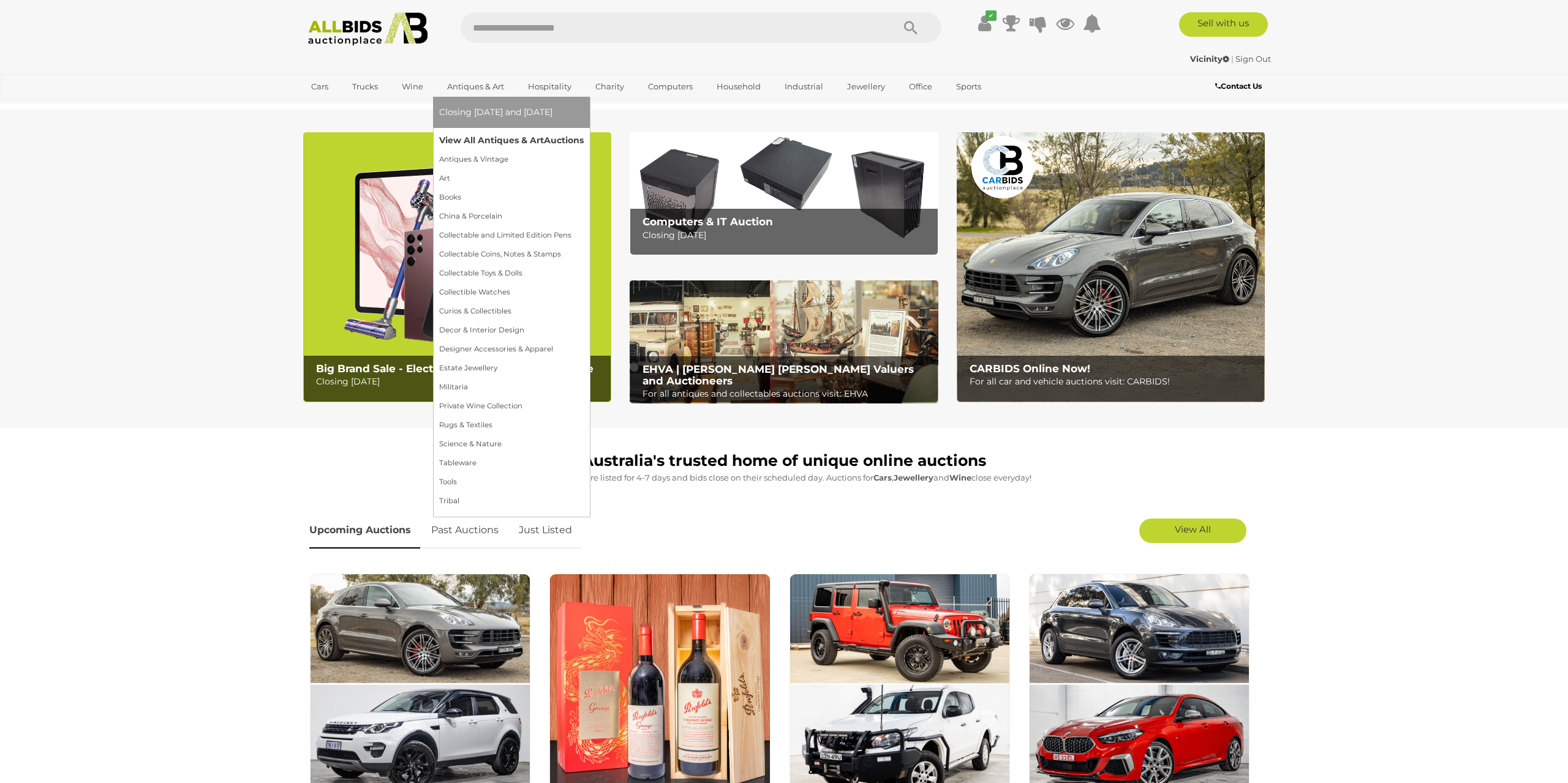
click at [488, 140] on link "View All Antiques & Art Auctions" at bounding box center [511, 140] width 144 height 19
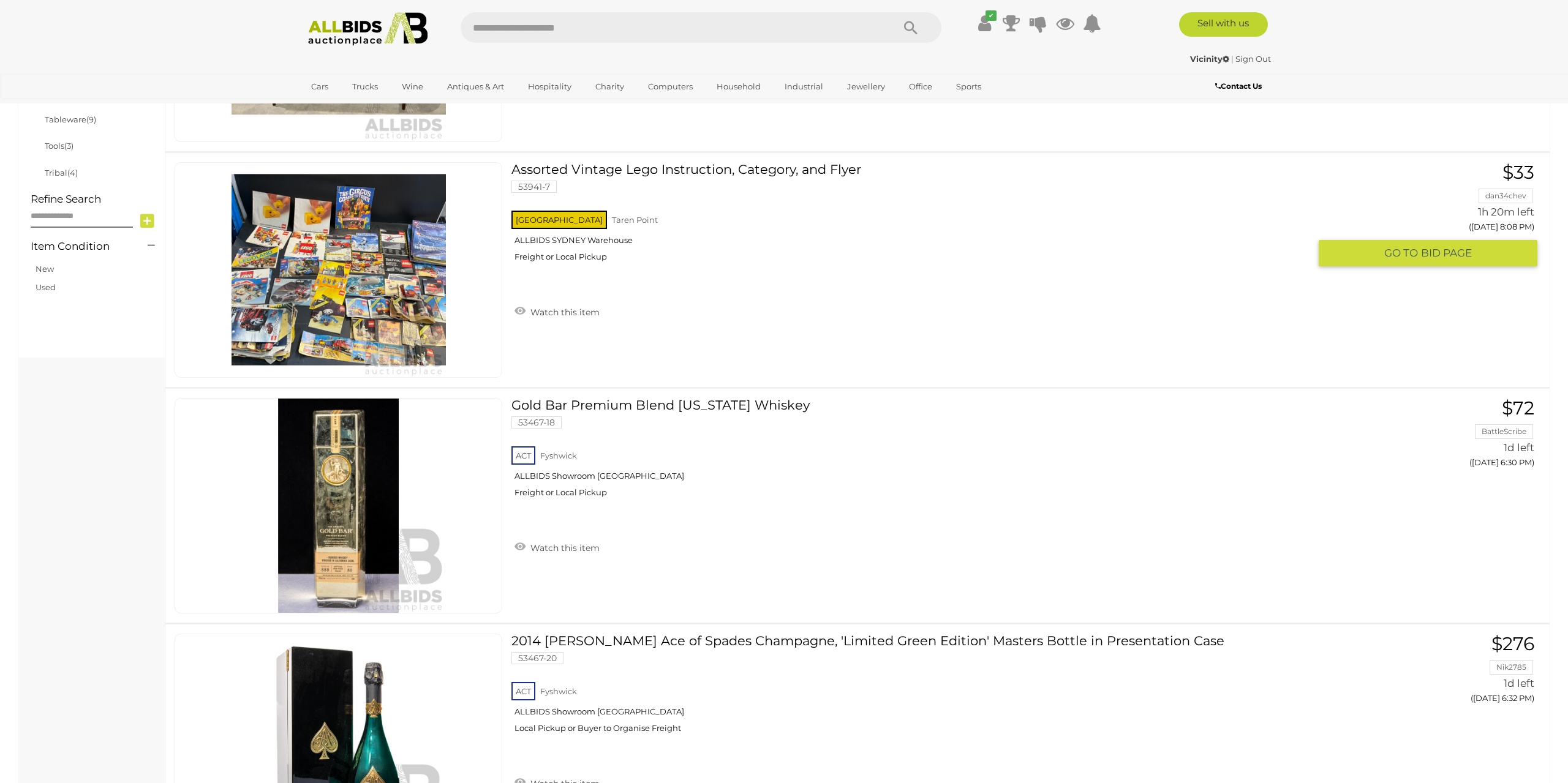
scroll to position [891, 0]
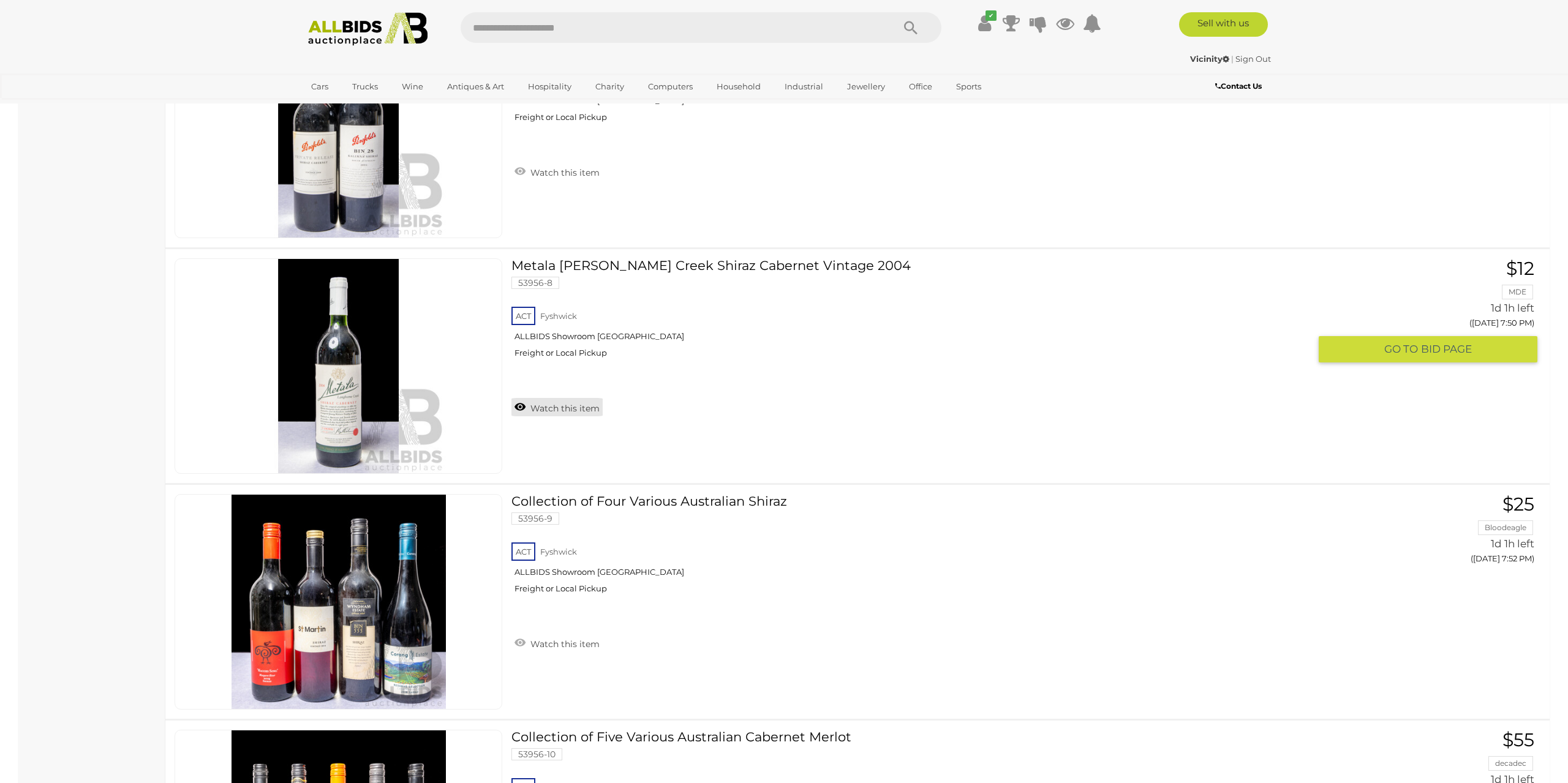
click at [539, 347] on div "ACT Fyshwick ALLBIDS Showroom Fyshwick Freight or Local Pickup" at bounding box center [910, 335] width 798 height 63
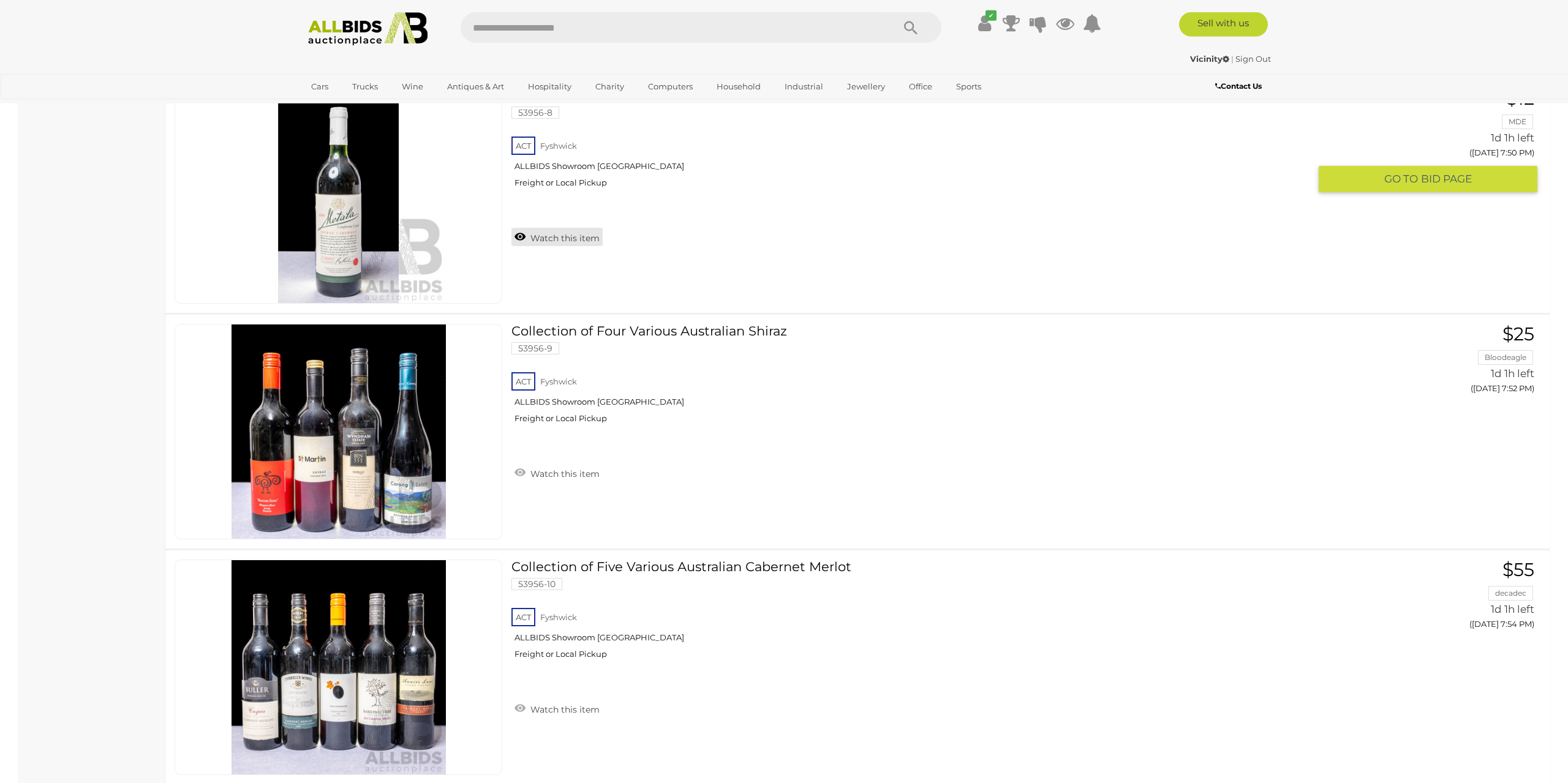
scroll to position [10823, 0]
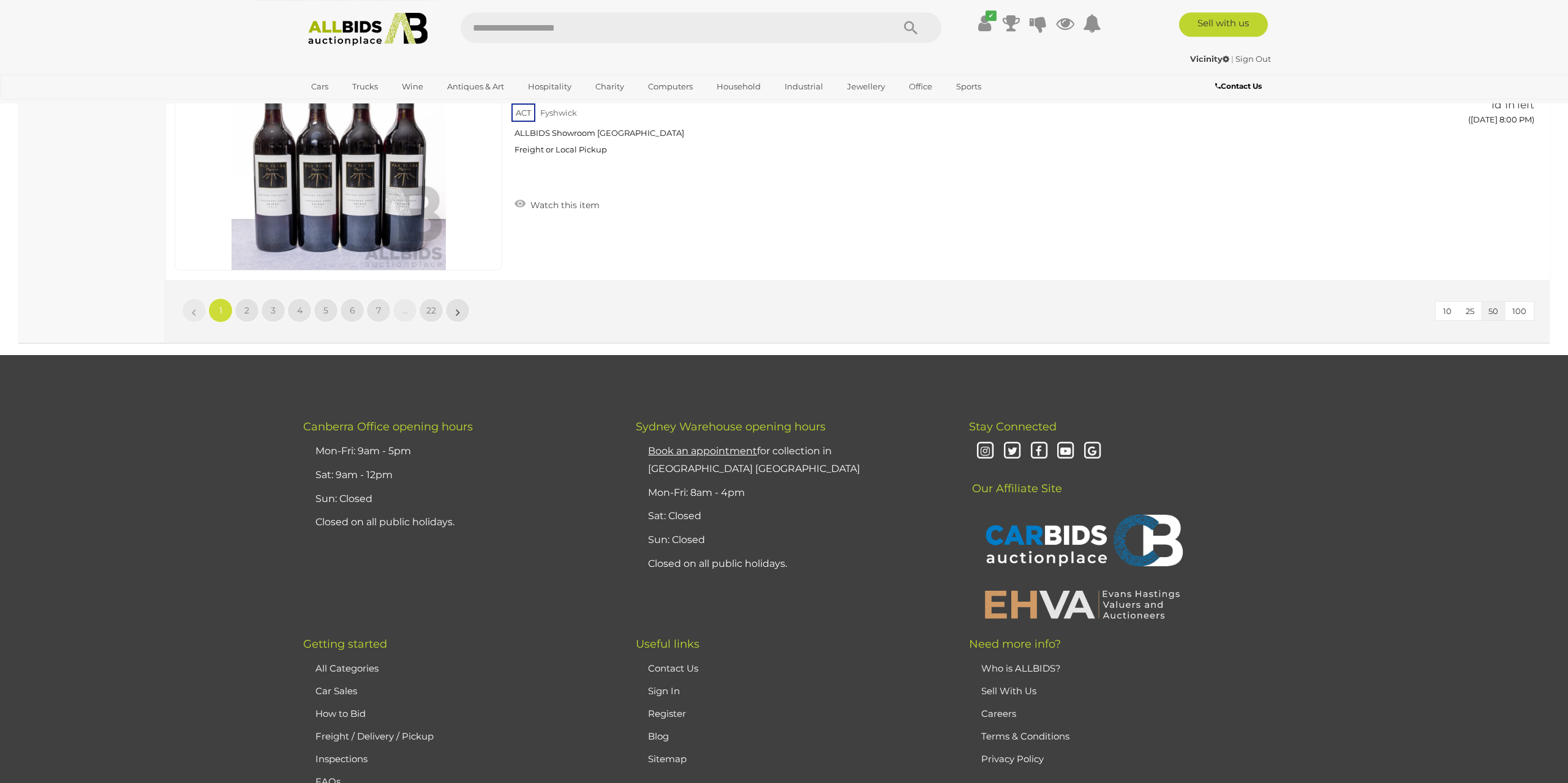
scroll to position [11926, 0]
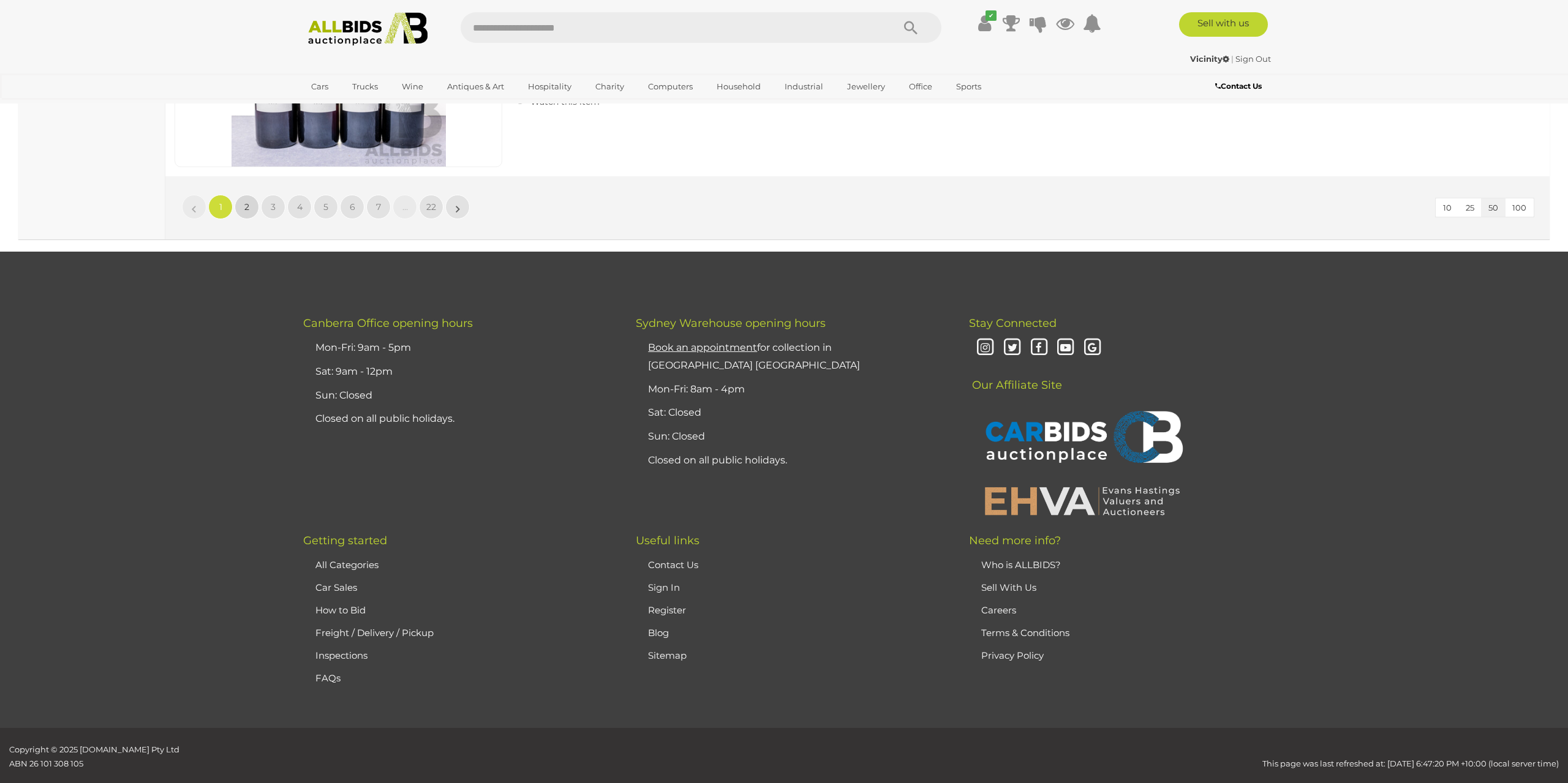
click at [243, 195] on link "2" at bounding box center [246, 207] width 25 height 25
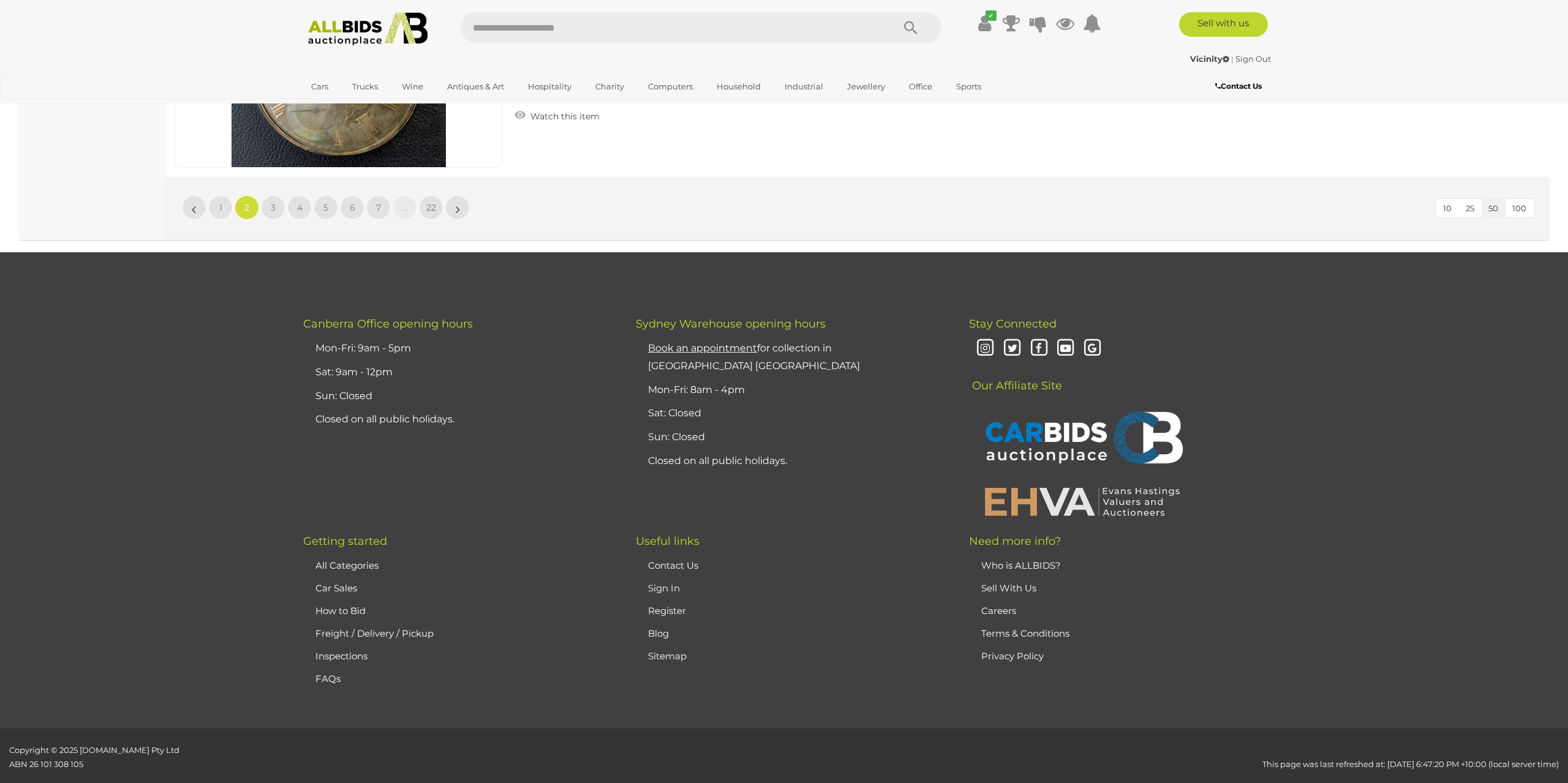
scroll to position [11926, 0]
click at [297, 202] on span "4" at bounding box center [299, 207] width 5 height 11
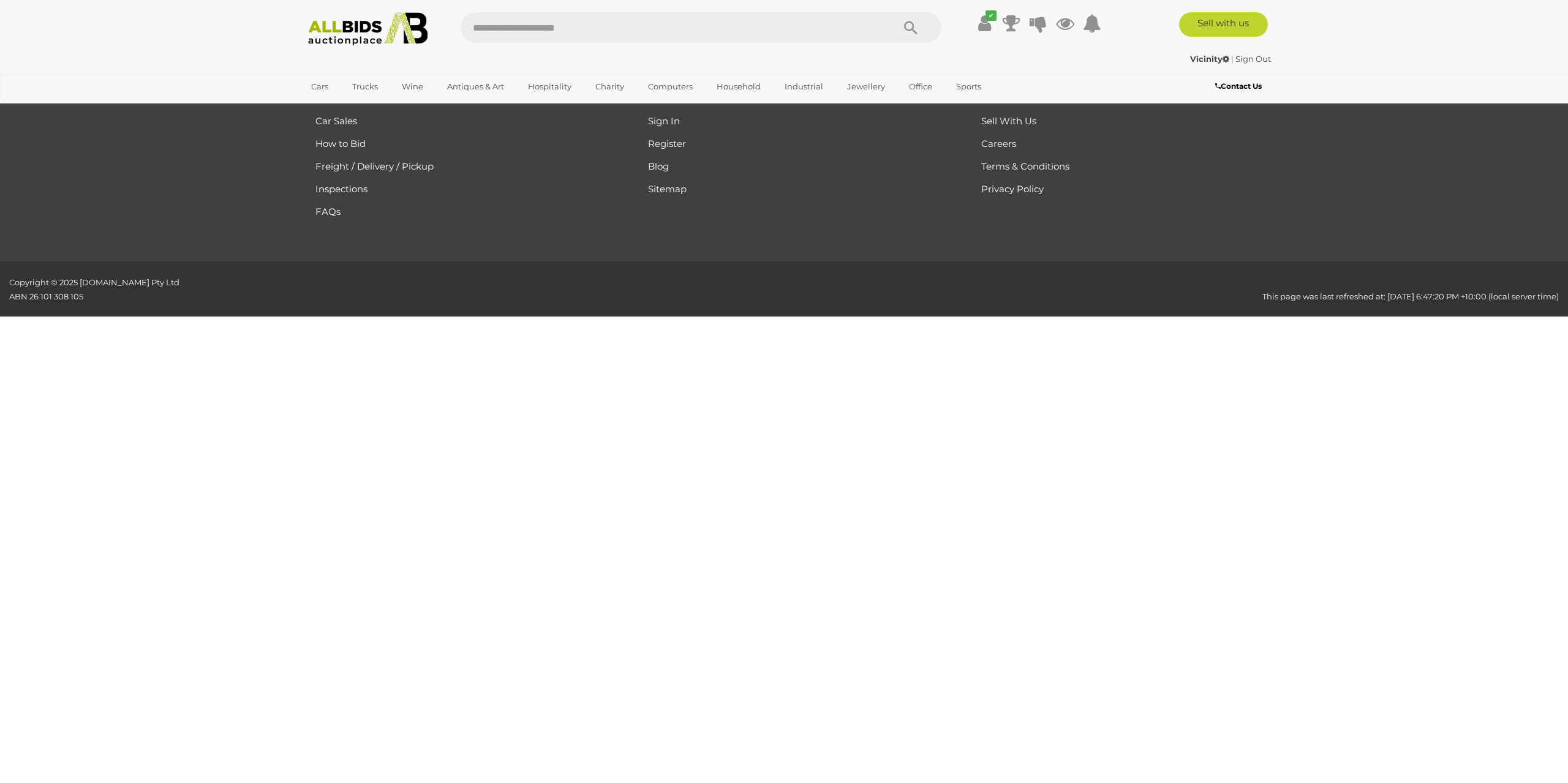
scroll to position [196, 0]
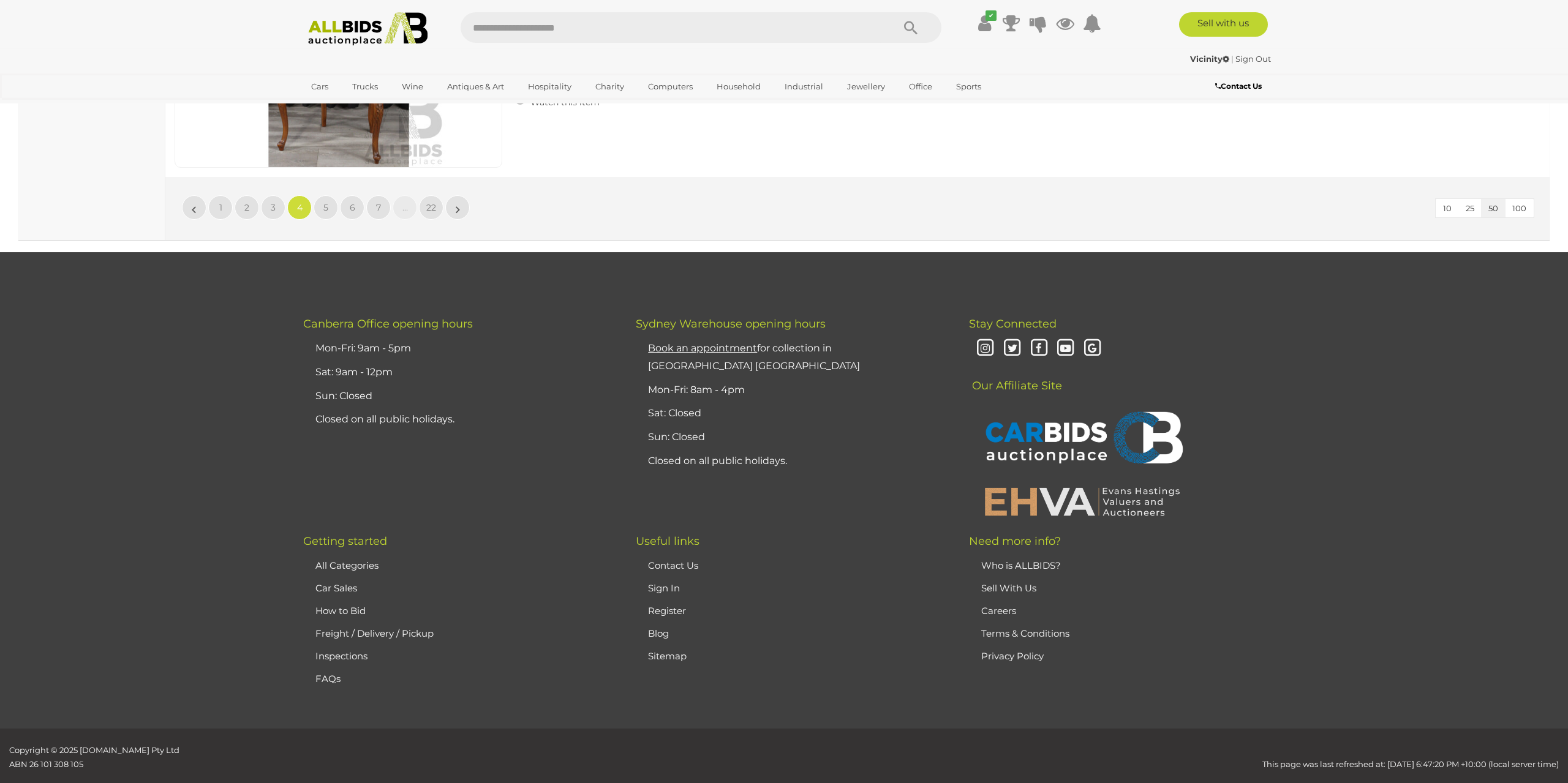
scroll to position [11926, 0]
click at [326, 202] on span "5" at bounding box center [325, 207] width 5 height 11
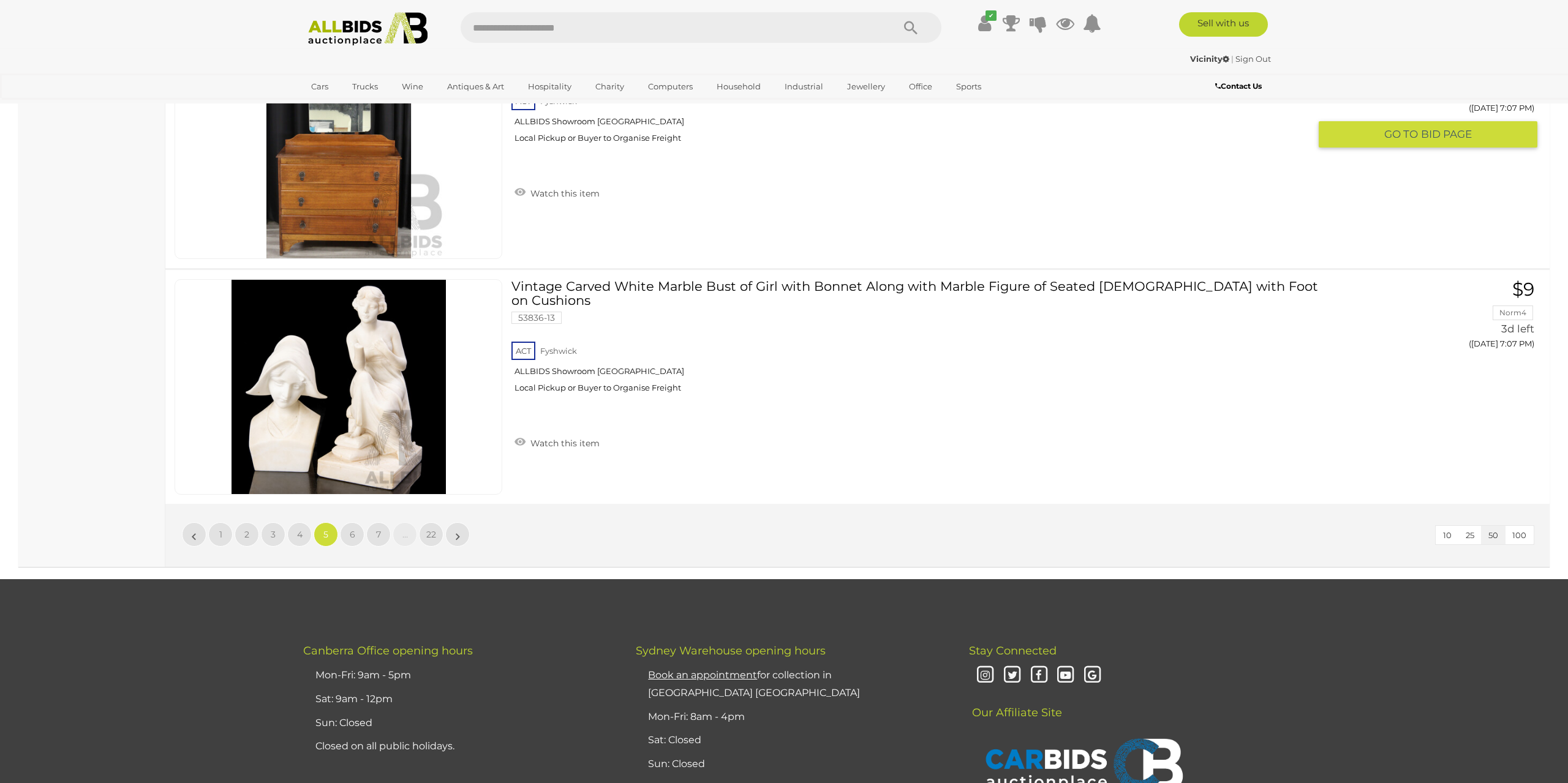
scroll to position [11846, 0]
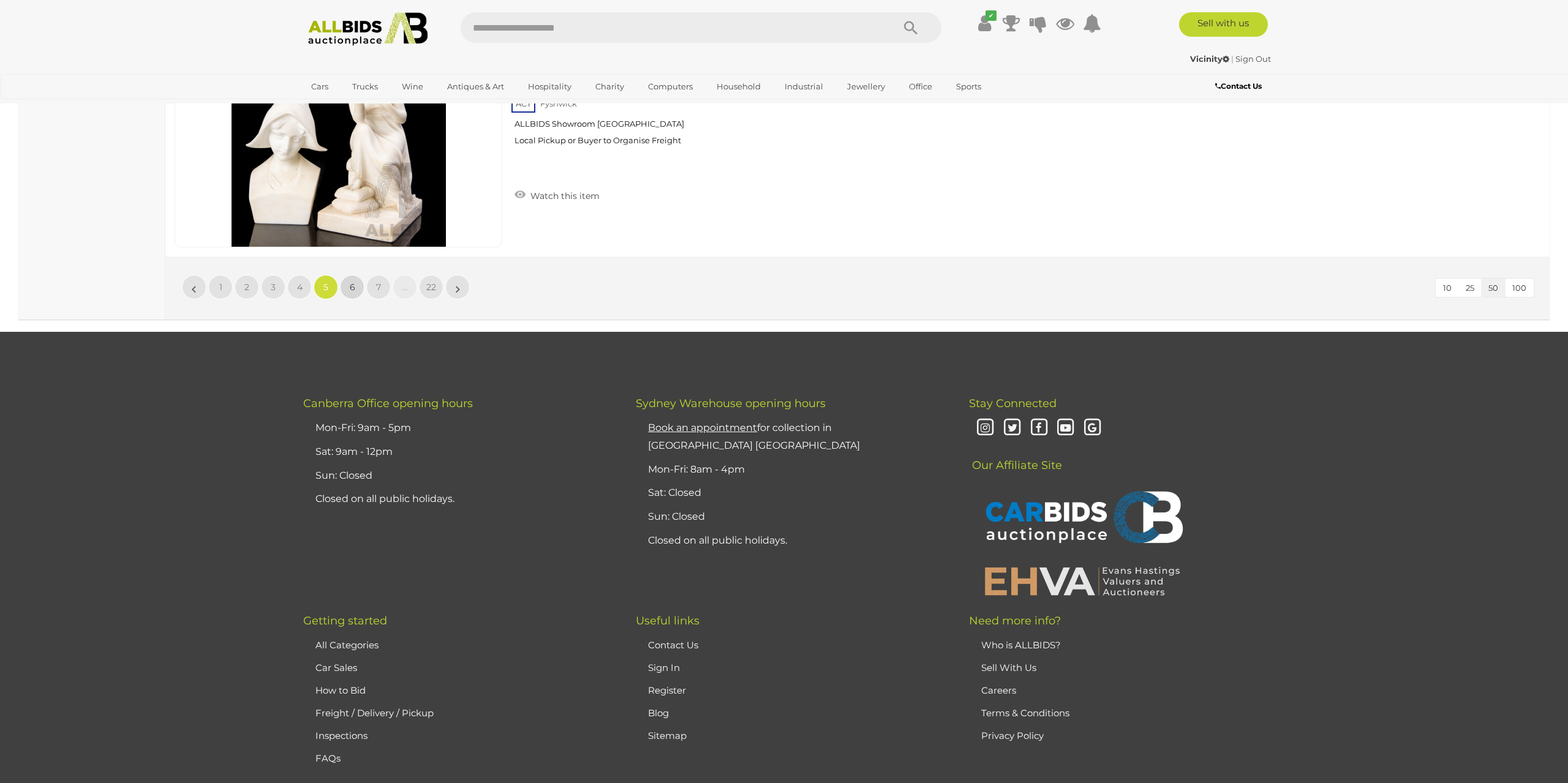
click at [351, 275] on link "6" at bounding box center [352, 287] width 25 height 25
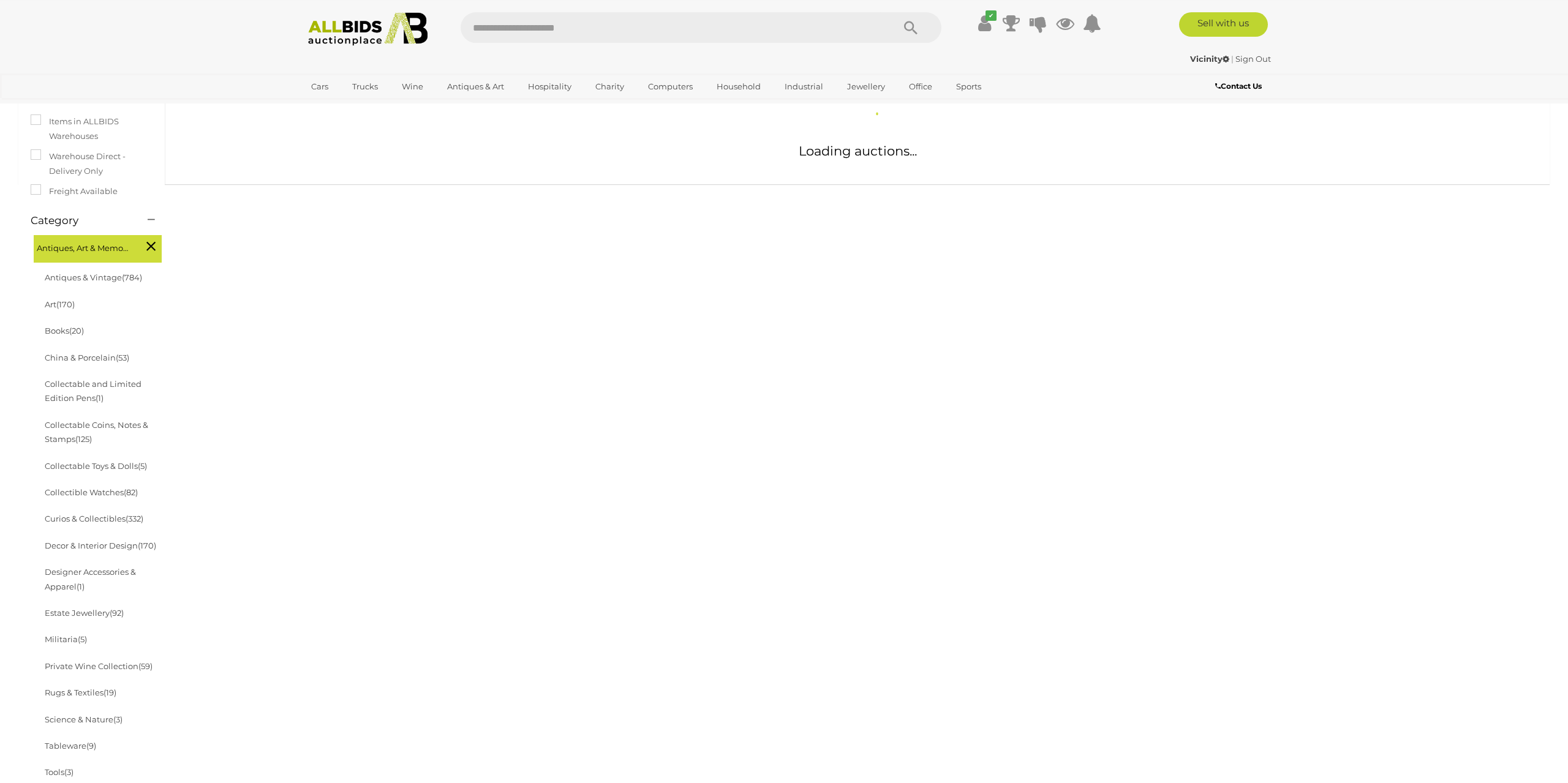
scroll to position [259, 0]
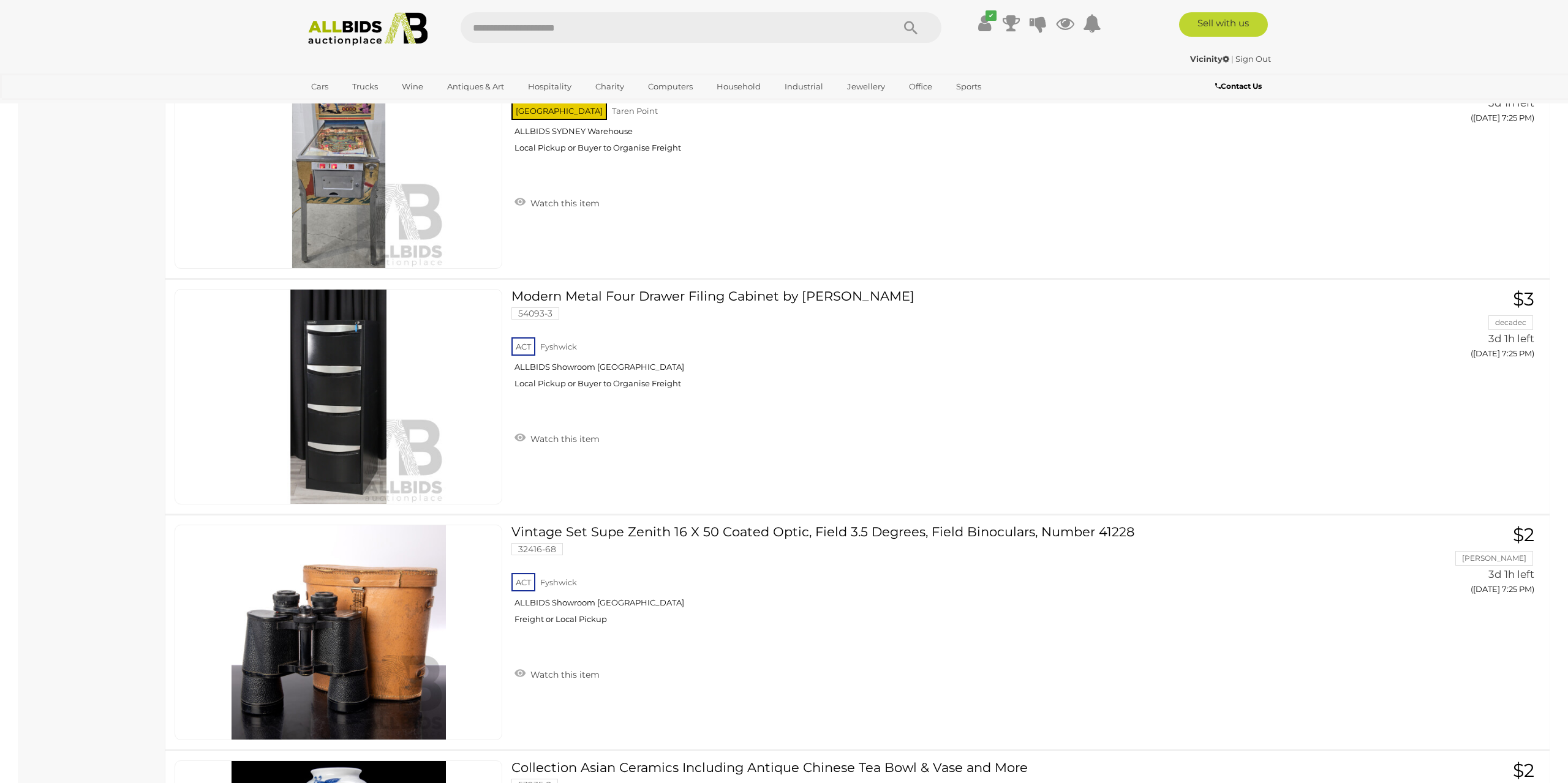
scroll to position [11464, 0]
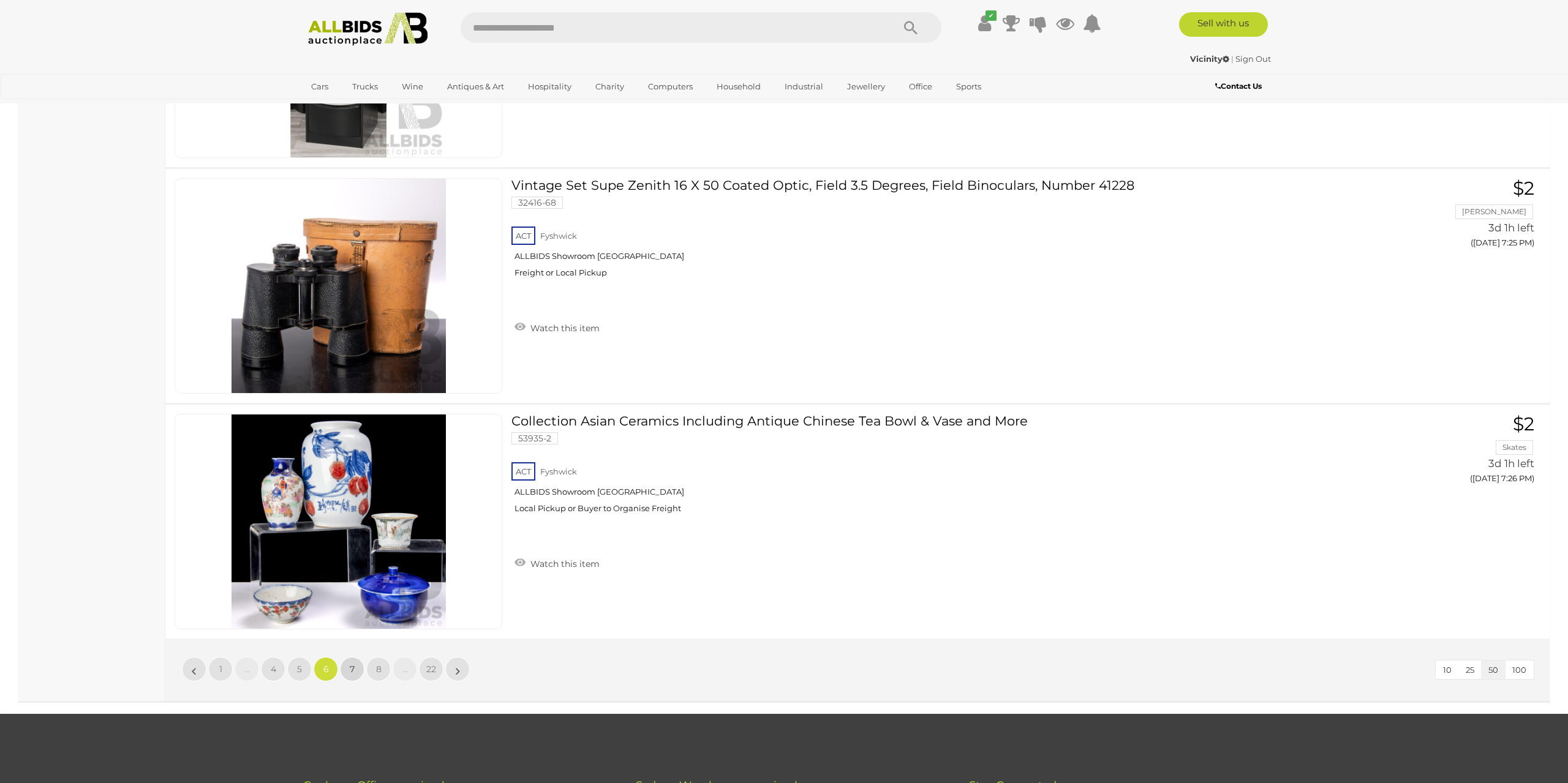
click at [359, 657] on link "7" at bounding box center [352, 669] width 25 height 25
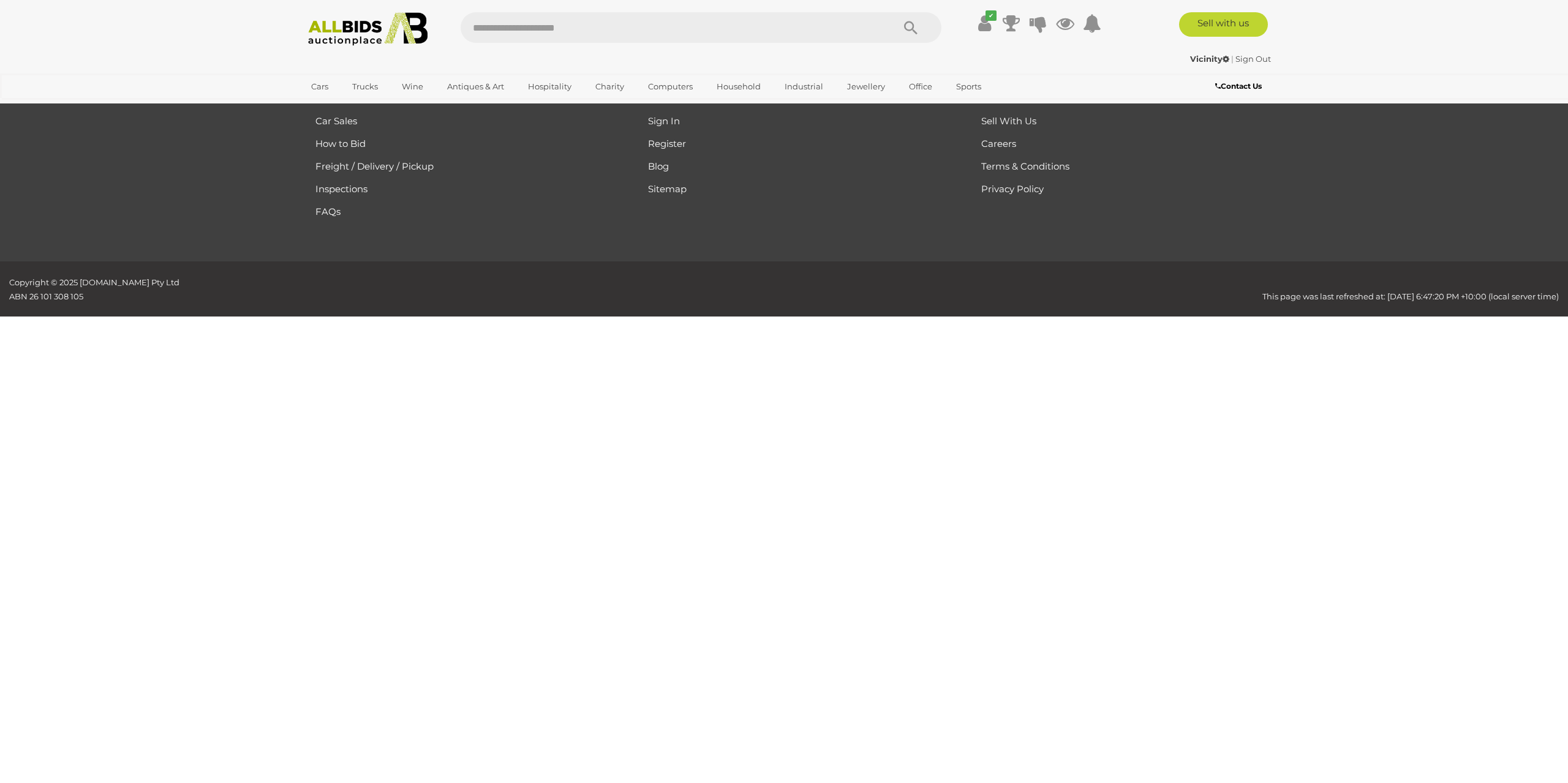
scroll to position [196, 0]
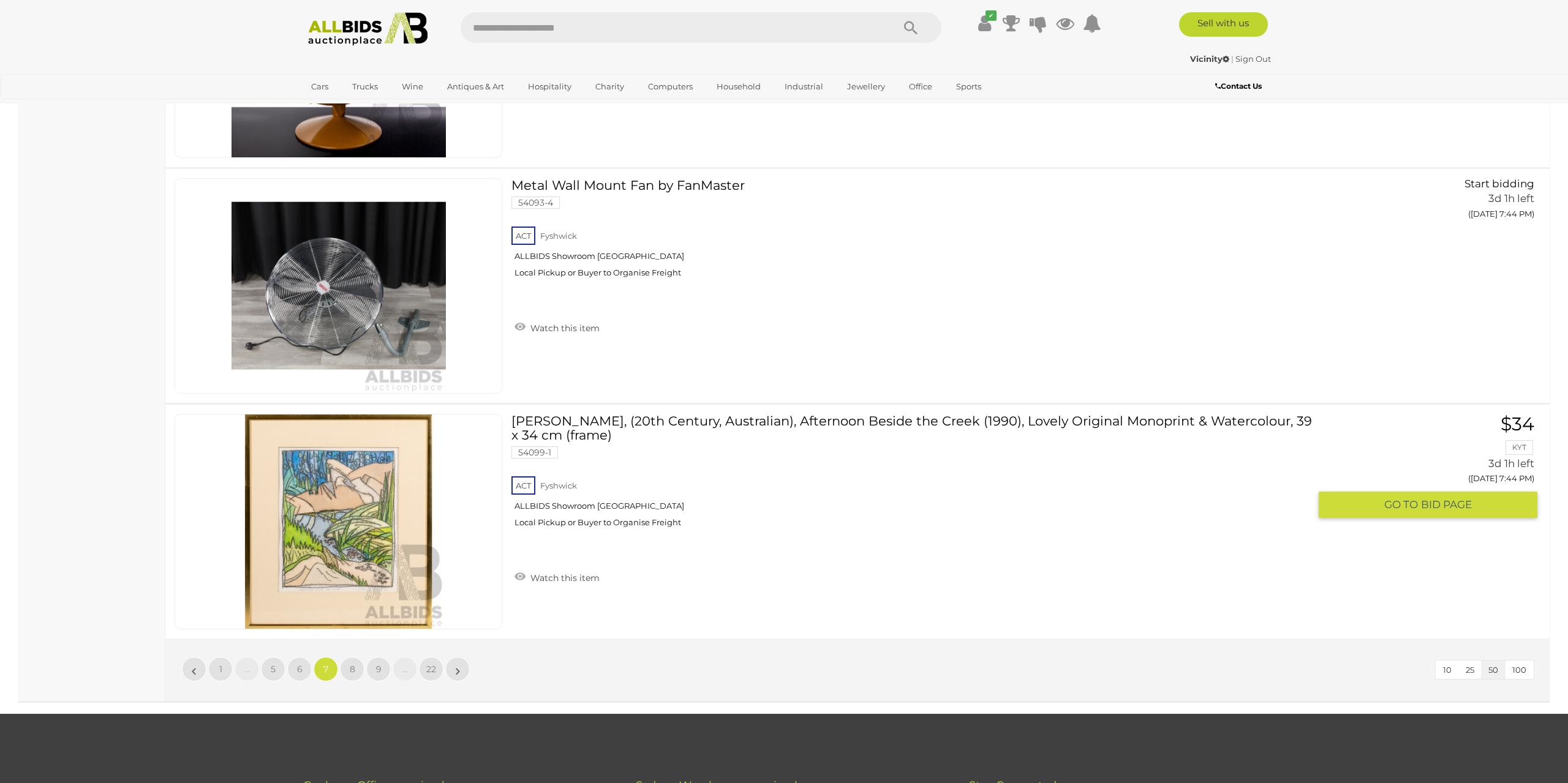
scroll to position [11909, 0]
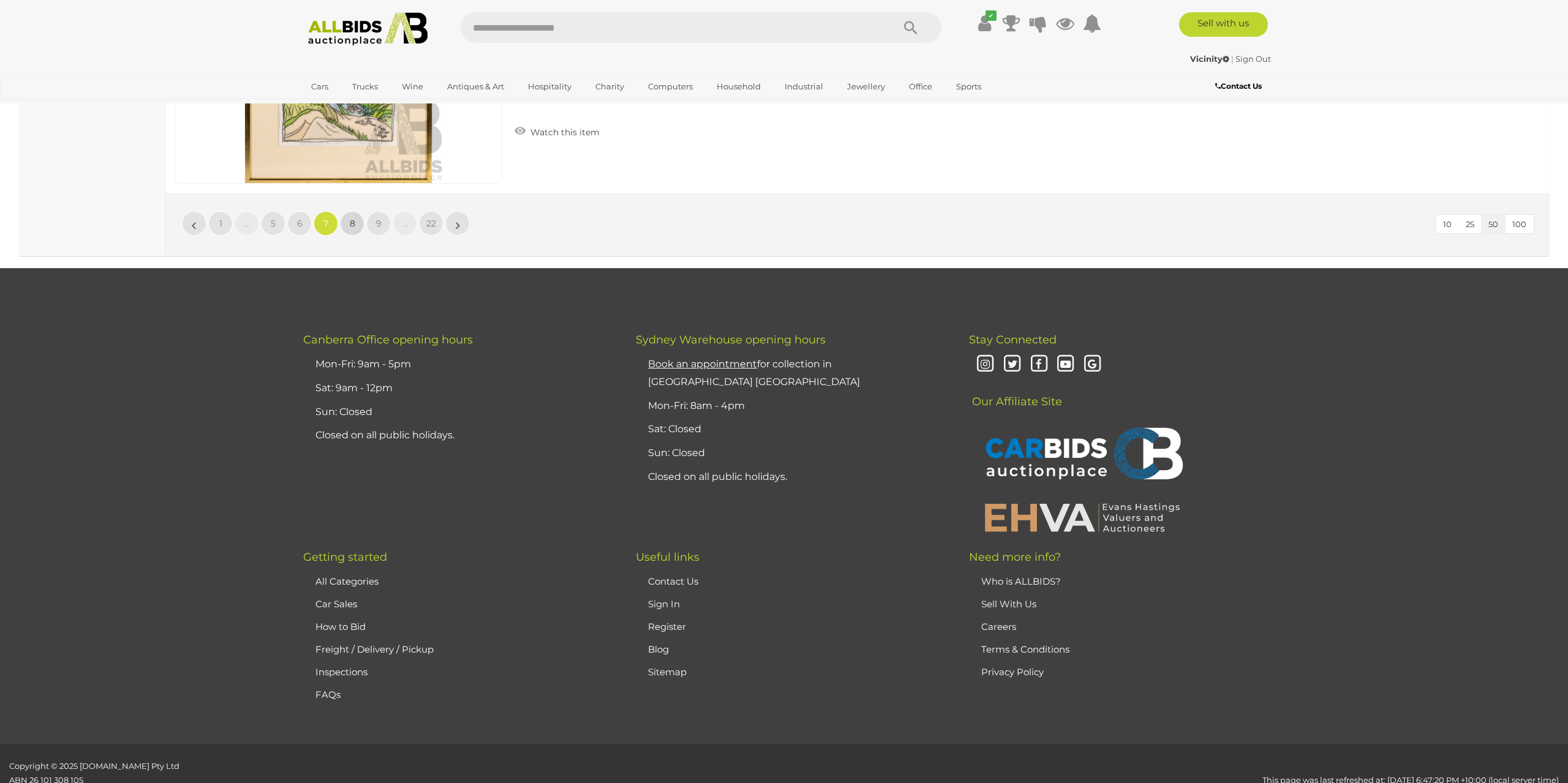
click at [353, 218] on span "8" at bounding box center [352, 224] width 5 height 11
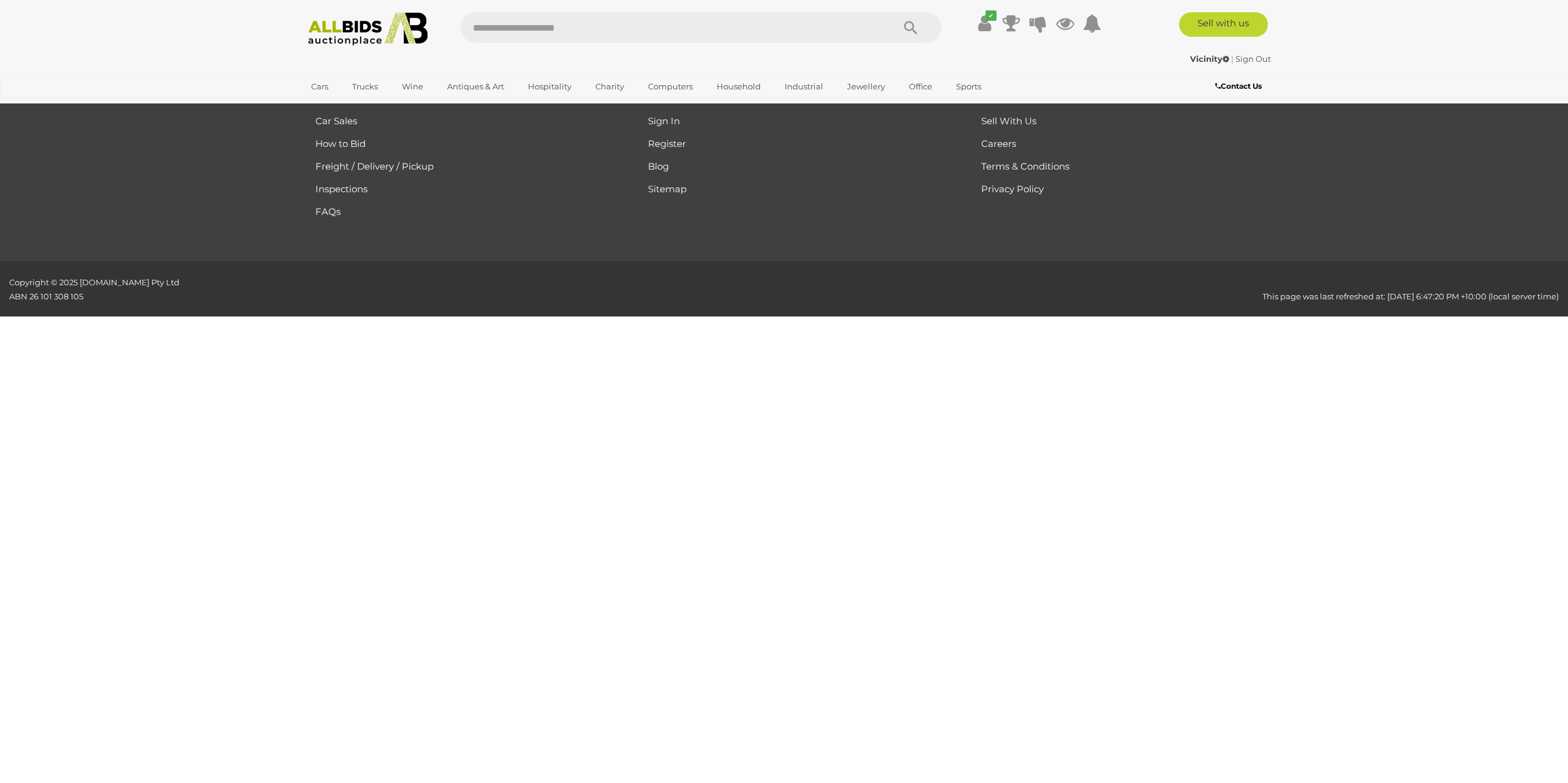
scroll to position [196, 0]
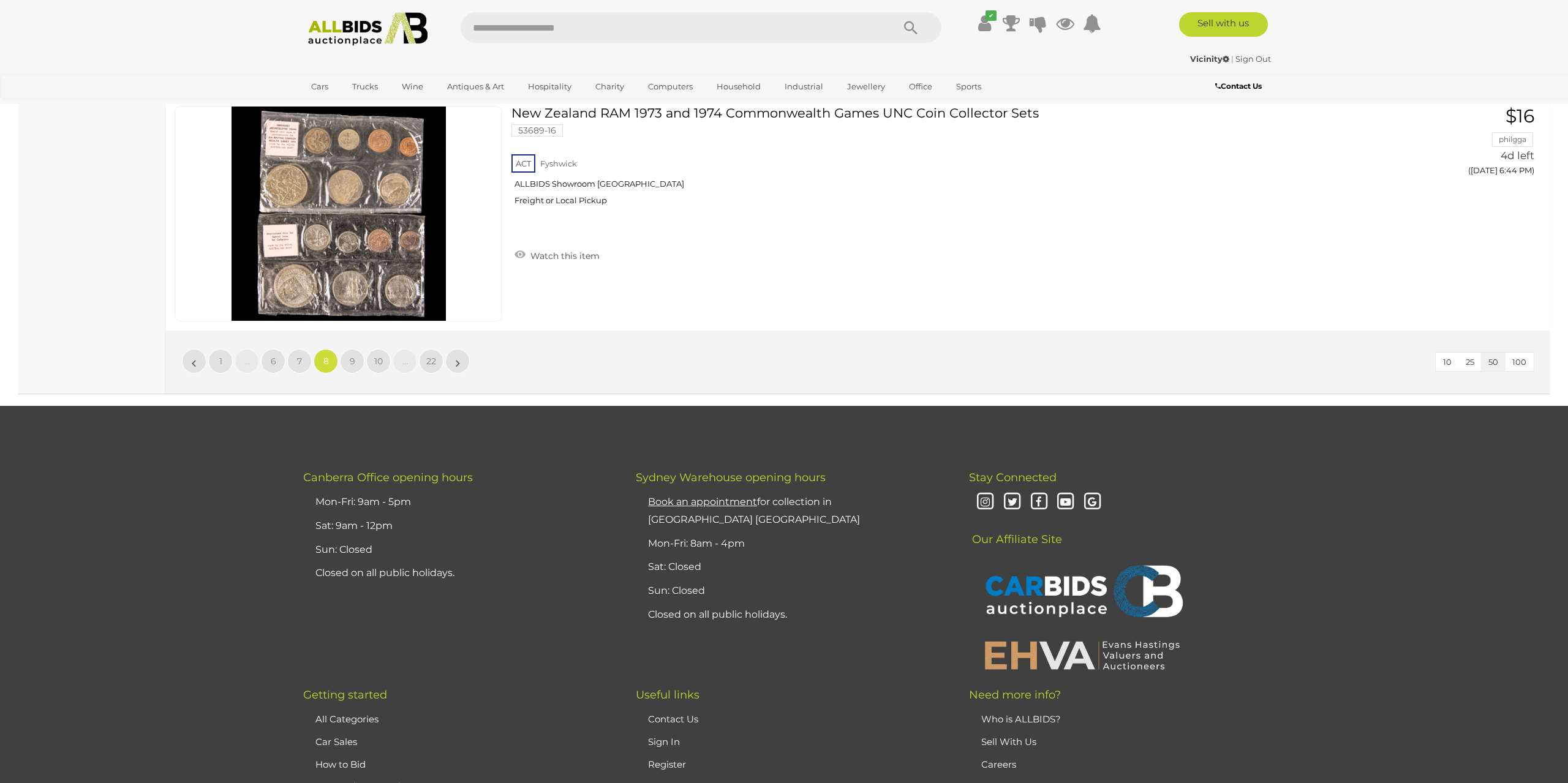
scroll to position [11480, 0]
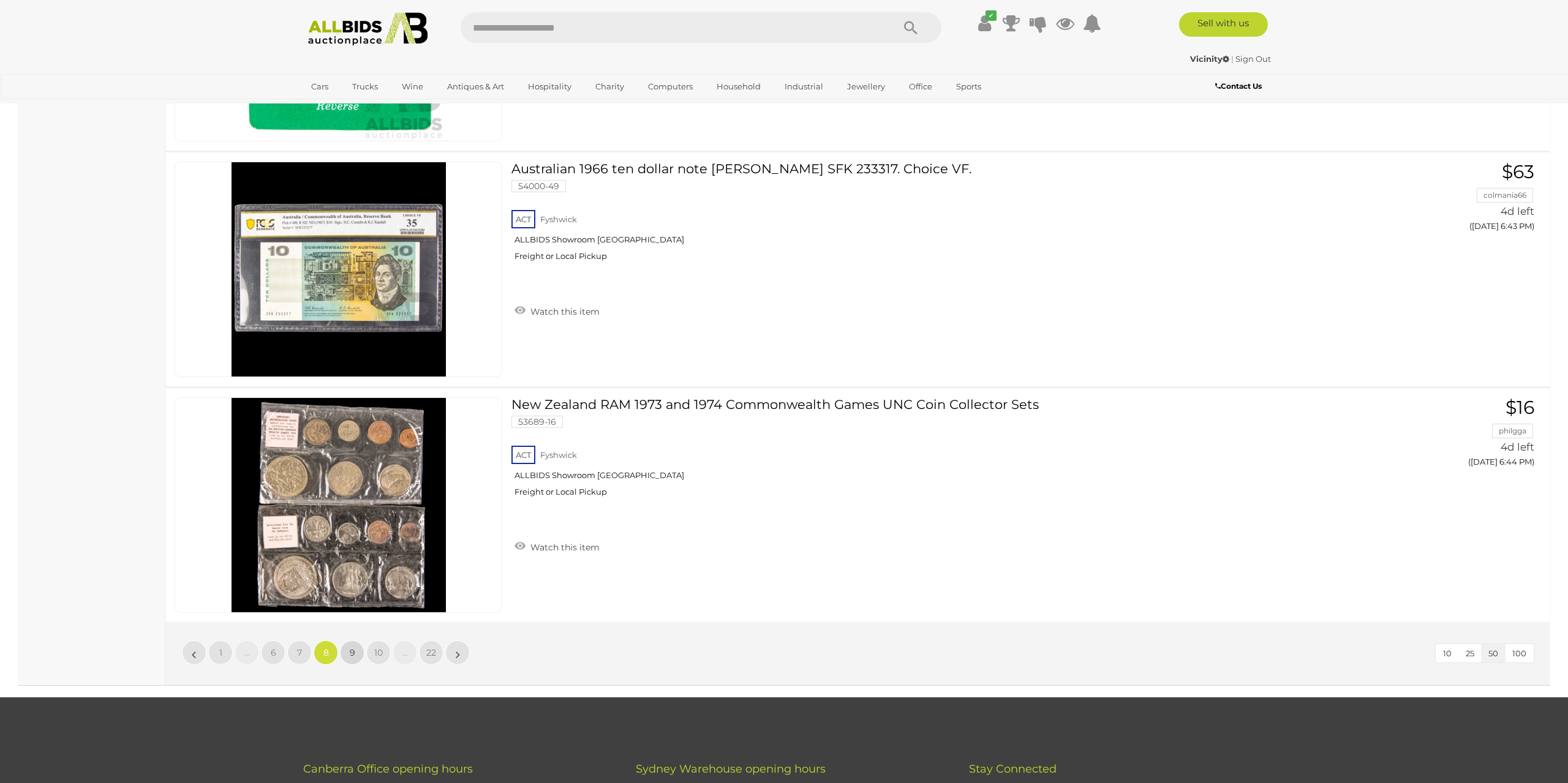
click at [349, 641] on link "9" at bounding box center [352, 653] width 25 height 25
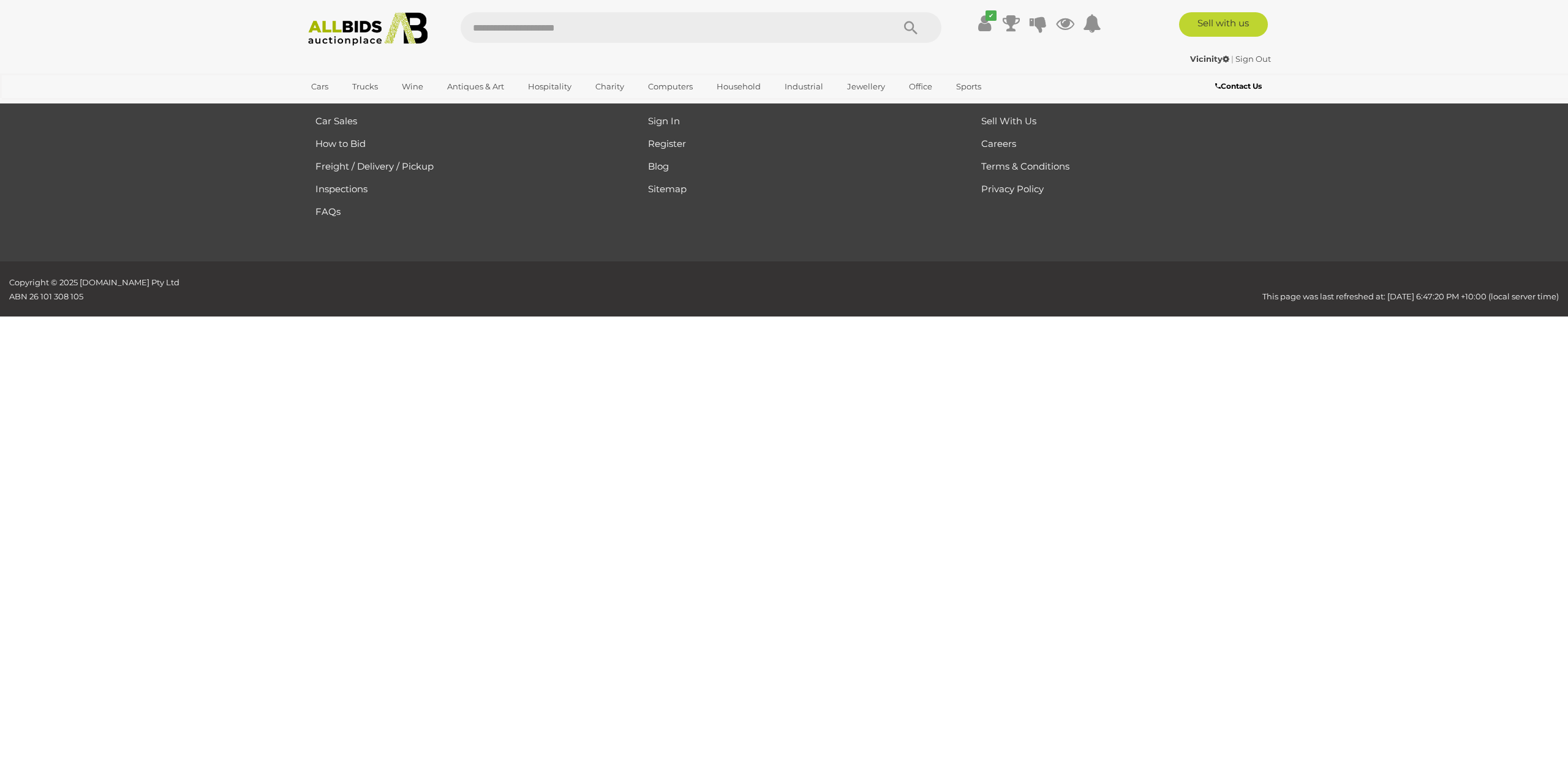
scroll to position [196, 0]
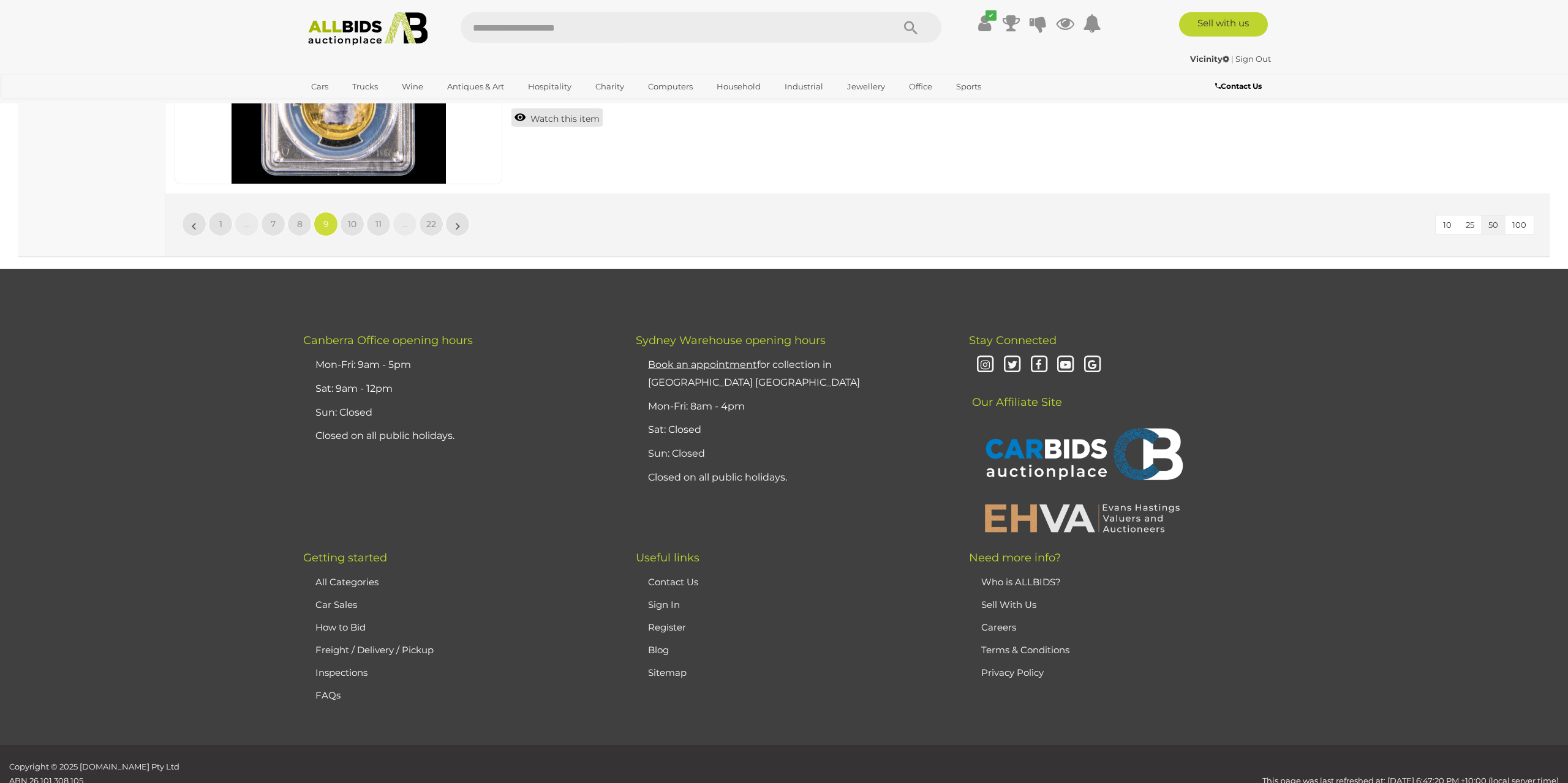
scroll to position [11909, 0]
click at [349, 218] on span "10" at bounding box center [352, 224] width 9 height 11
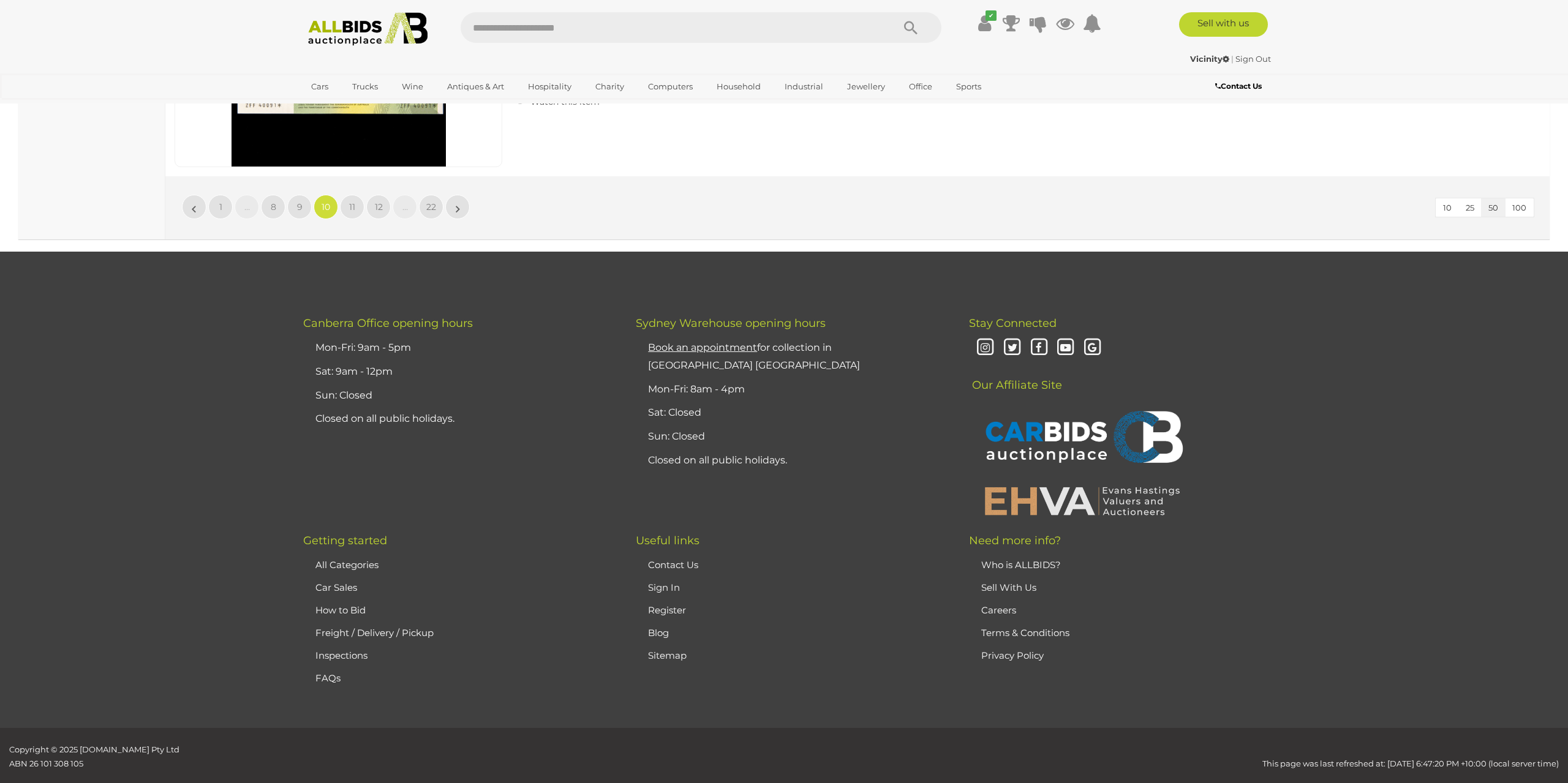
scroll to position [11544, 0]
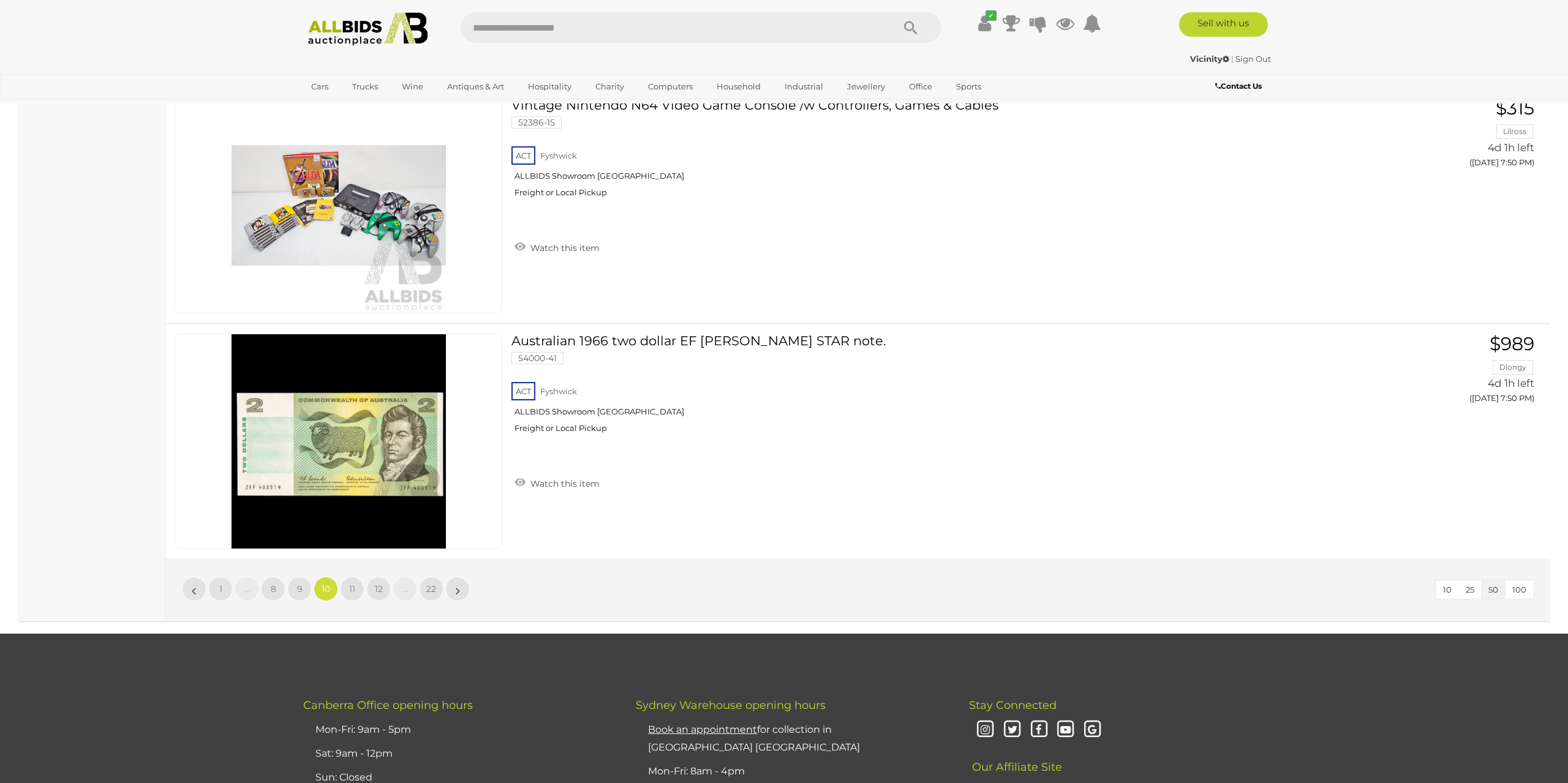
click at [339, 577] on ul "« 1 … 8 9 10 11 12 … 22 »" at bounding box center [325, 589] width 290 height 25
click at [343, 577] on link "11" at bounding box center [352, 589] width 25 height 25
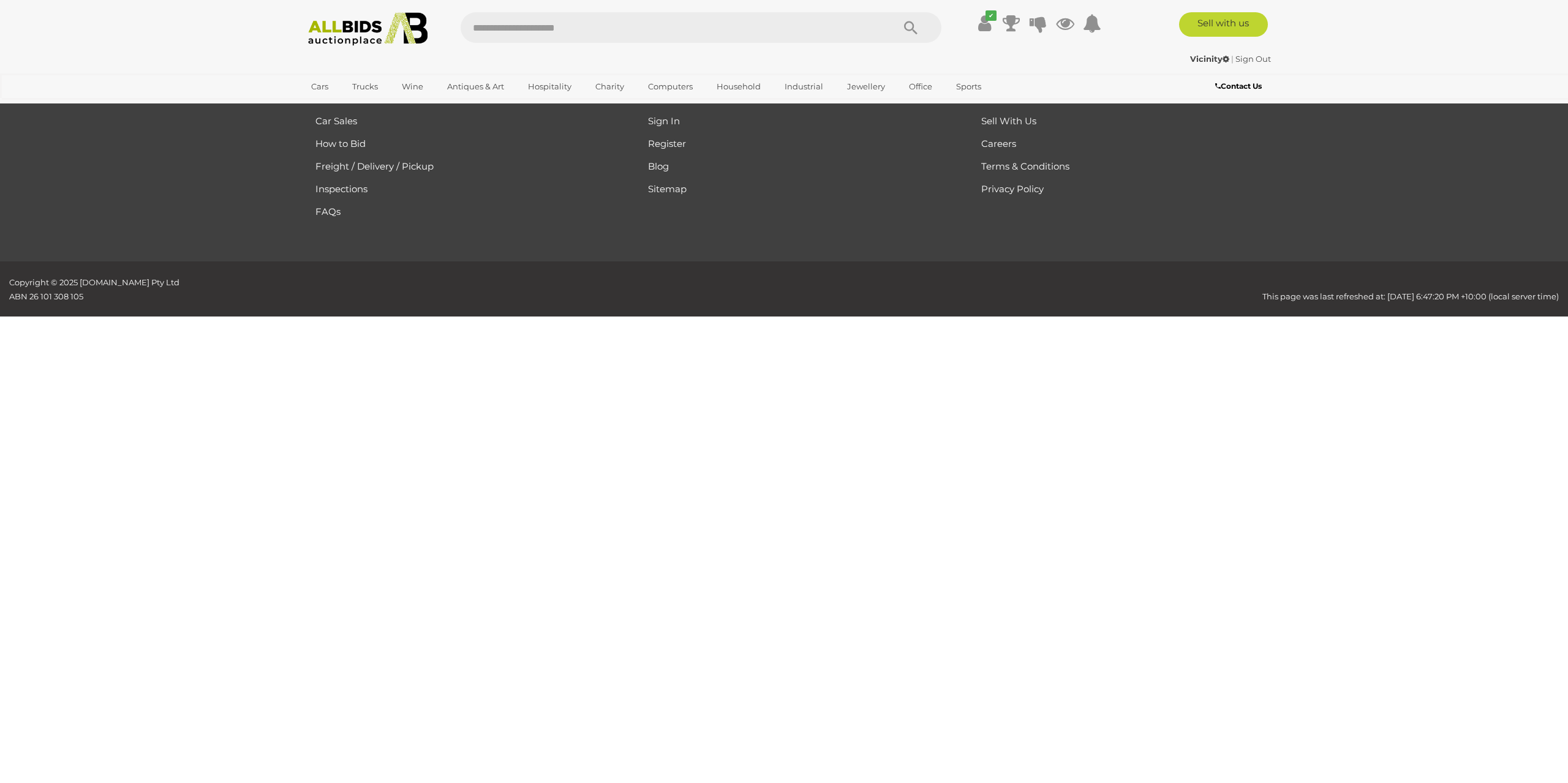
scroll to position [196, 0]
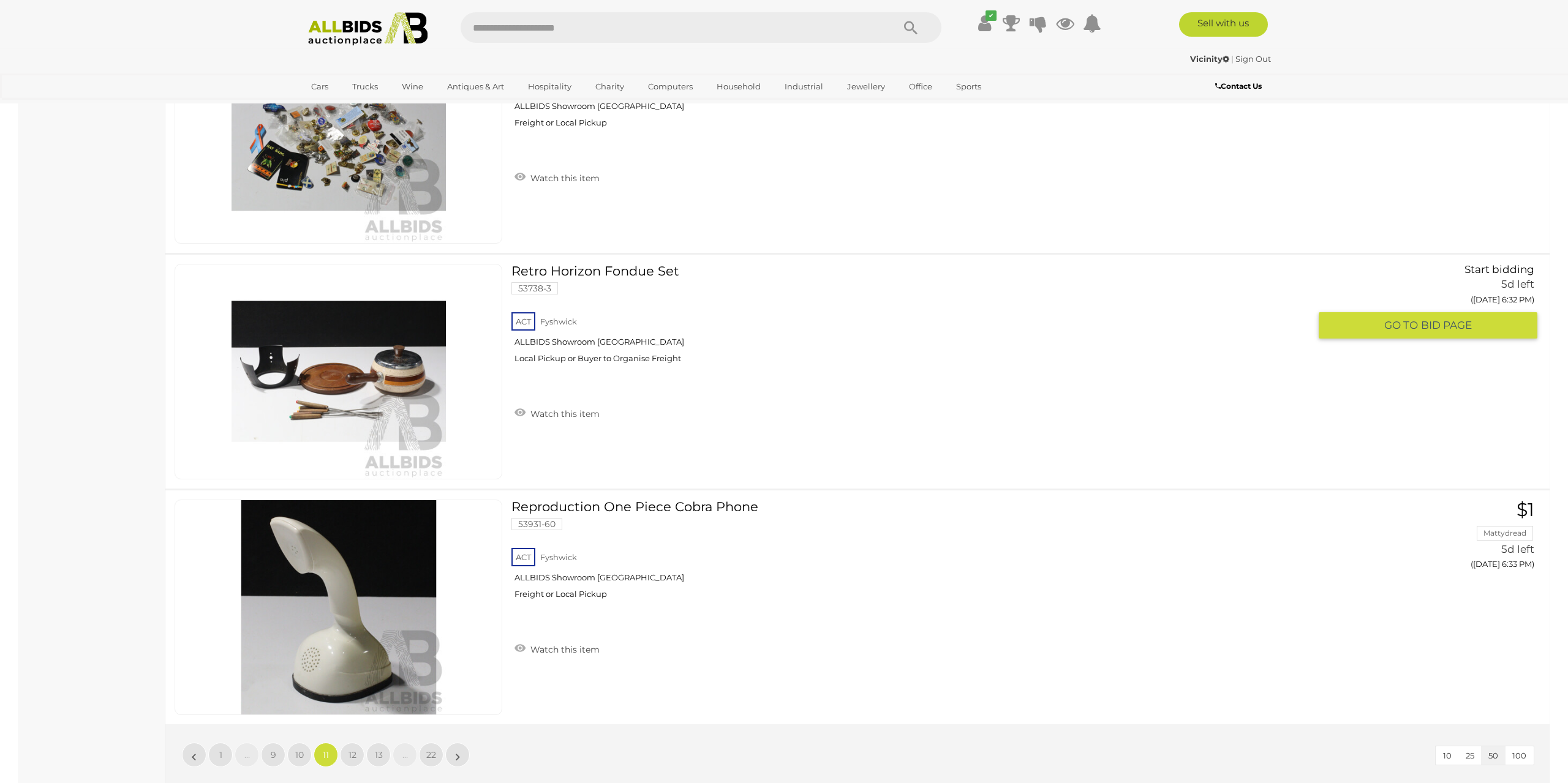
scroll to position [11400, 0]
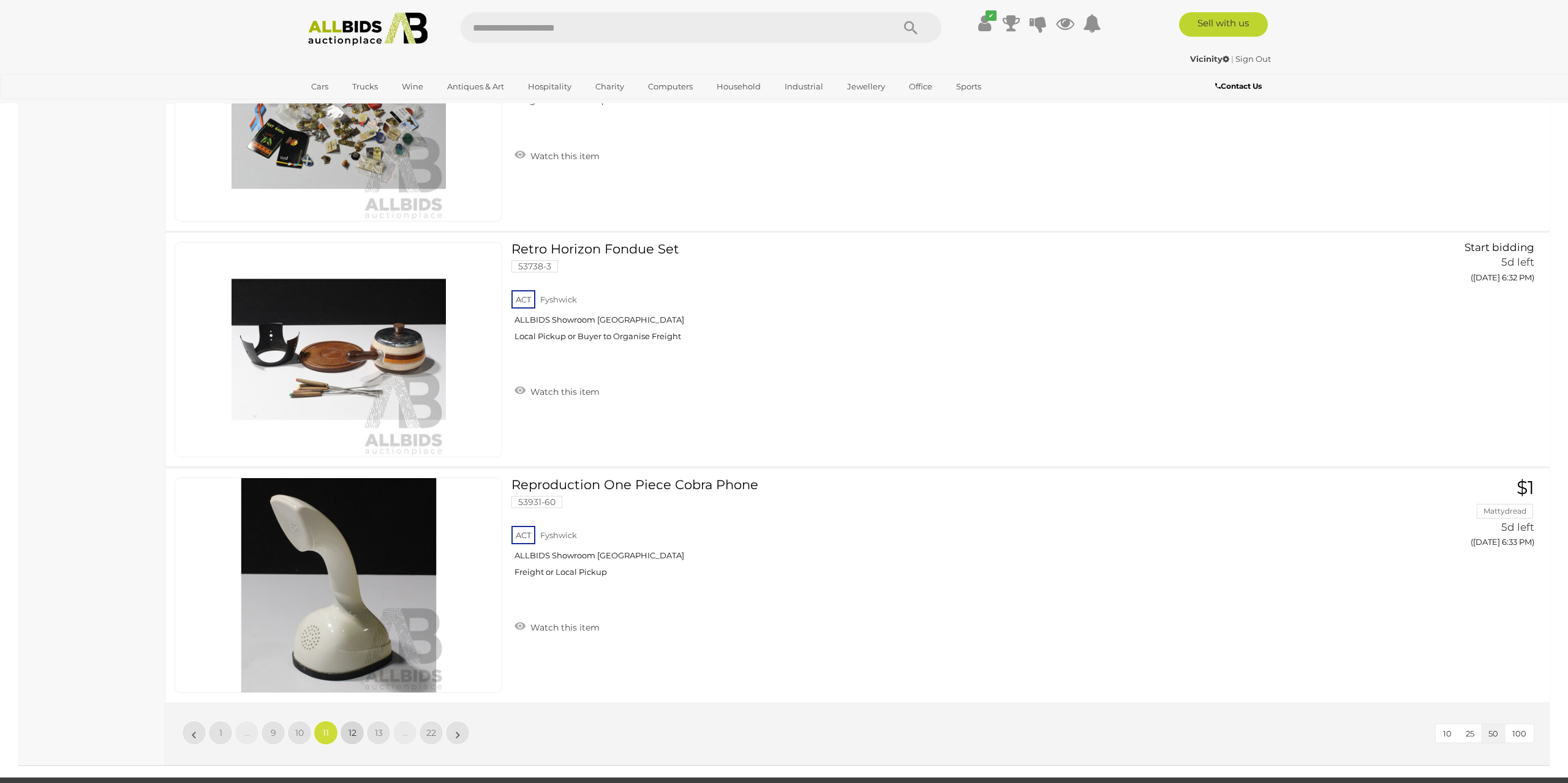
click at [351, 727] on span "12" at bounding box center [353, 732] width 8 height 11
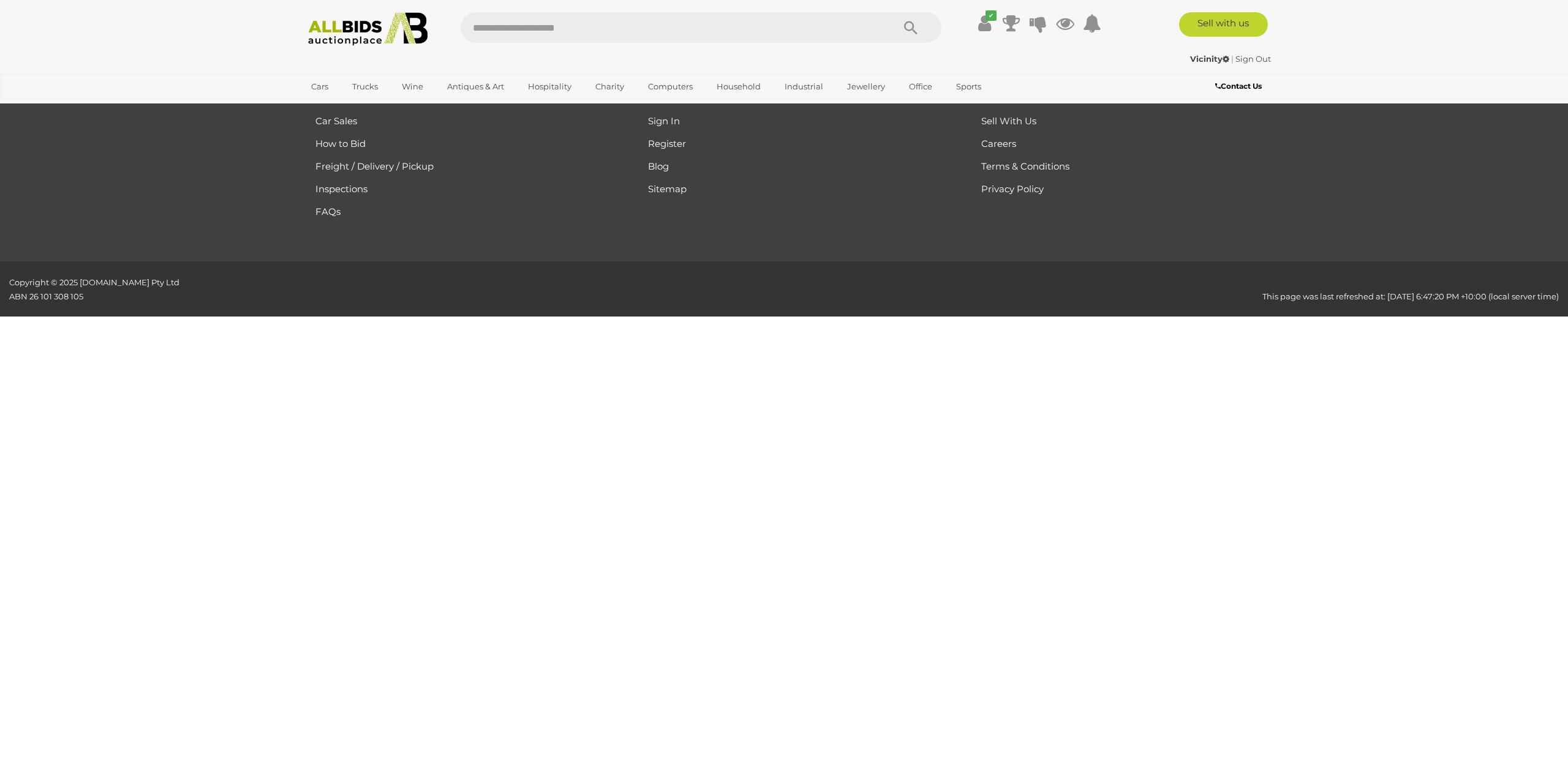
scroll to position [196, 0]
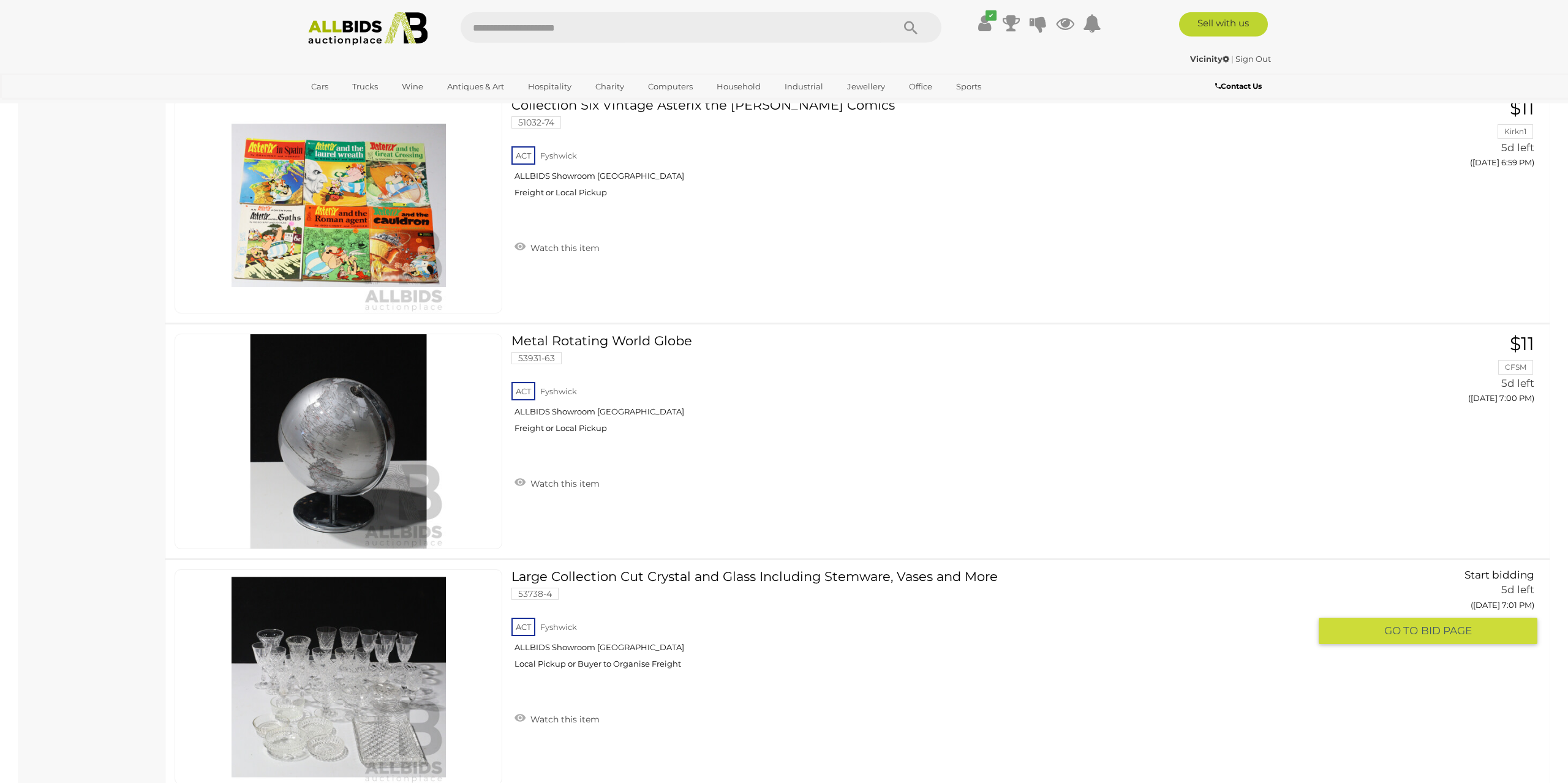
scroll to position [6116, 0]
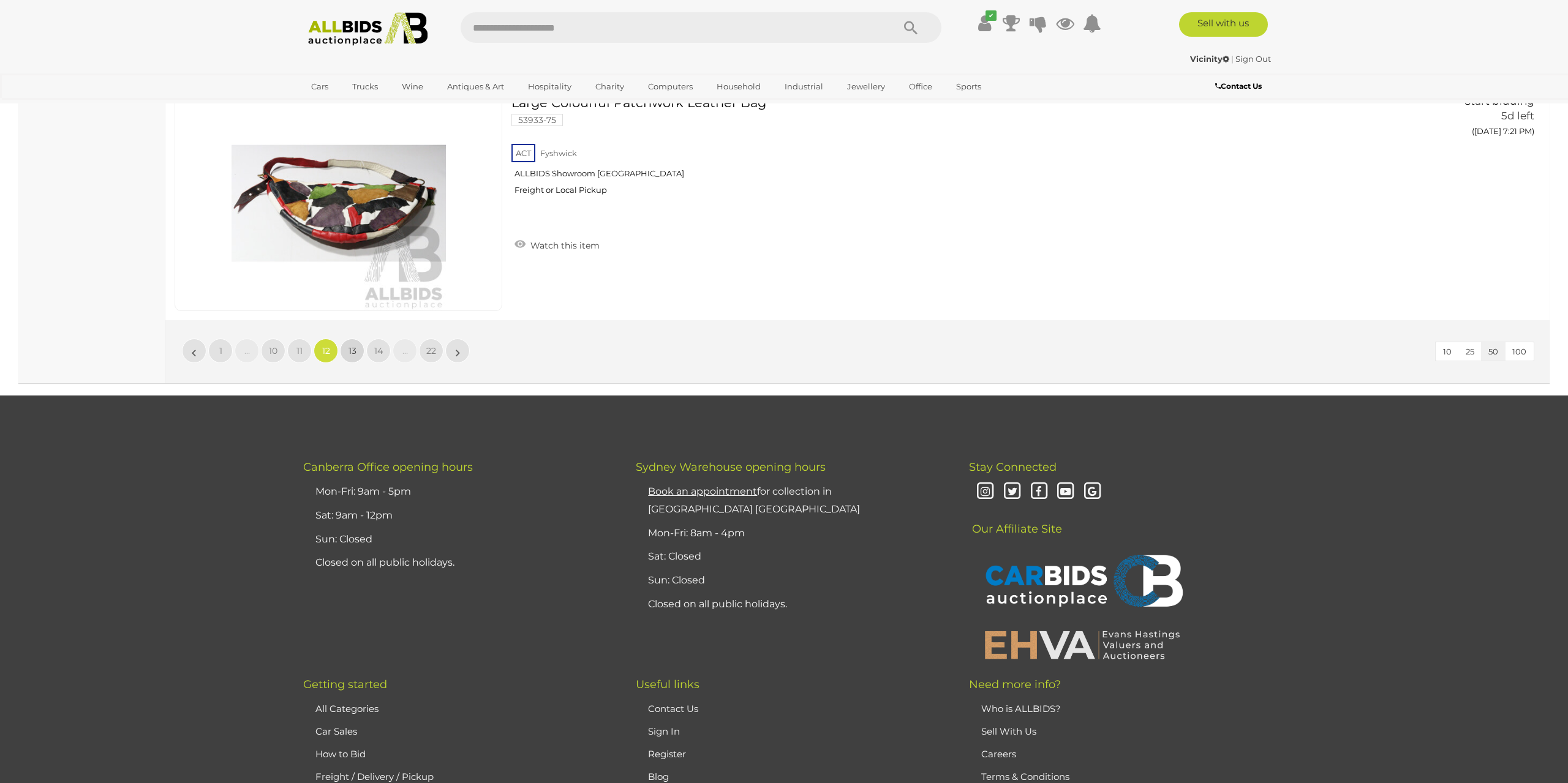
click at [349, 339] on link "13" at bounding box center [352, 351] width 25 height 25
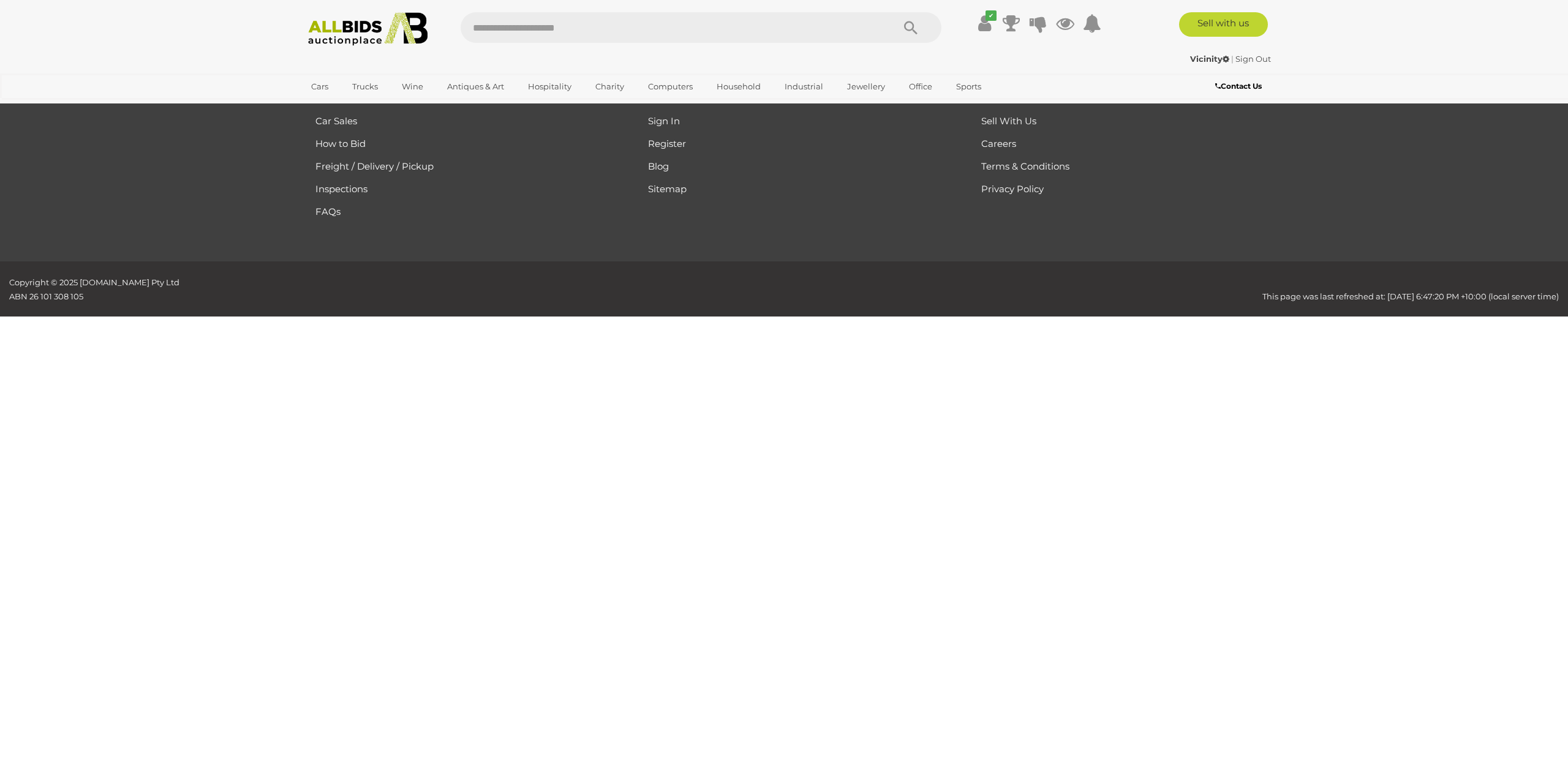
scroll to position [196, 0]
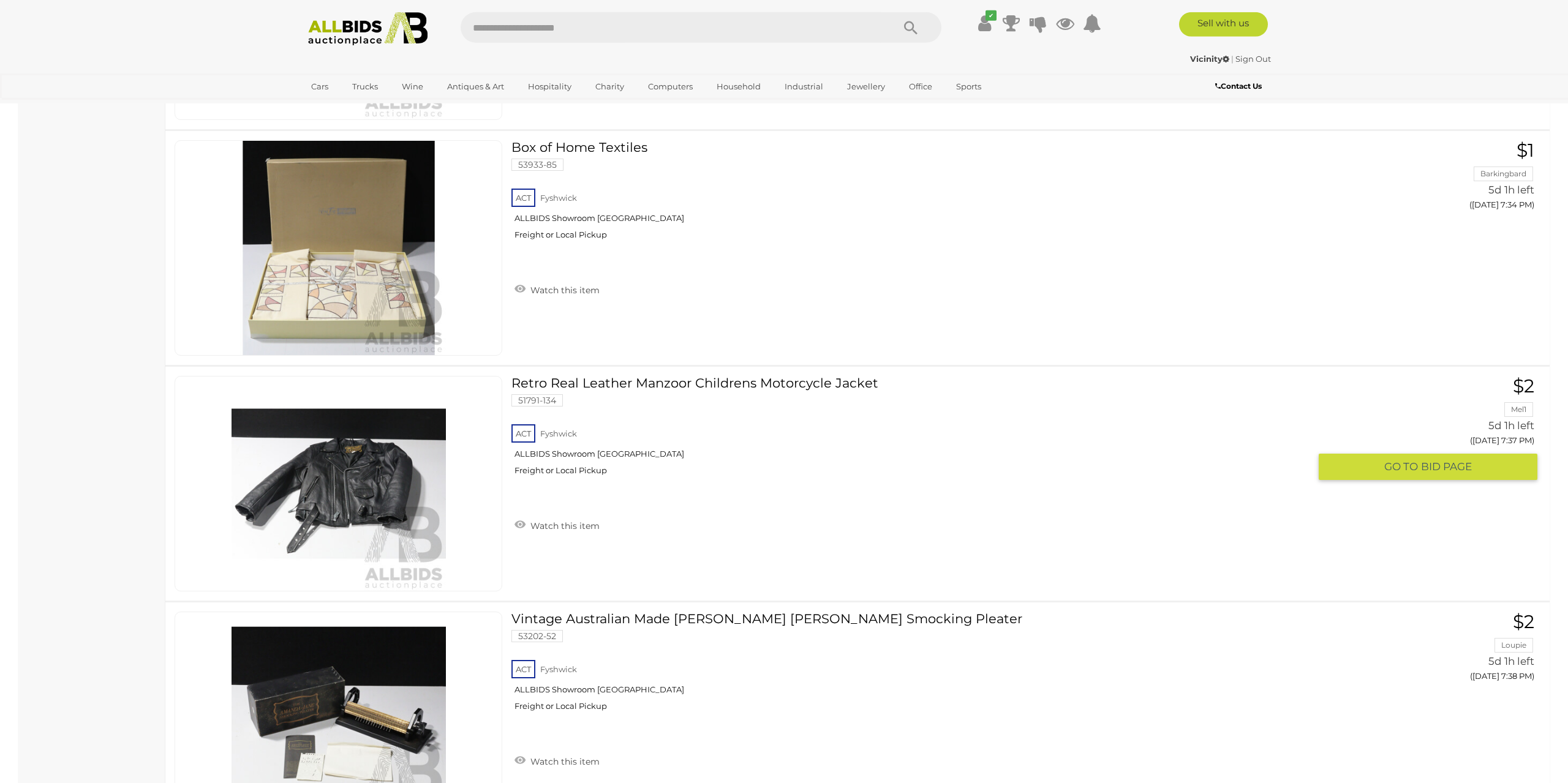
scroll to position [2551, 0]
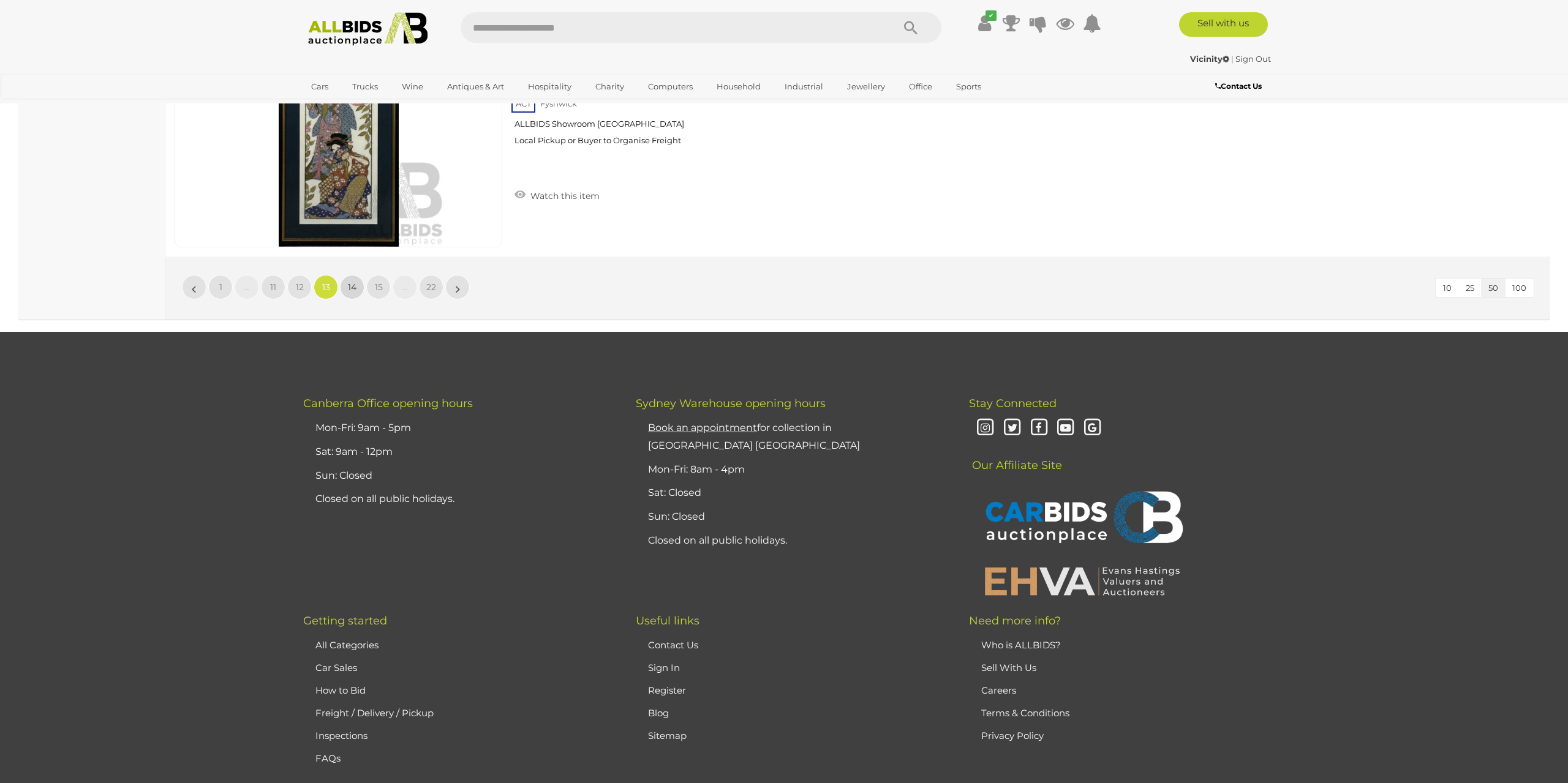
click at [358, 275] on link "14" at bounding box center [352, 287] width 25 height 25
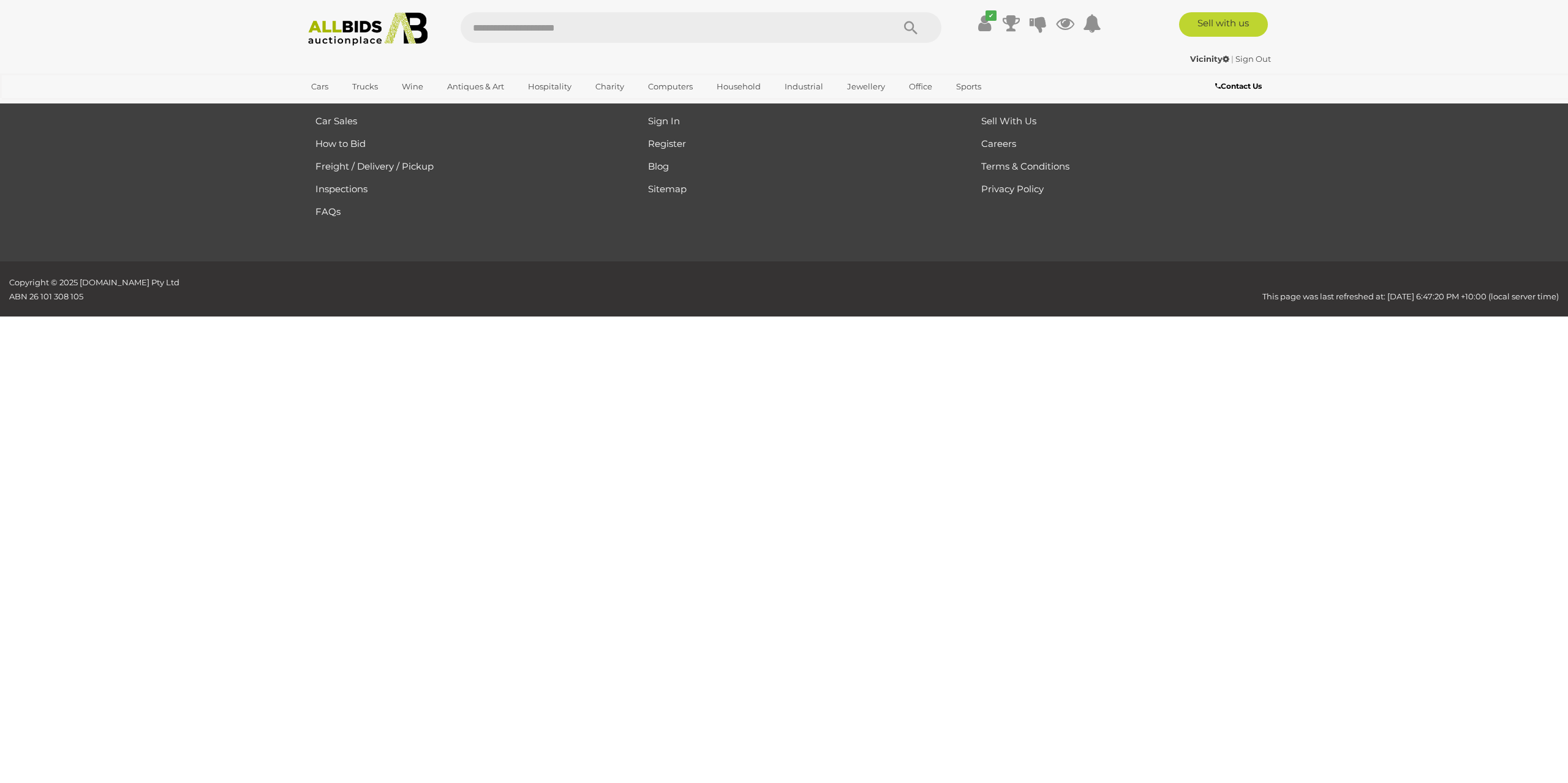
scroll to position [196, 0]
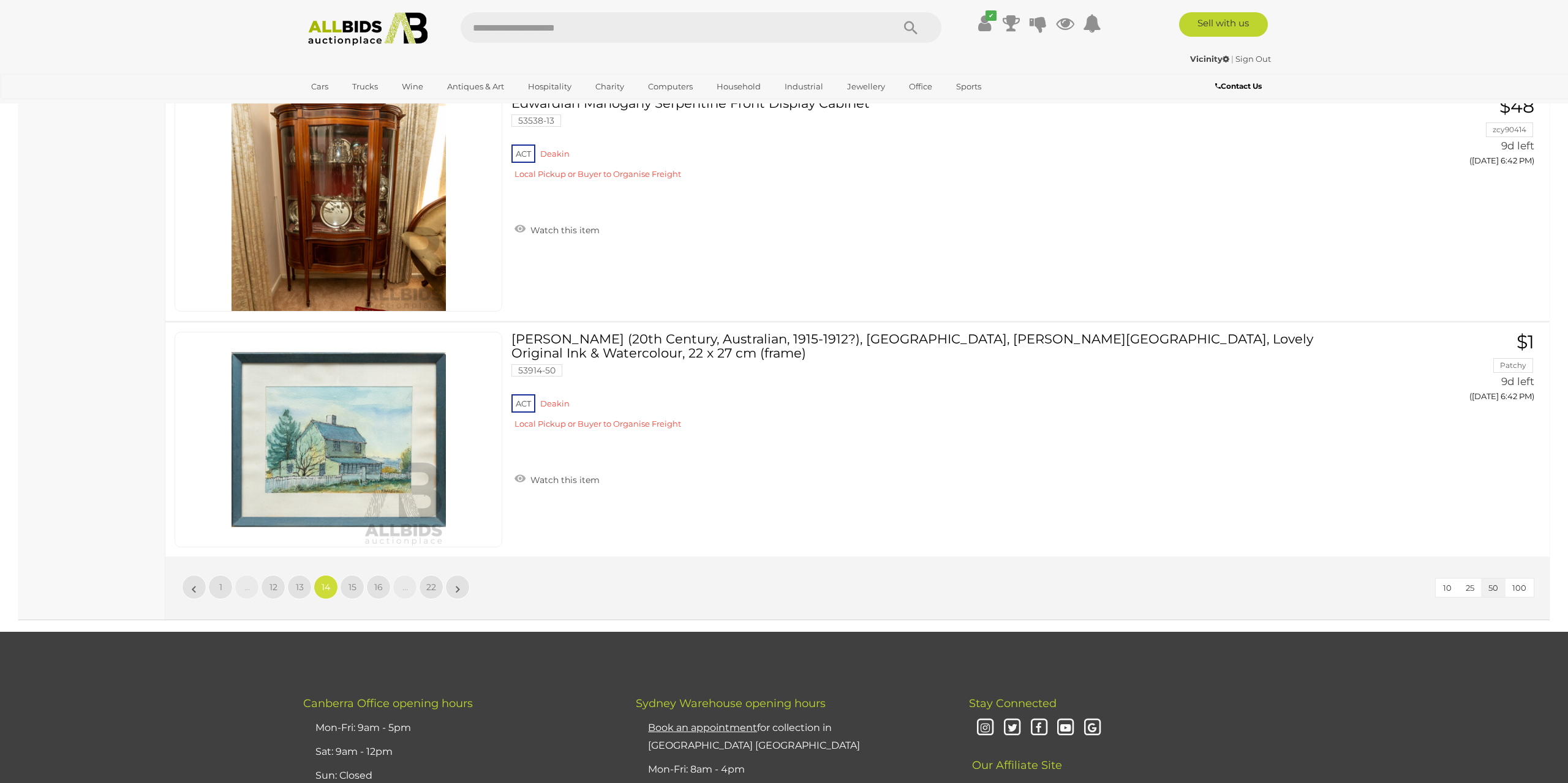
scroll to position [11400, 0]
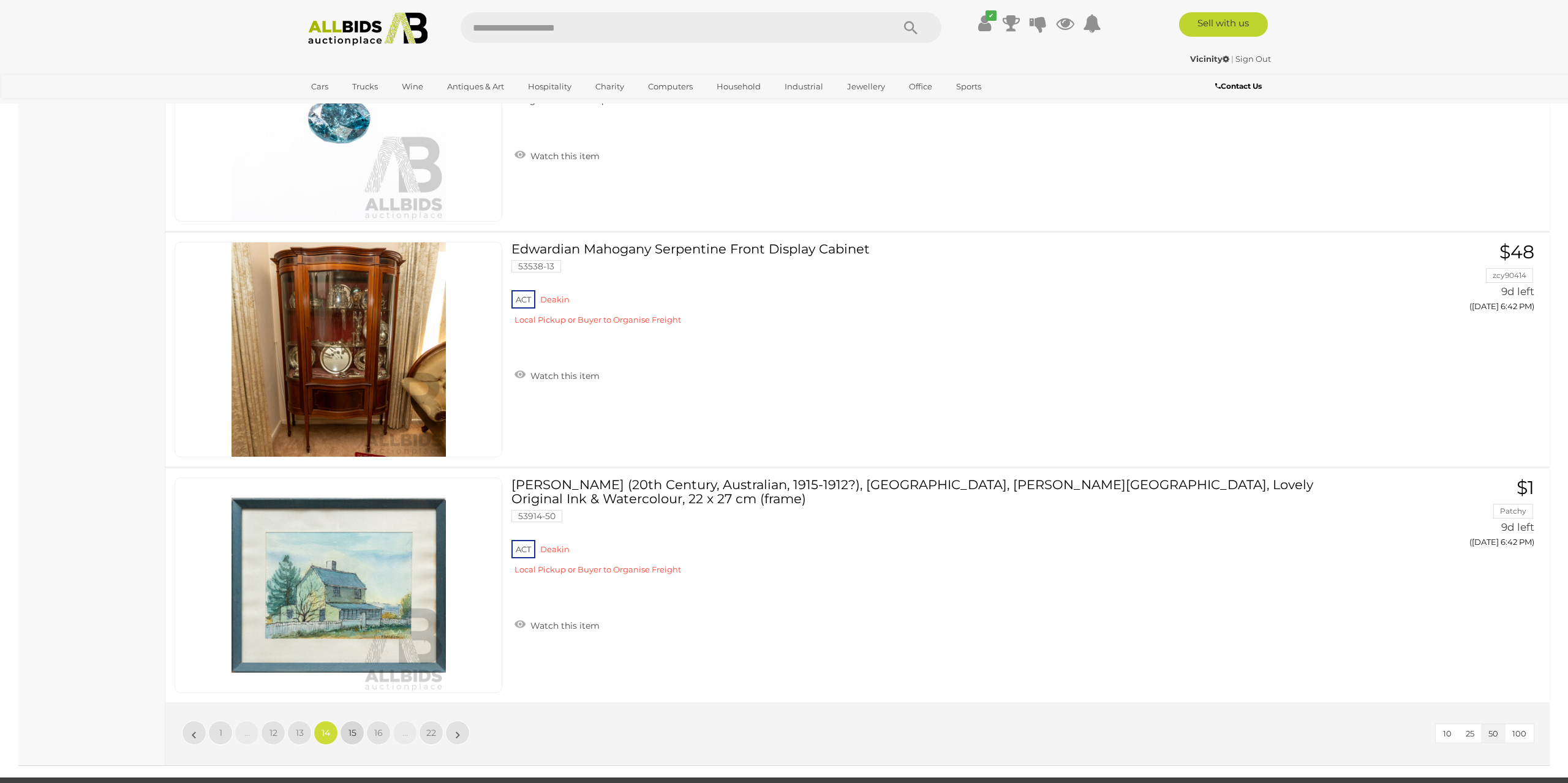
click at [355, 727] on span "15" at bounding box center [353, 732] width 8 height 11
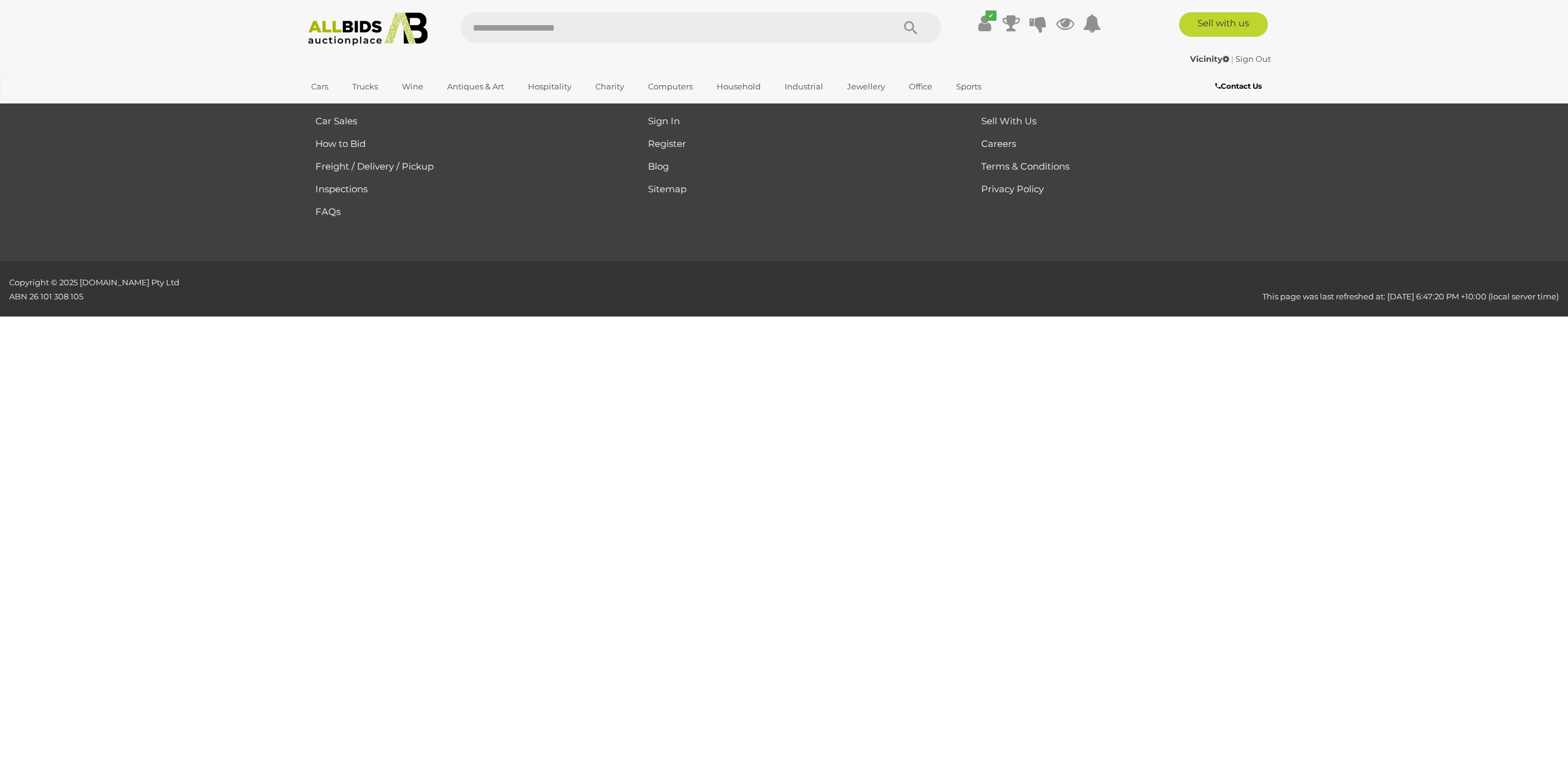
scroll to position [196, 0]
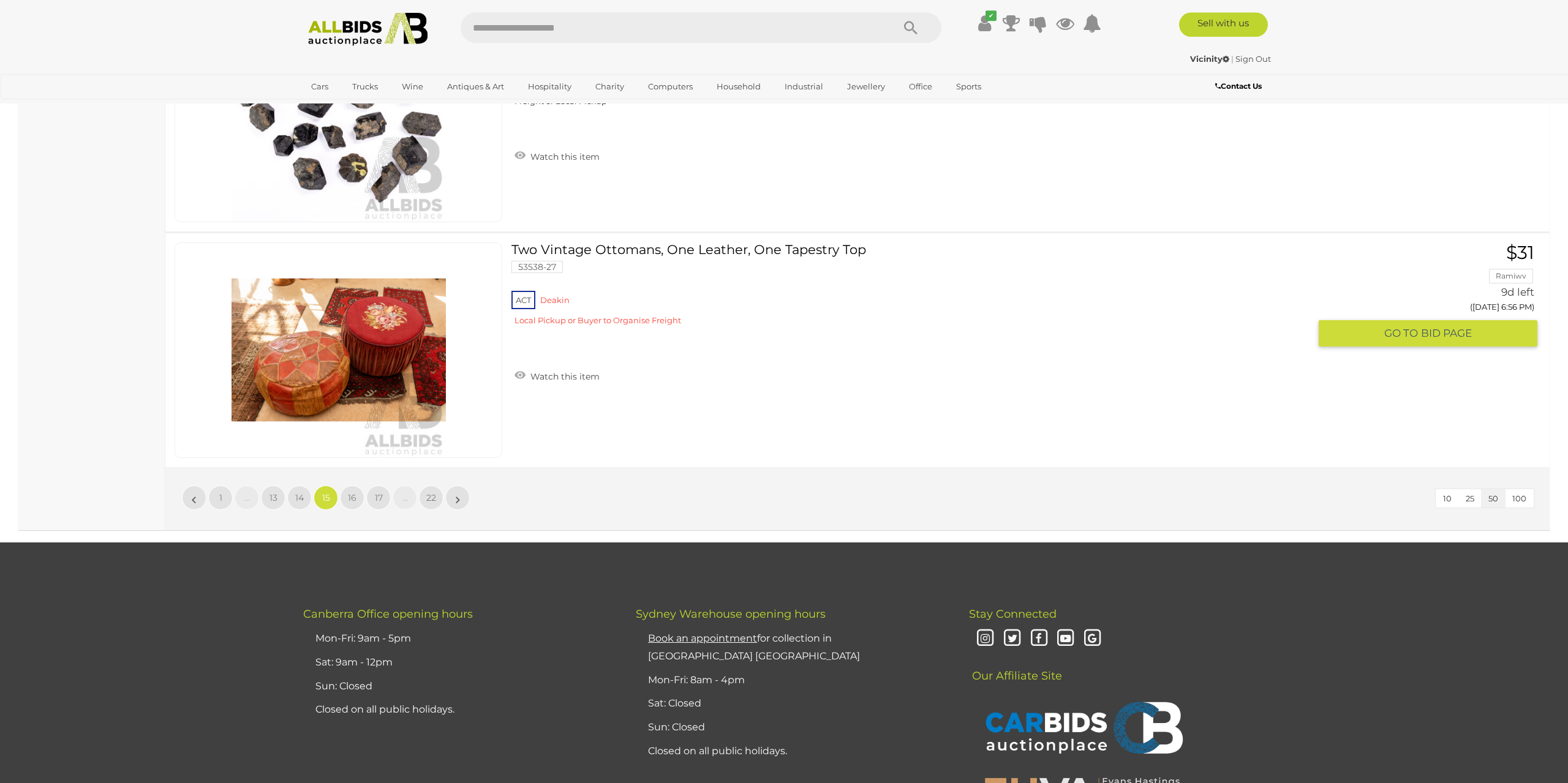
scroll to position [11846, 0]
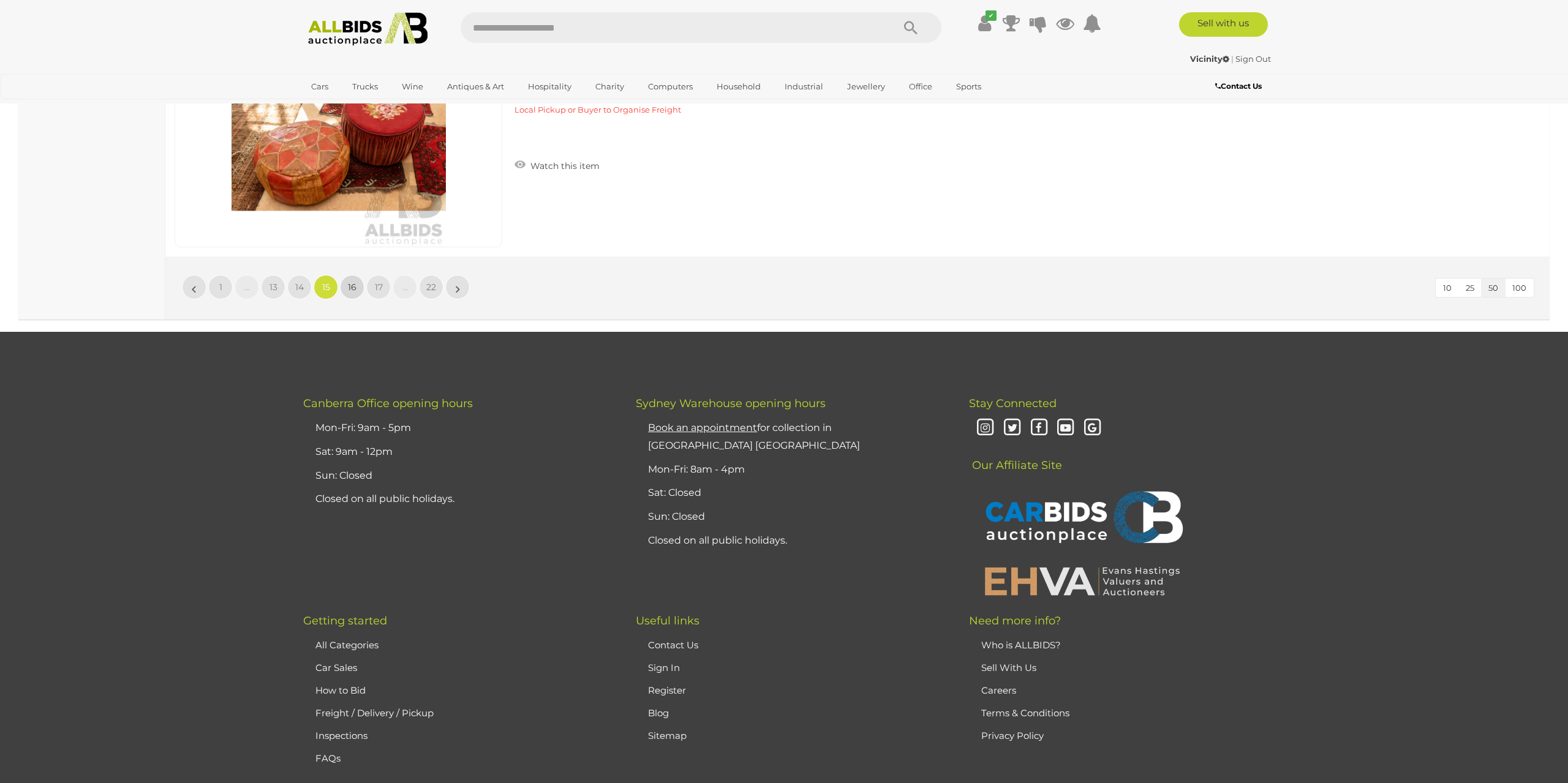
click at [356, 275] on link "16" at bounding box center [352, 287] width 25 height 25
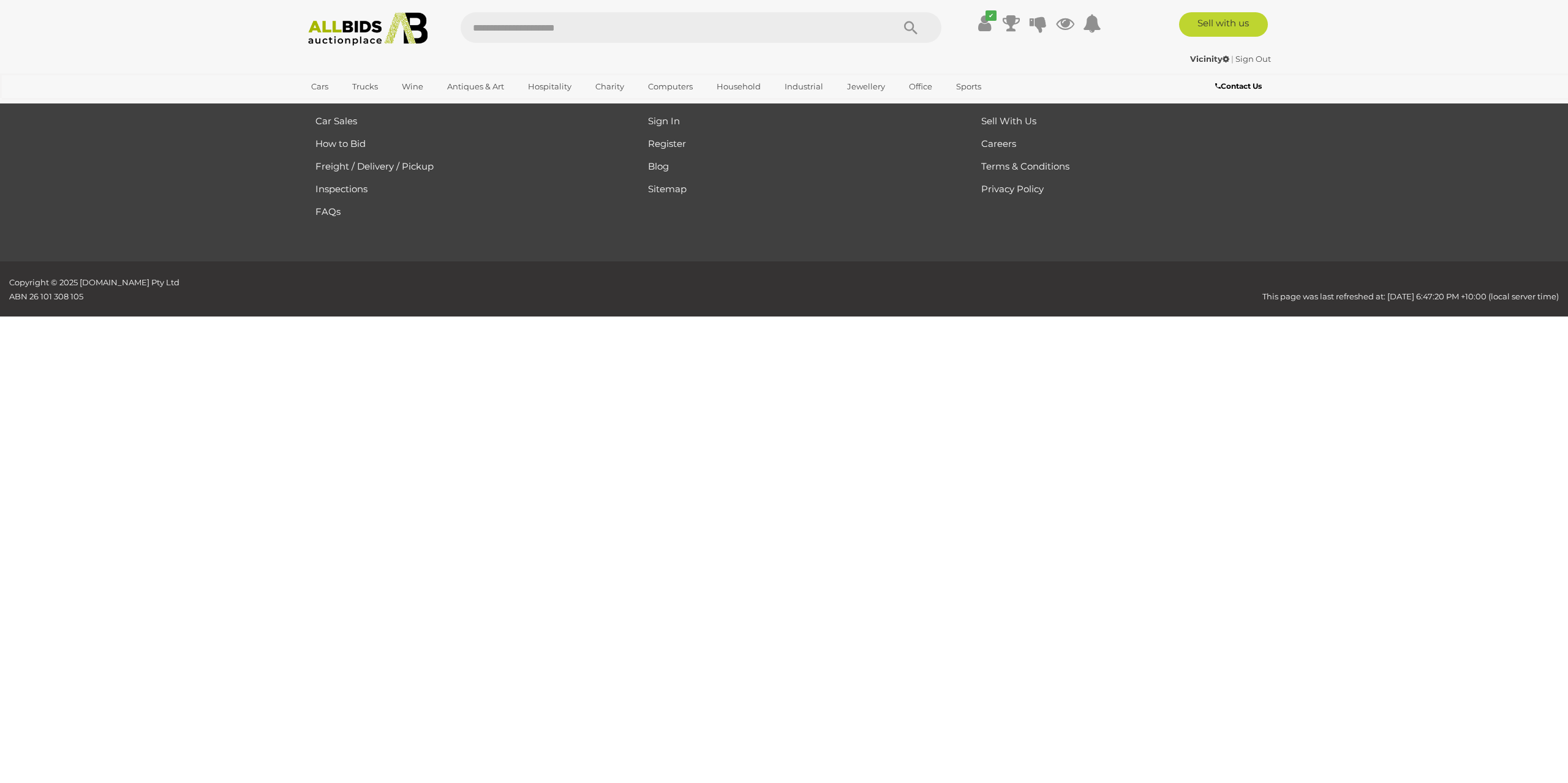
scroll to position [196, 0]
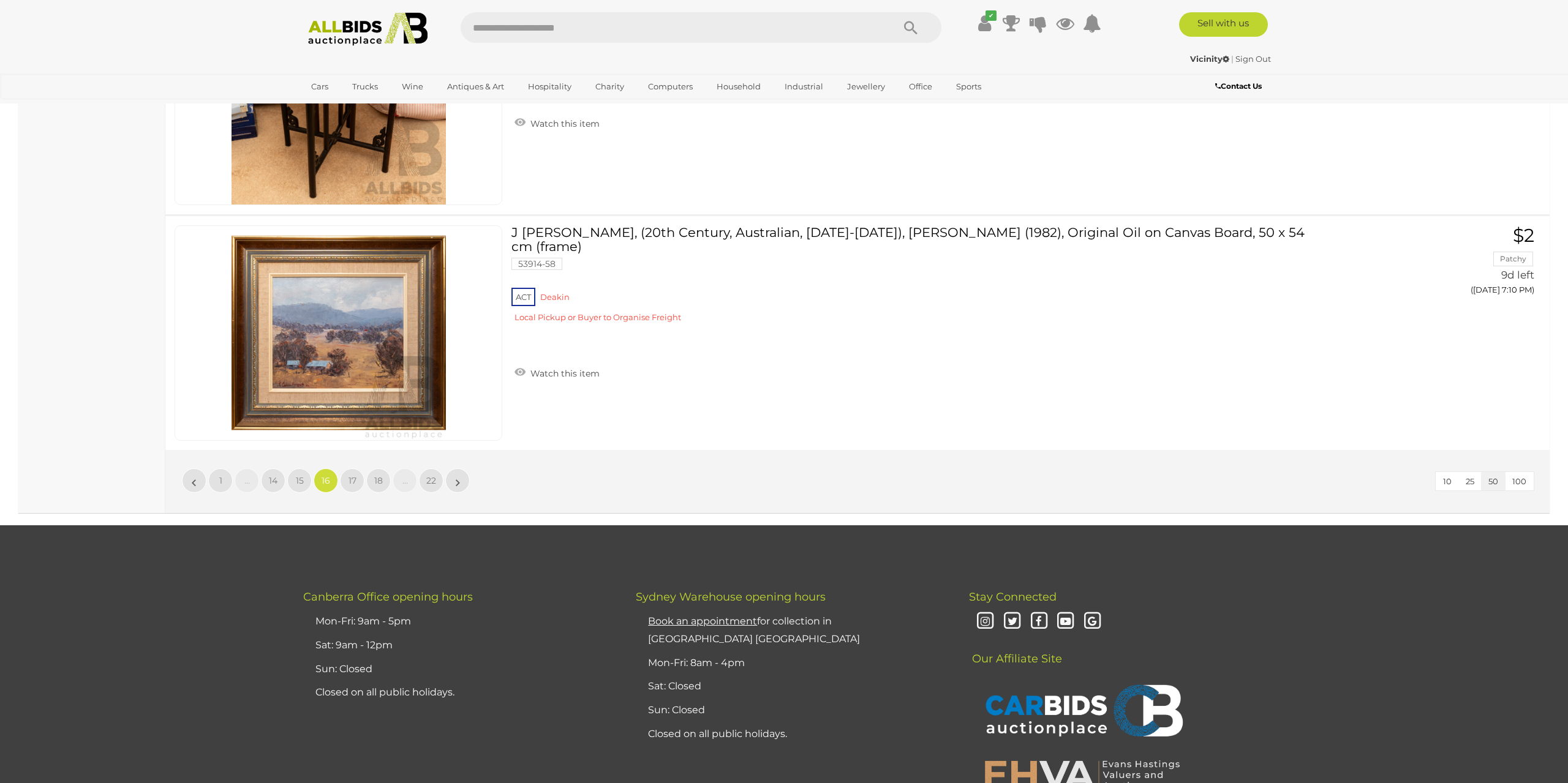
scroll to position [11655, 0]
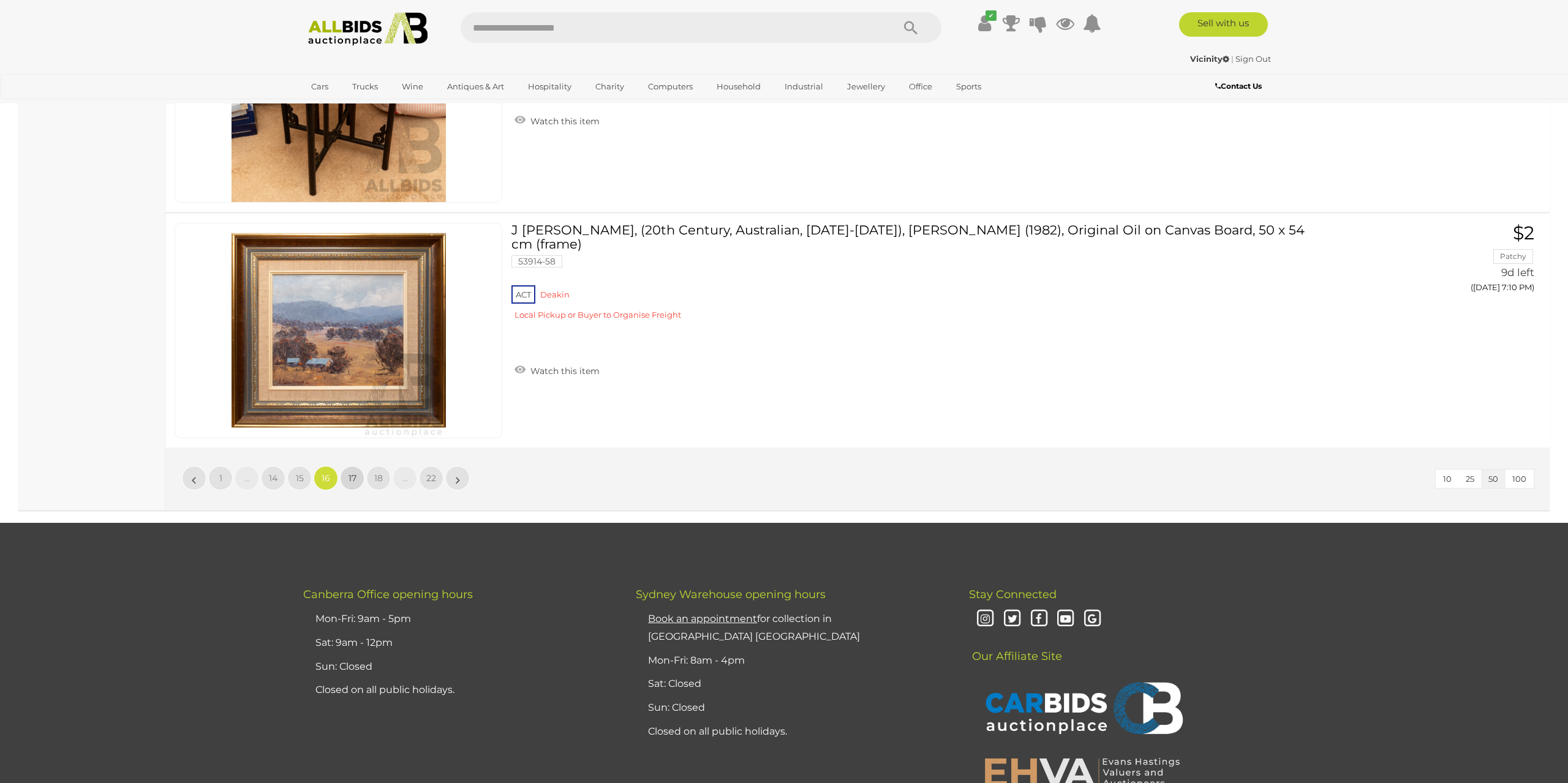
click at [351, 472] on span "17" at bounding box center [353, 478] width 8 height 11
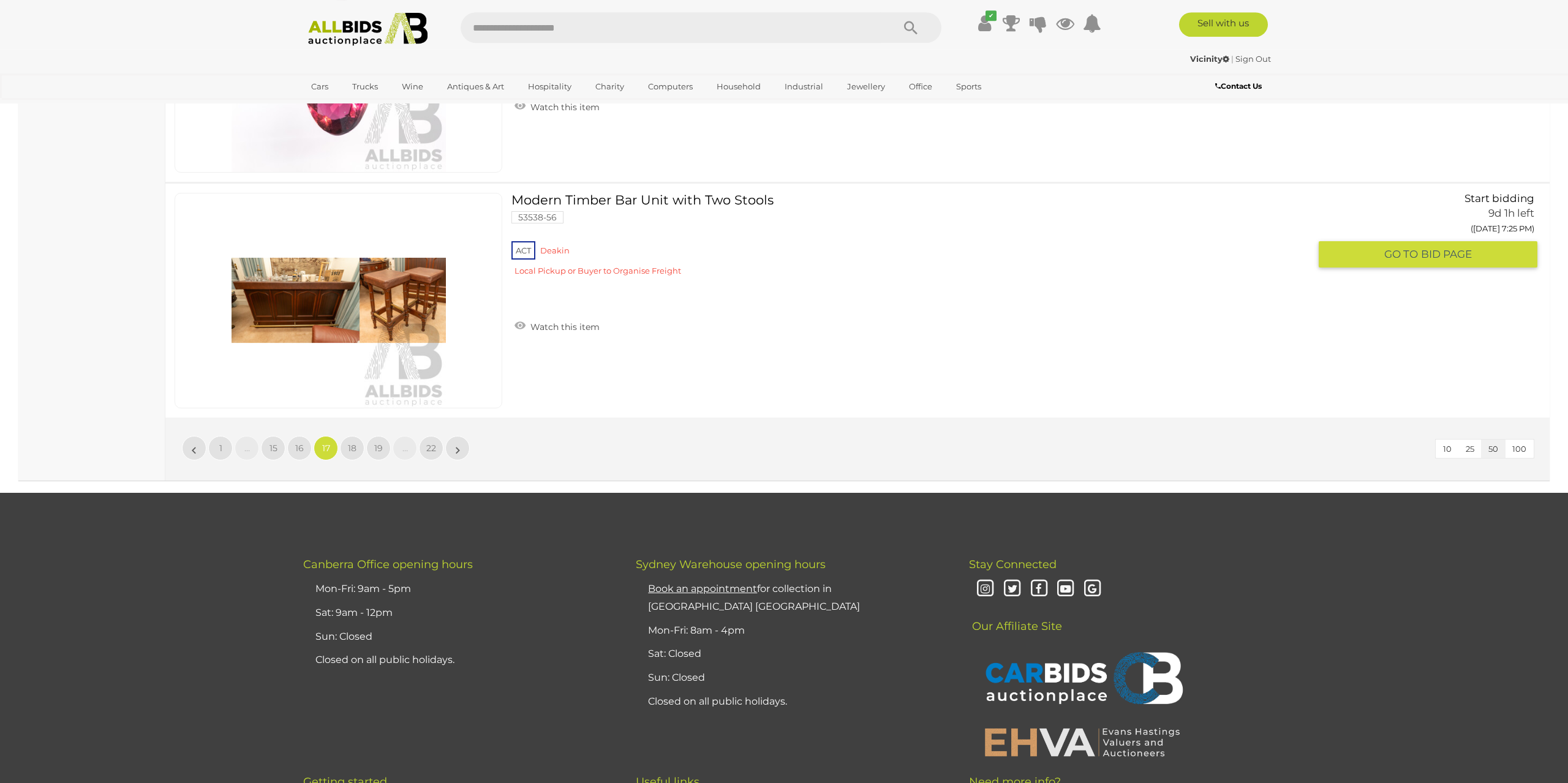
scroll to position [11718, 0]
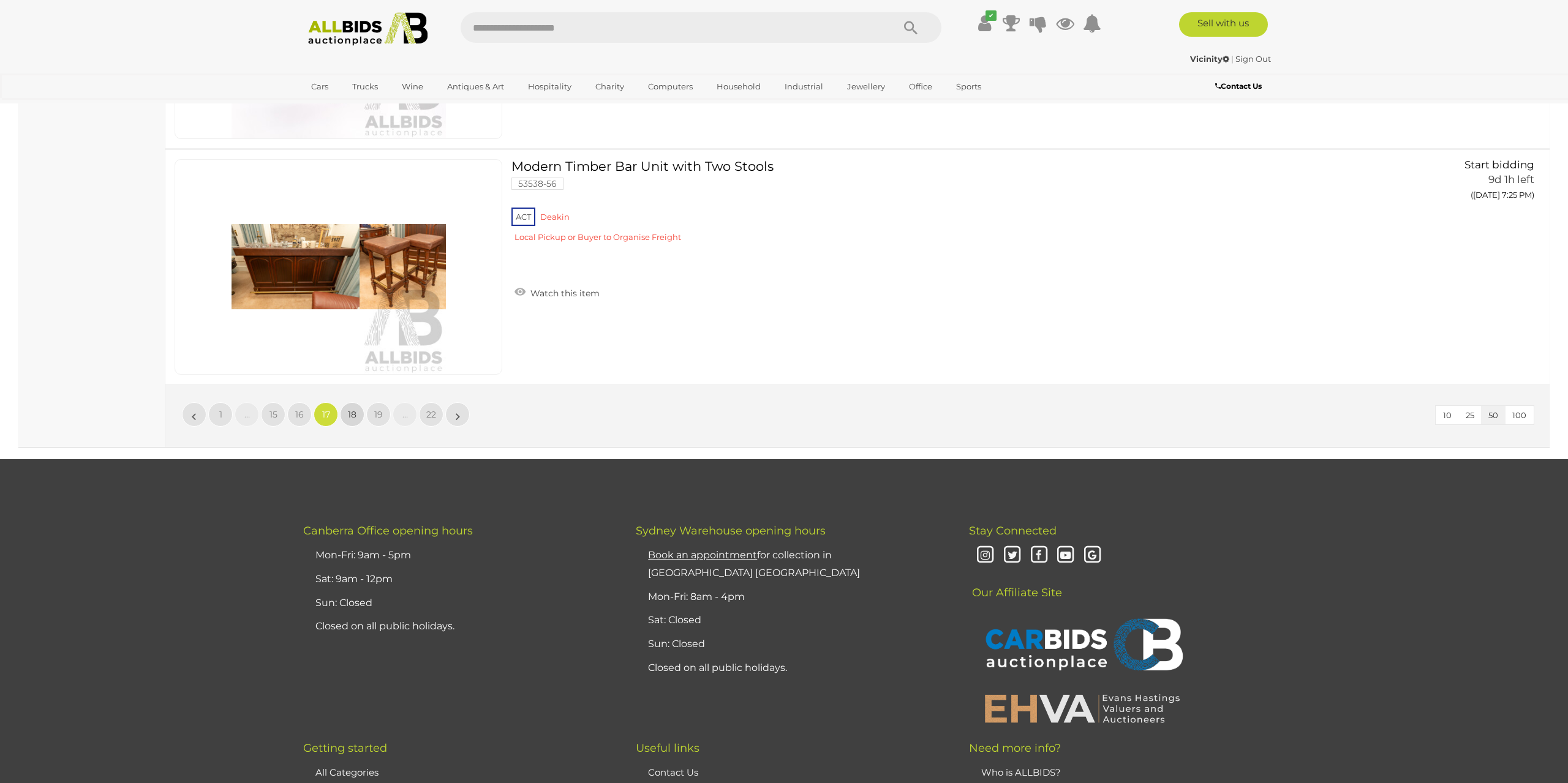
click at [354, 402] on link "18" at bounding box center [352, 414] width 25 height 25
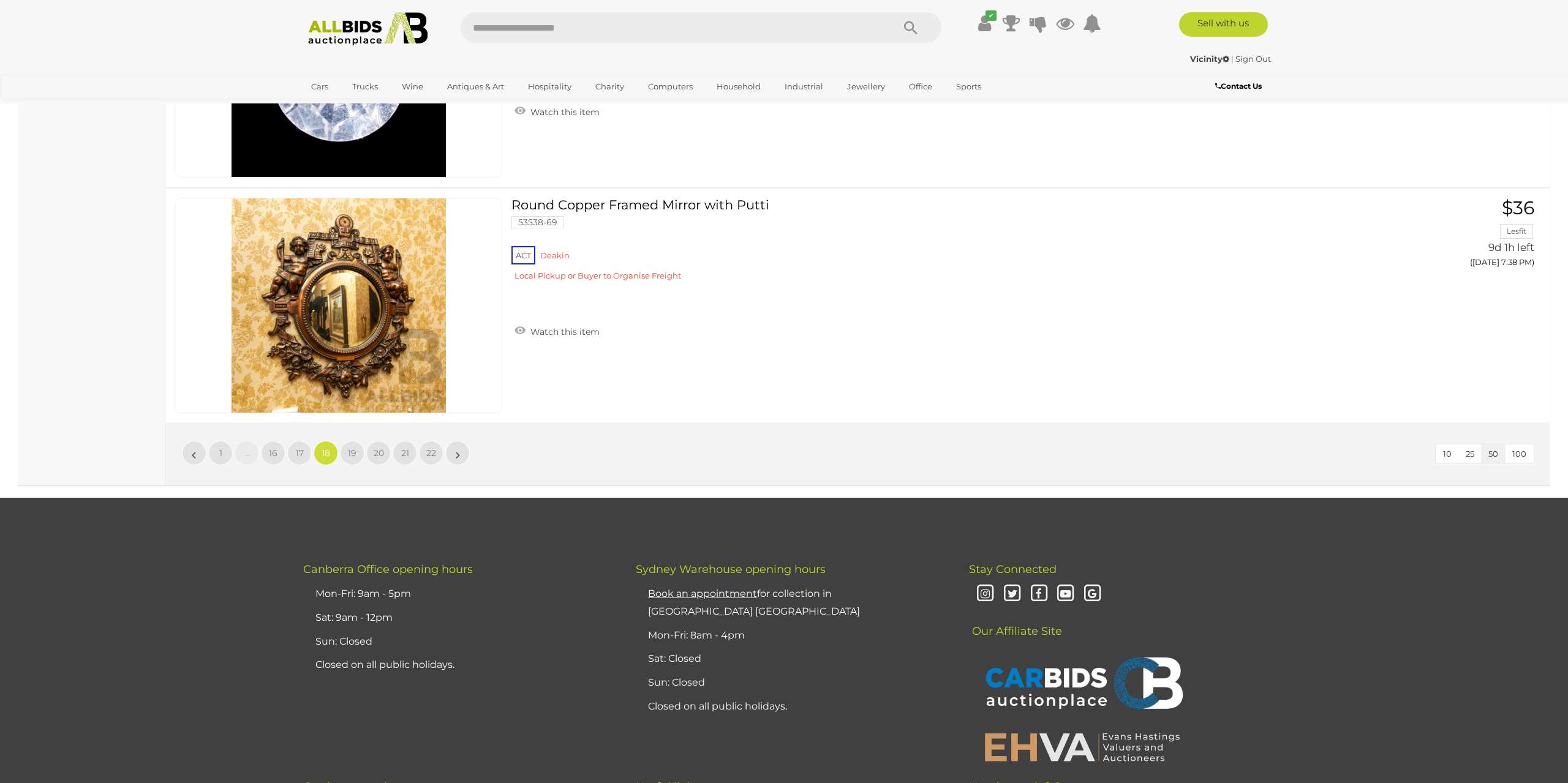
scroll to position [11480, 0]
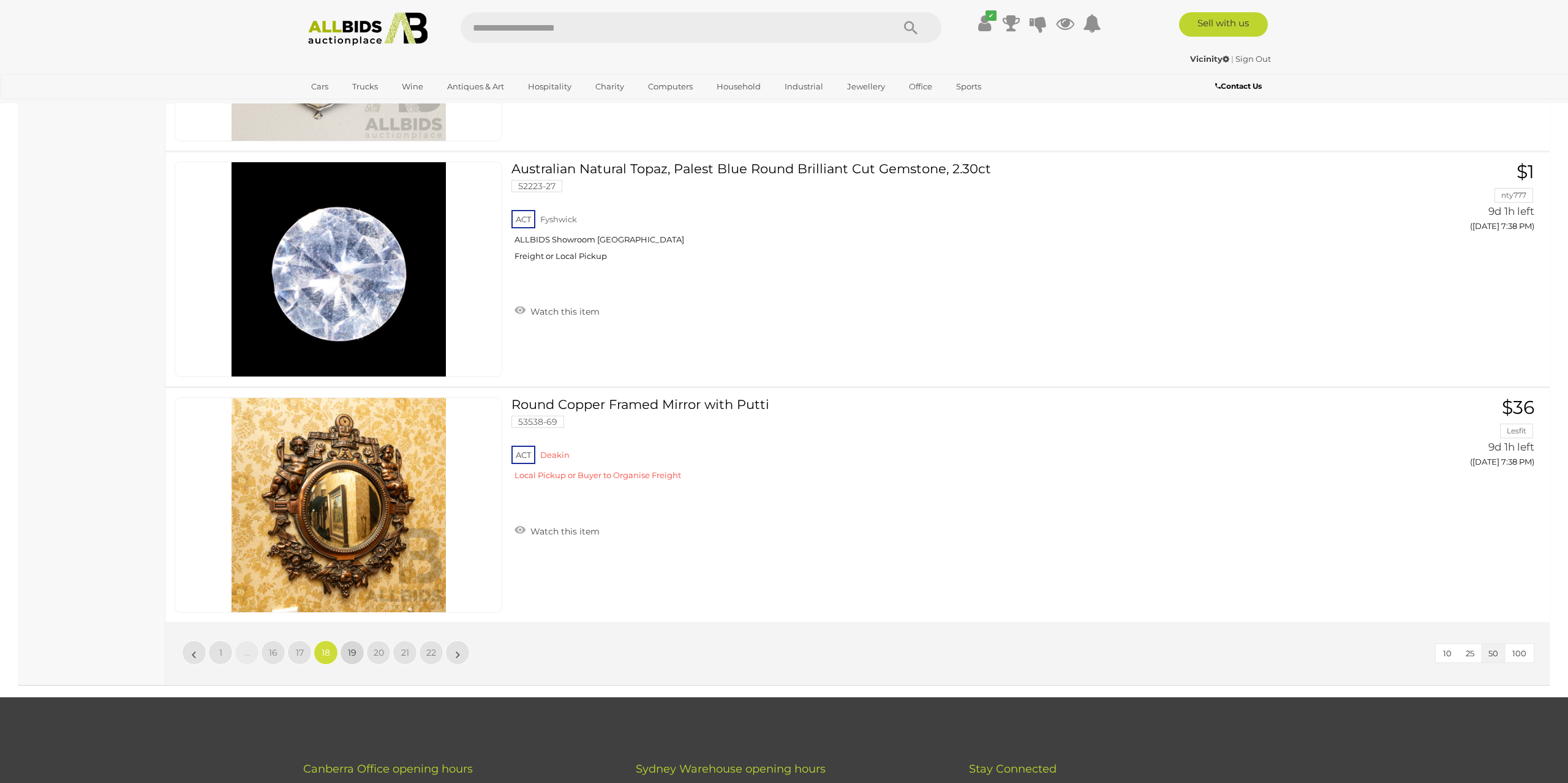
click at [349, 647] on span "19" at bounding box center [352, 653] width 9 height 11
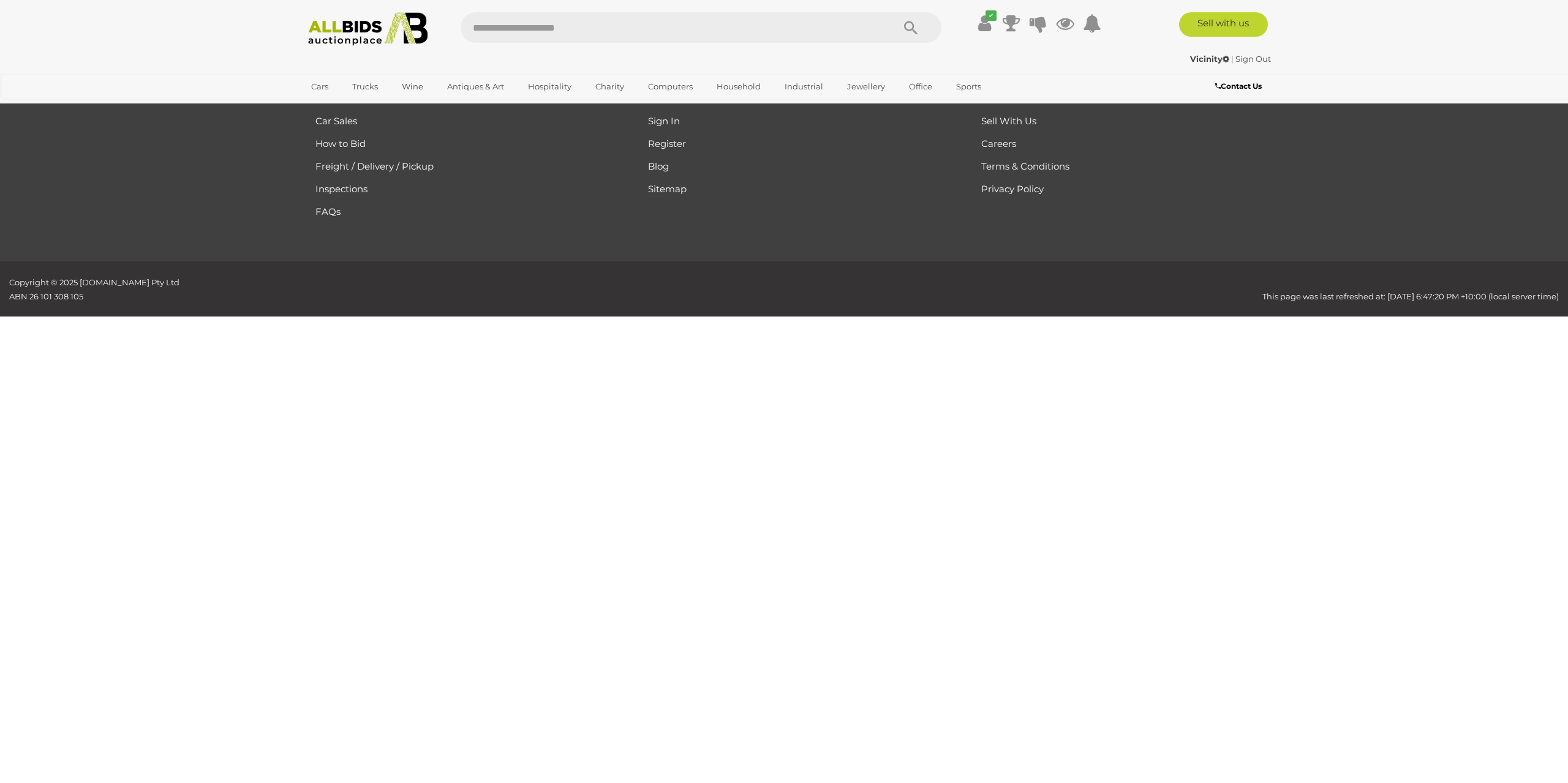
scroll to position [196, 0]
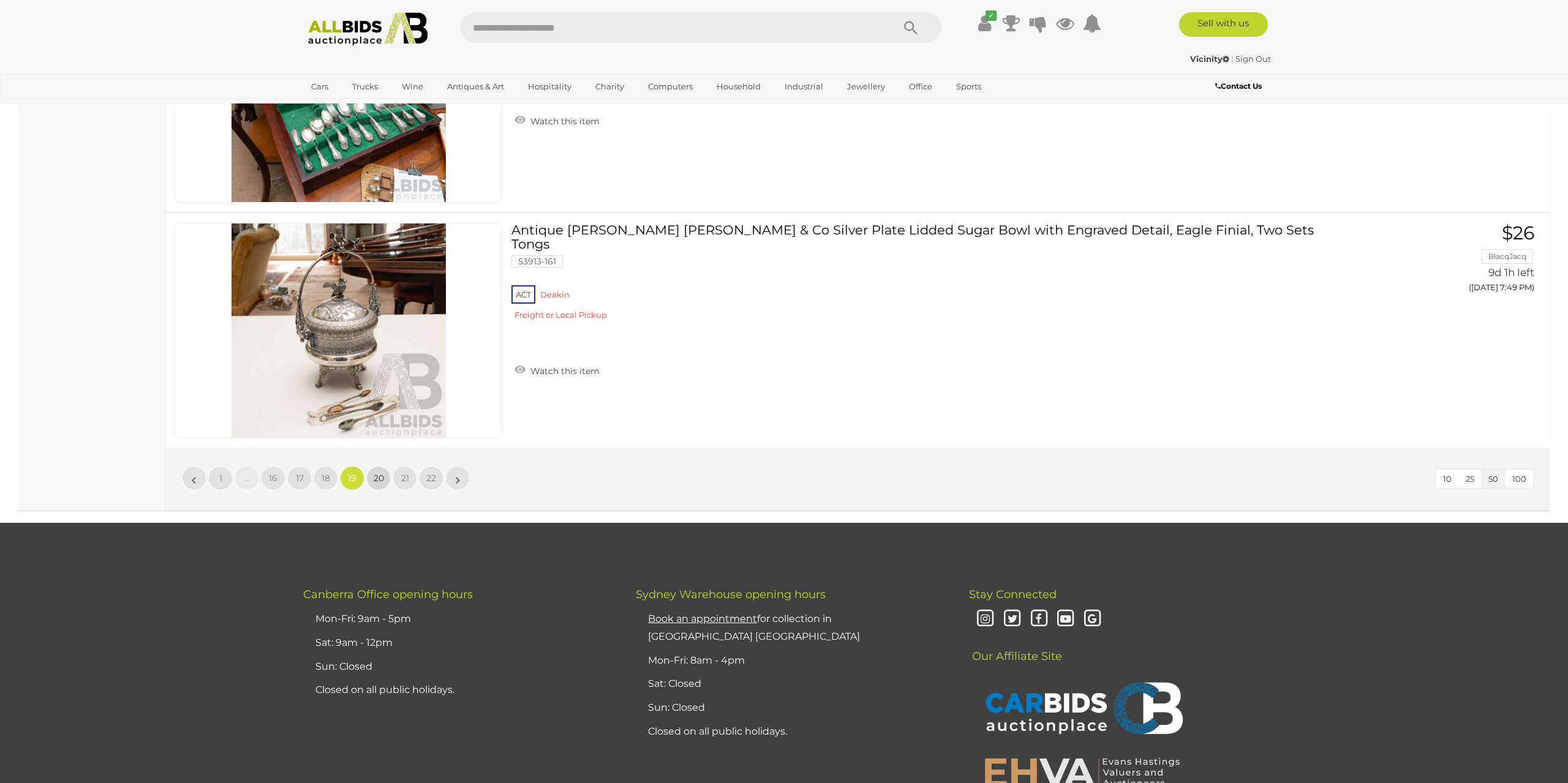
click at [381, 472] on span "20" at bounding box center [379, 478] width 11 height 11
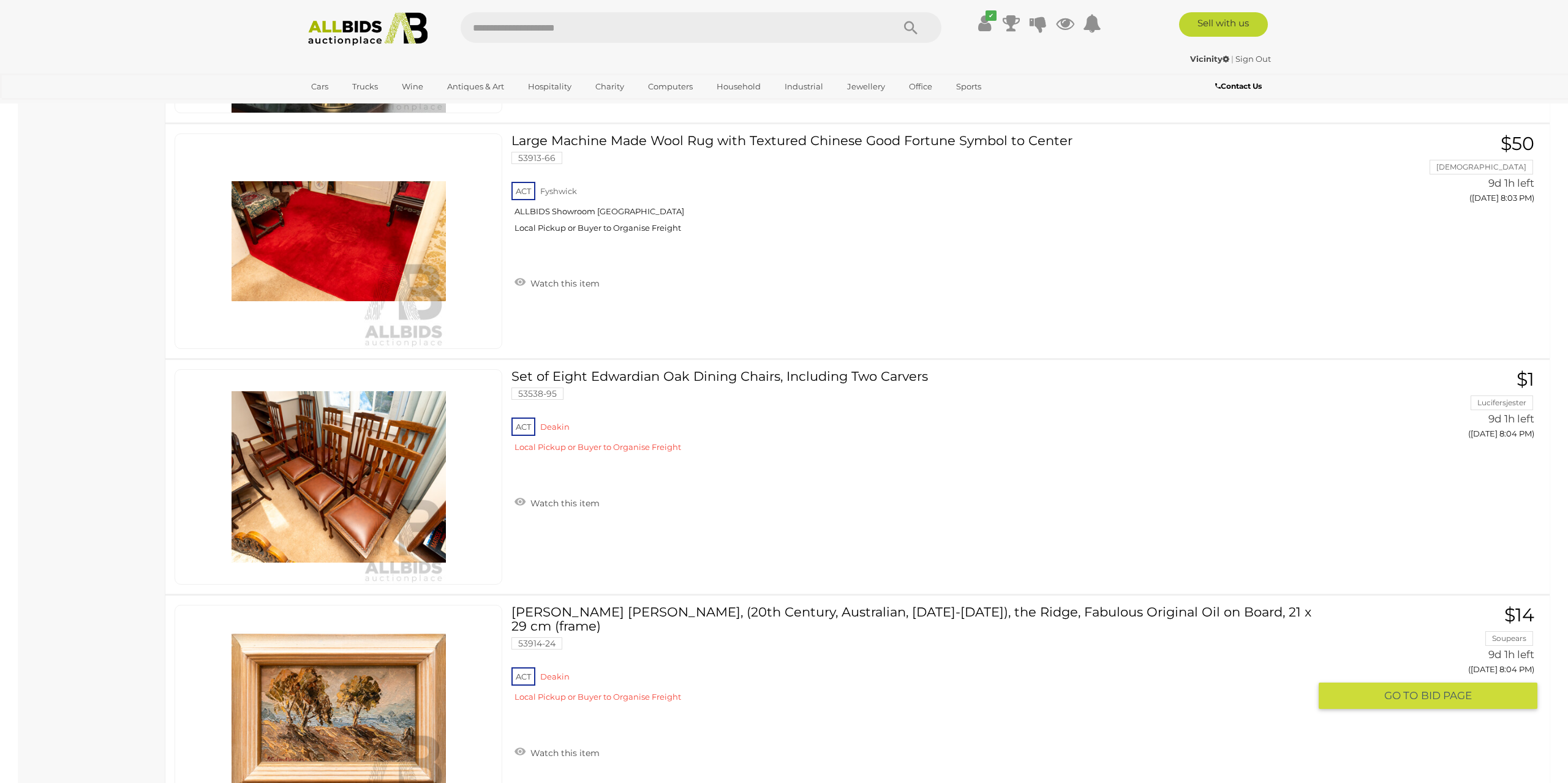
scroll to position [11718, 0]
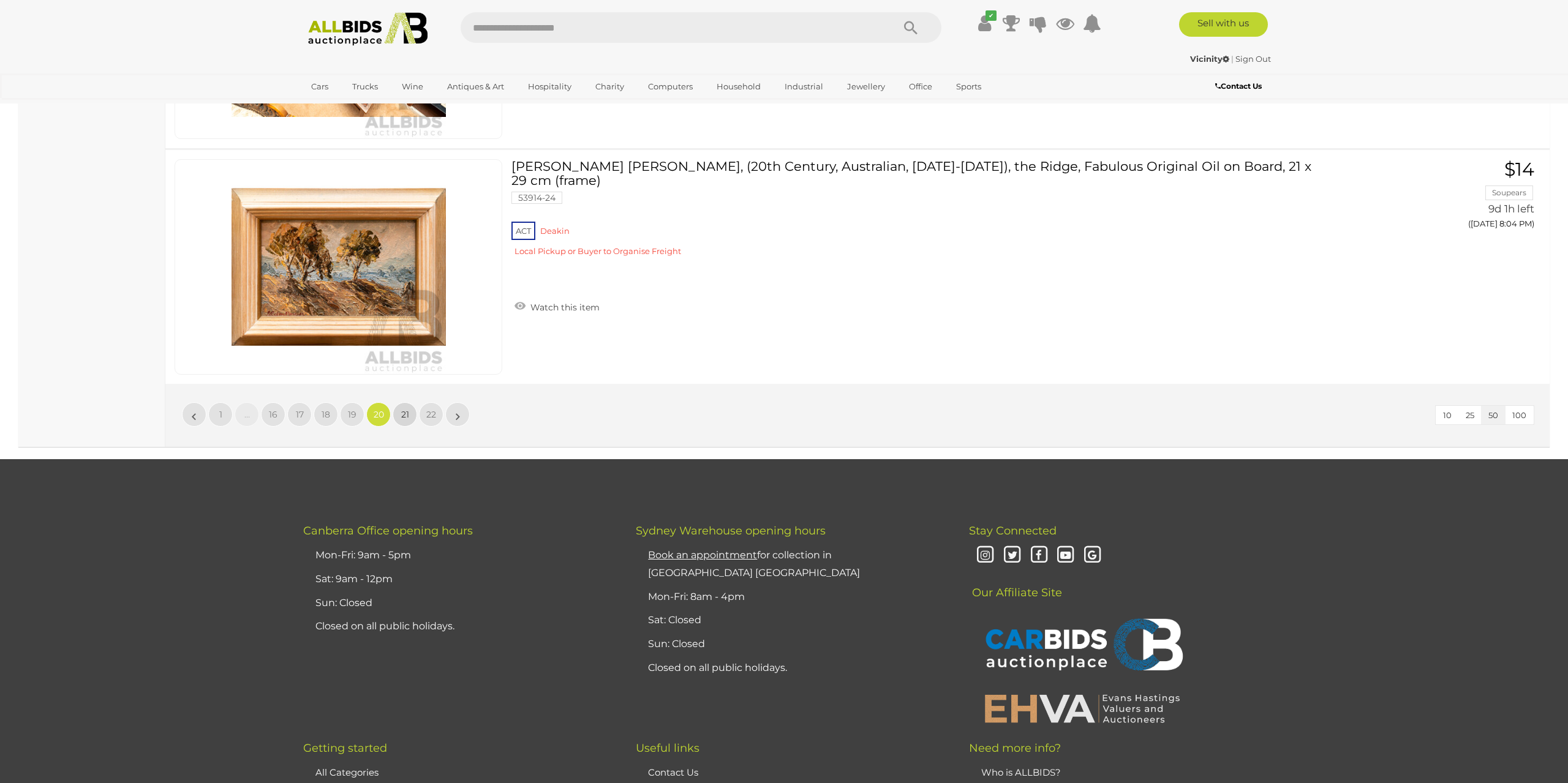
click at [407, 409] on span "21" at bounding box center [405, 414] width 8 height 11
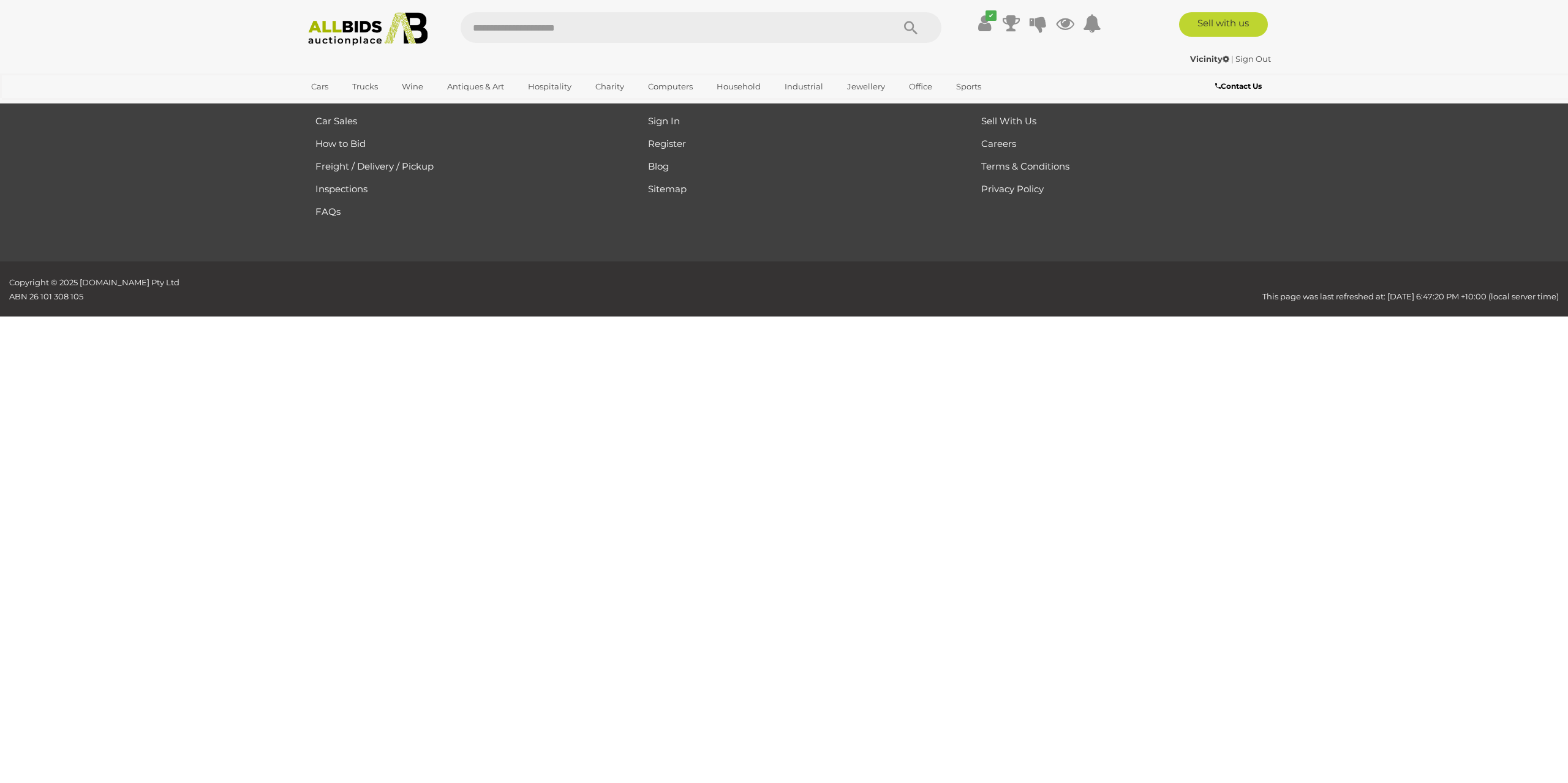
scroll to position [196, 0]
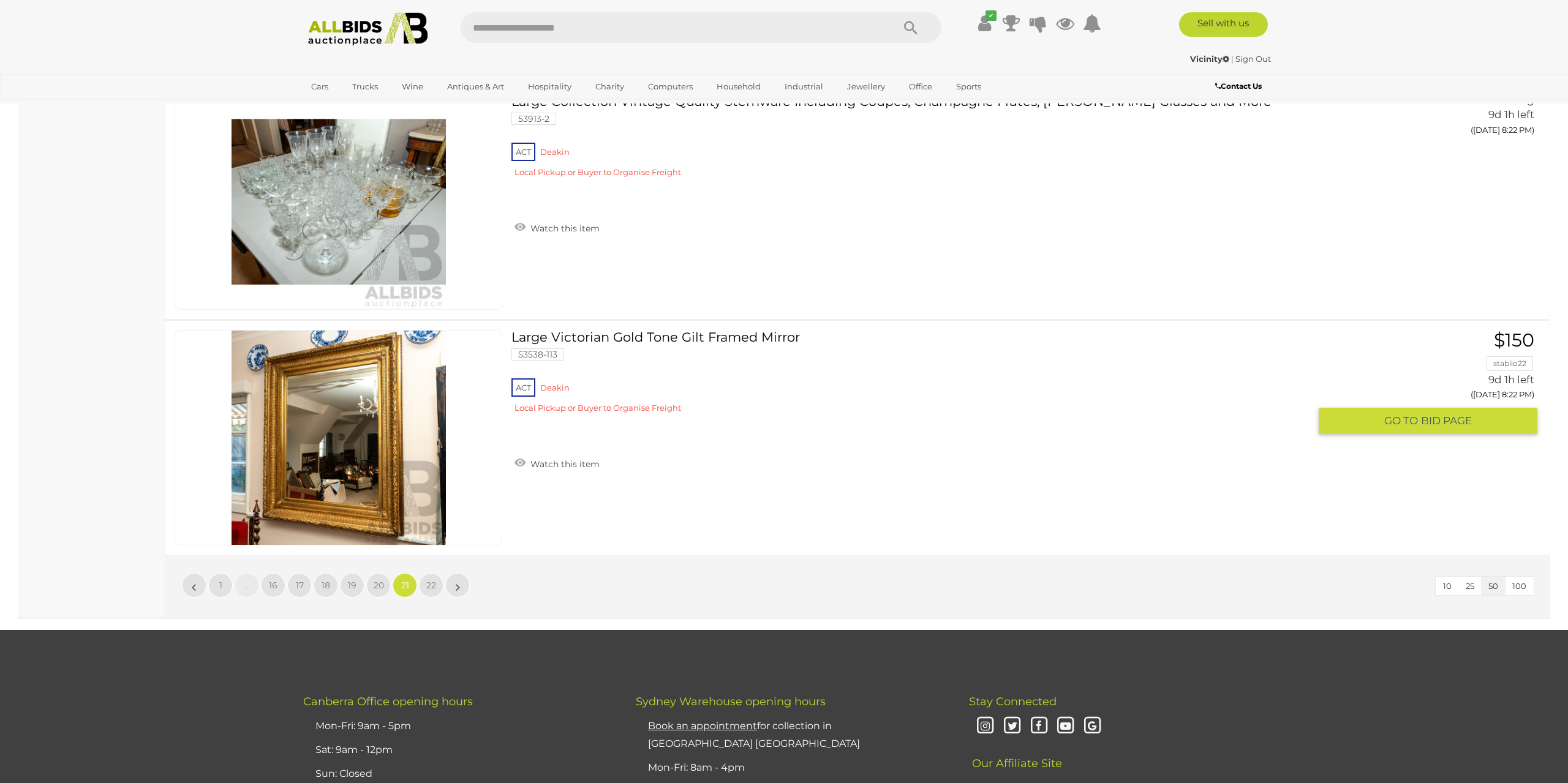
scroll to position [11782, 0]
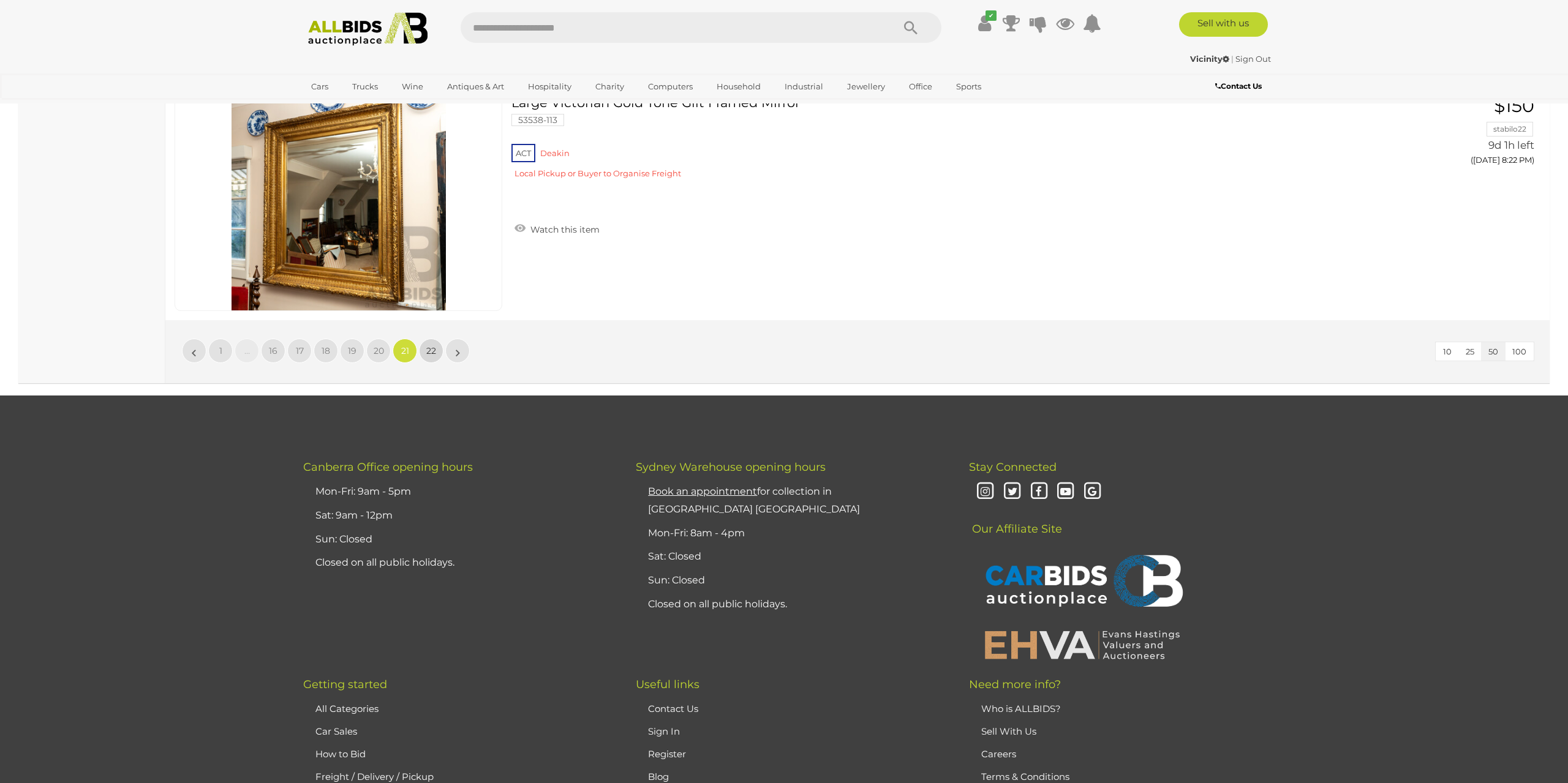
click at [431, 345] on span "22" at bounding box center [431, 351] width 10 height 11
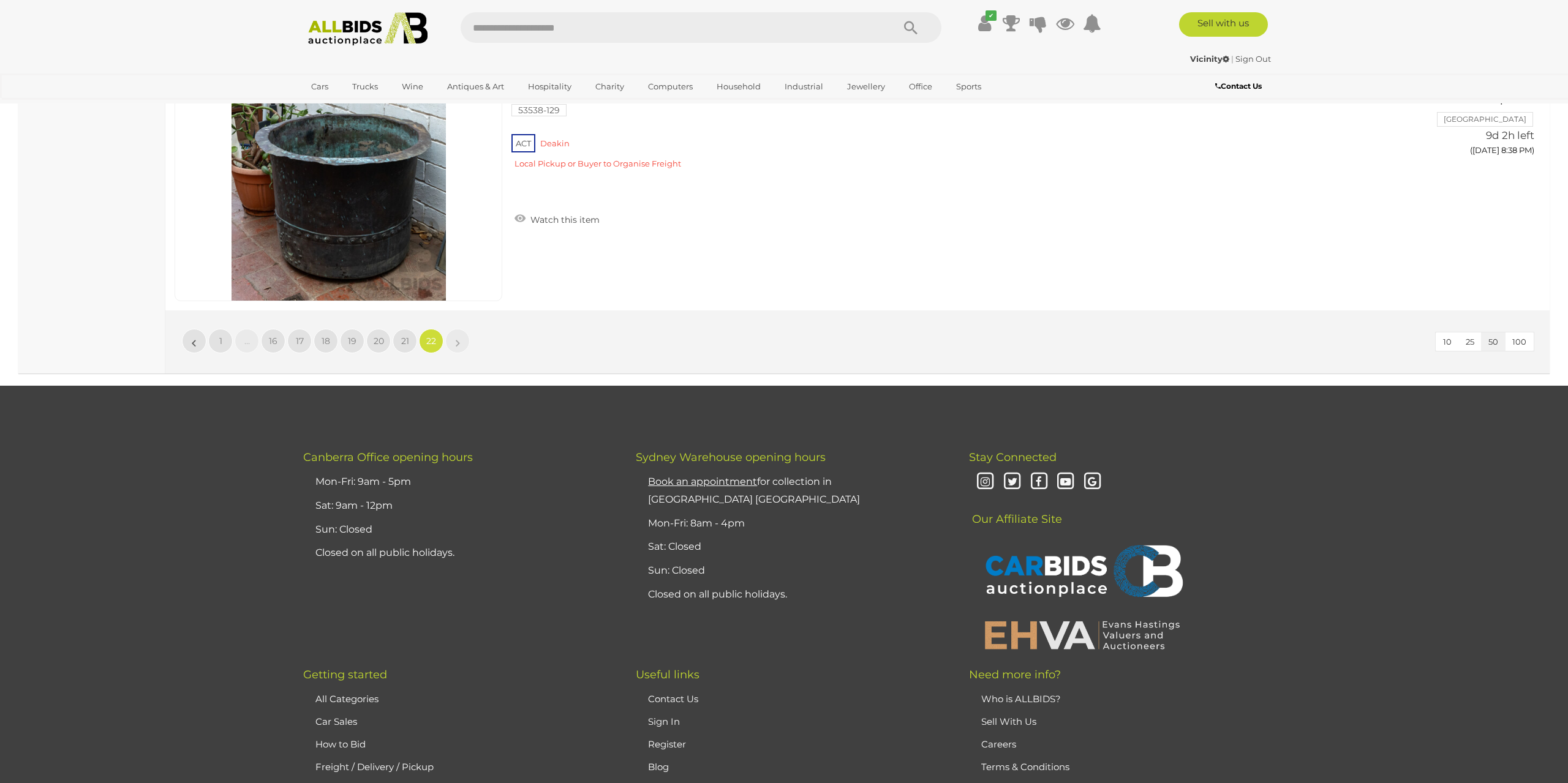
scroll to position [5671, 0]
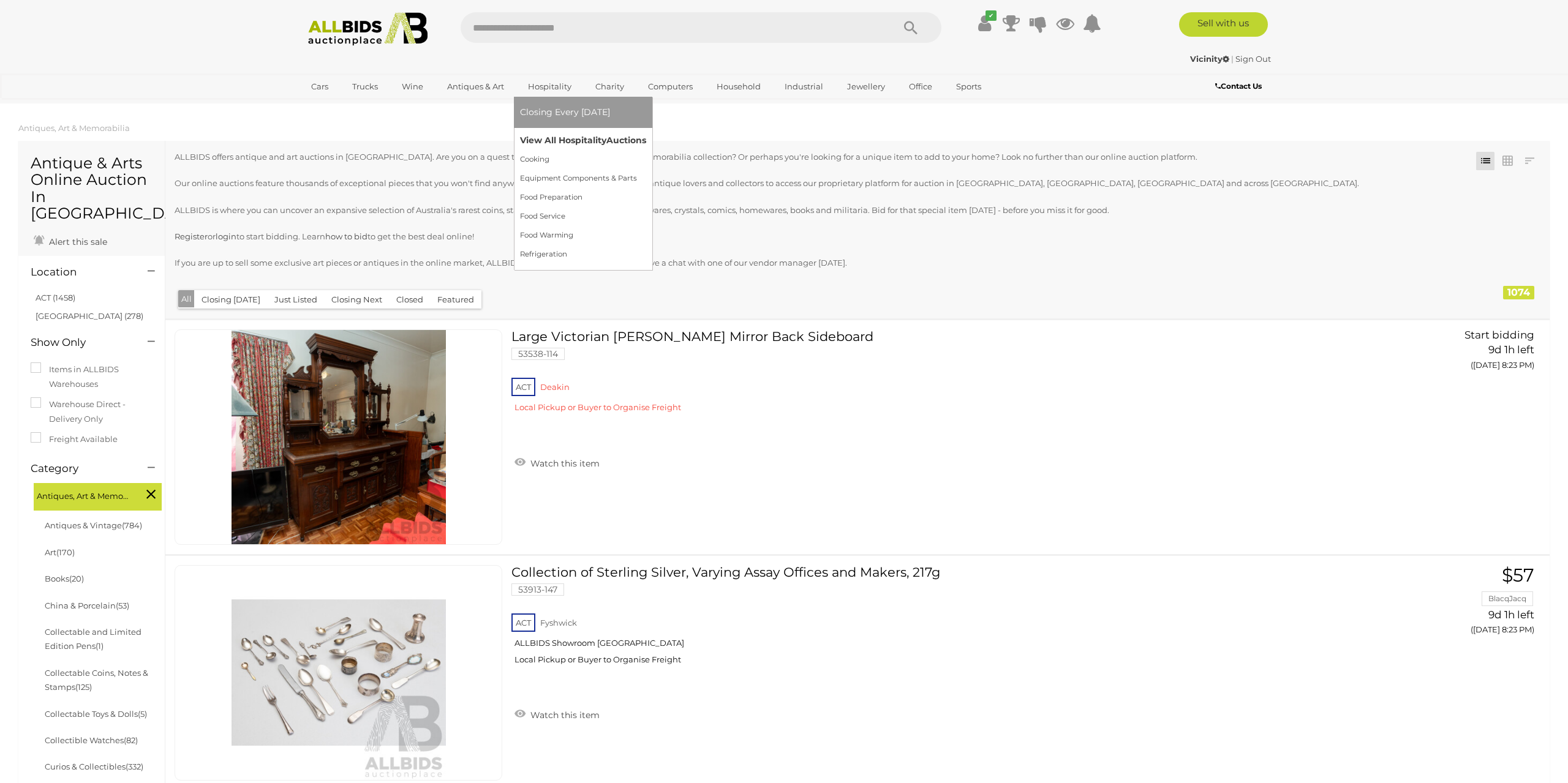
click at [554, 140] on link "View All Hospitality Auctions" at bounding box center [583, 140] width 126 height 19
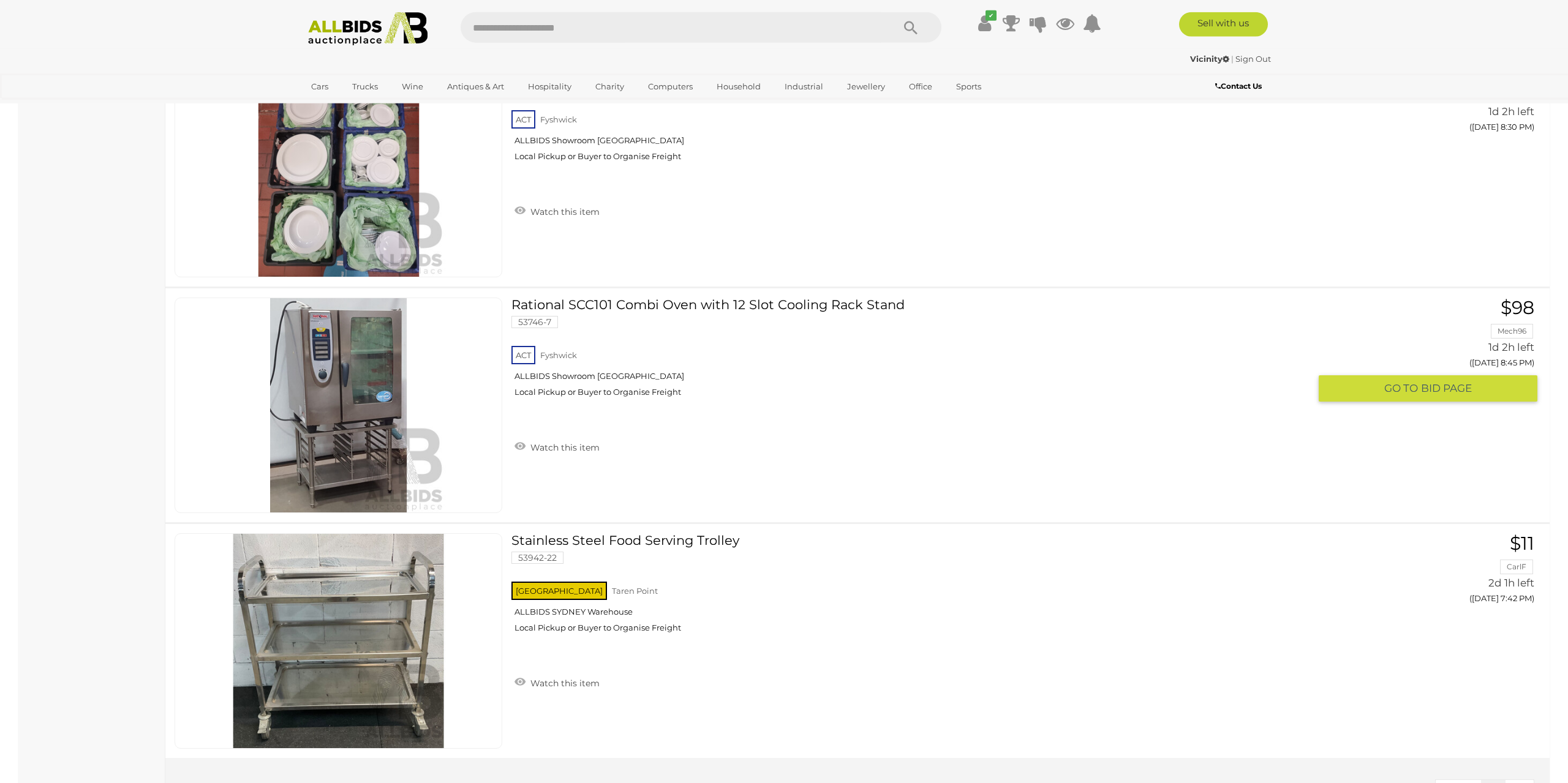
scroll to position [5475, 0]
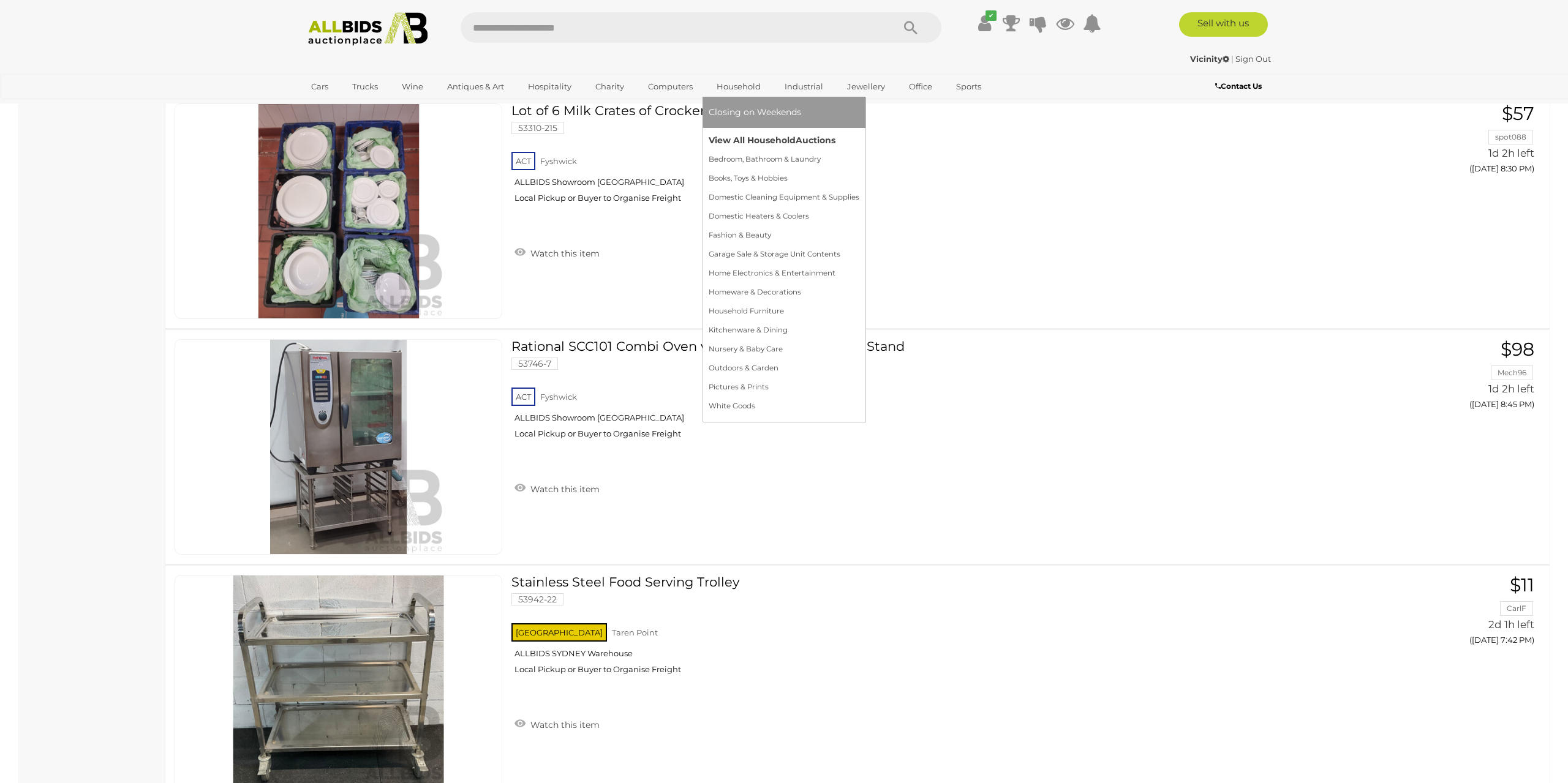
click at [744, 138] on link "View All Household Auctions" at bounding box center [784, 140] width 150 height 19
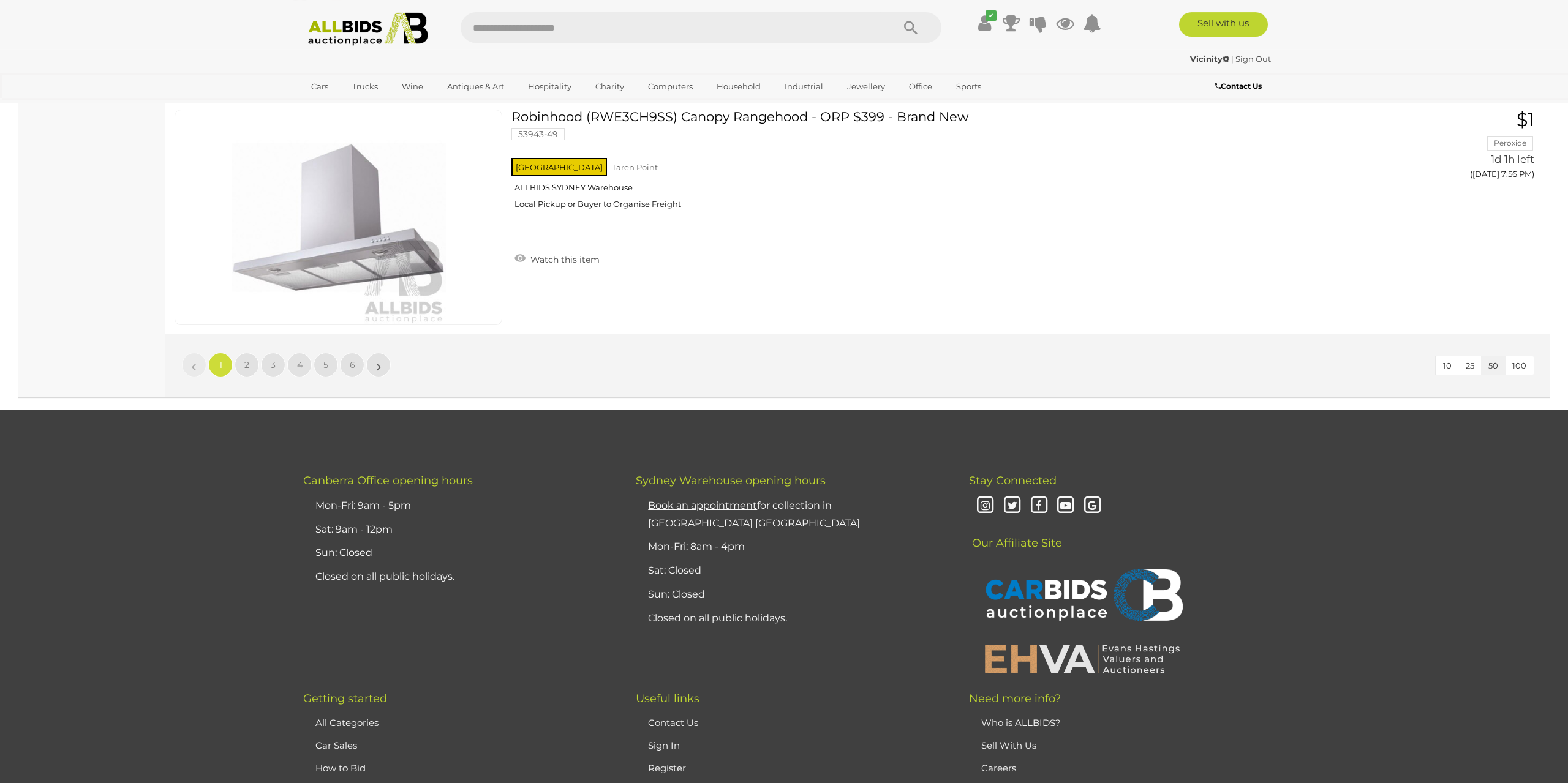
scroll to position [11841, 0]
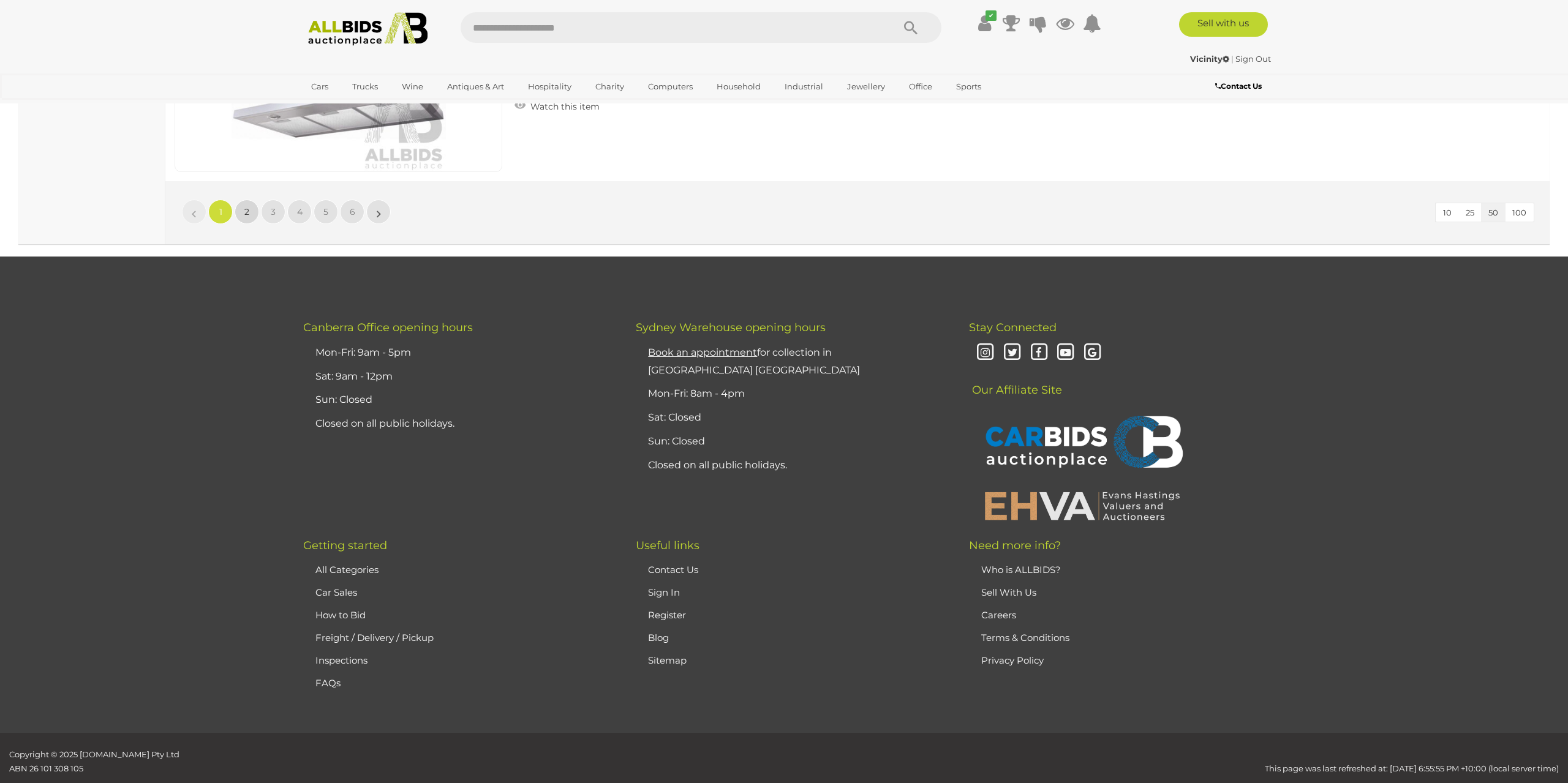
click at [240, 200] on link "2" at bounding box center [246, 212] width 25 height 25
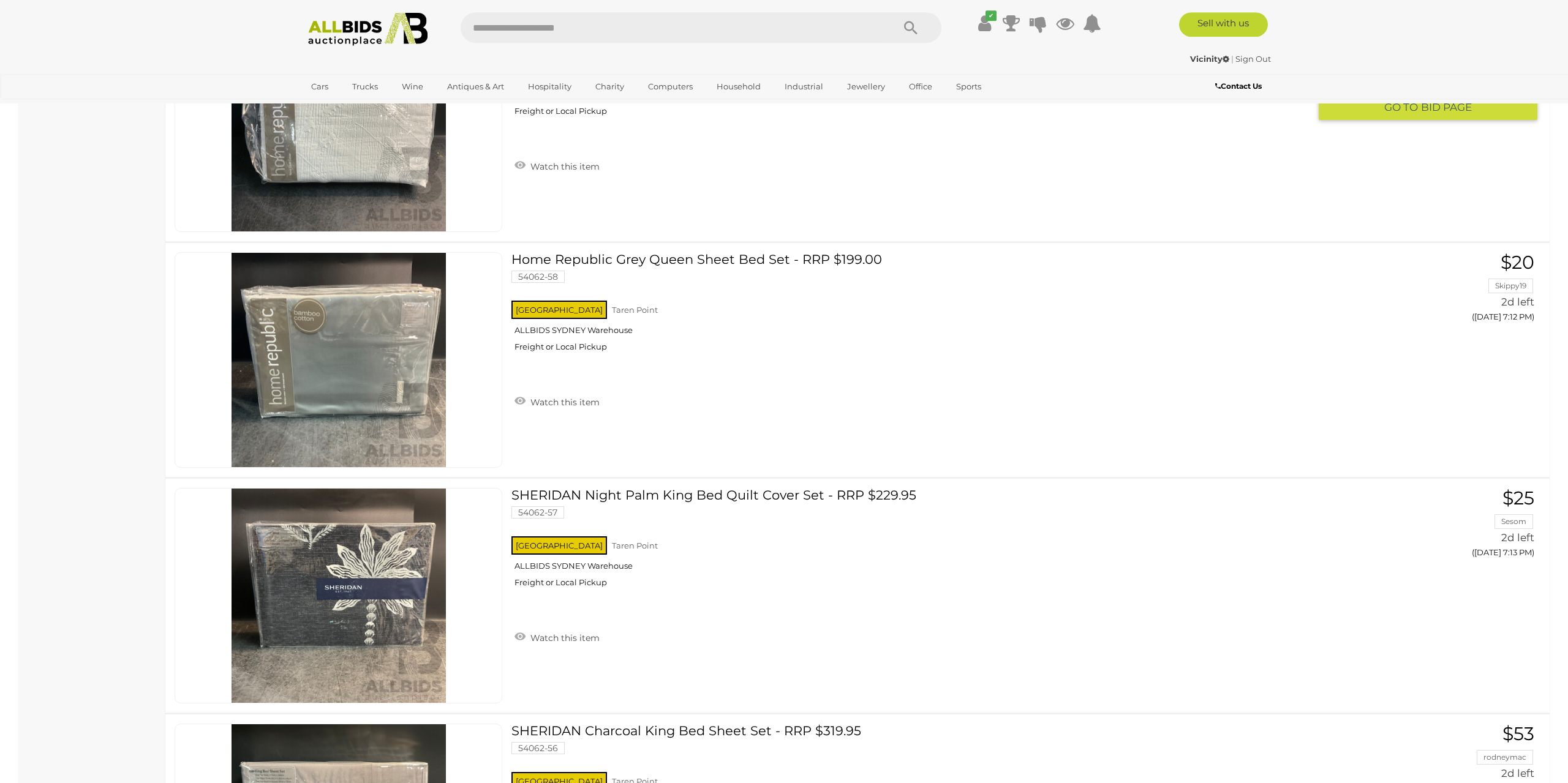
scroll to position [7501, 0]
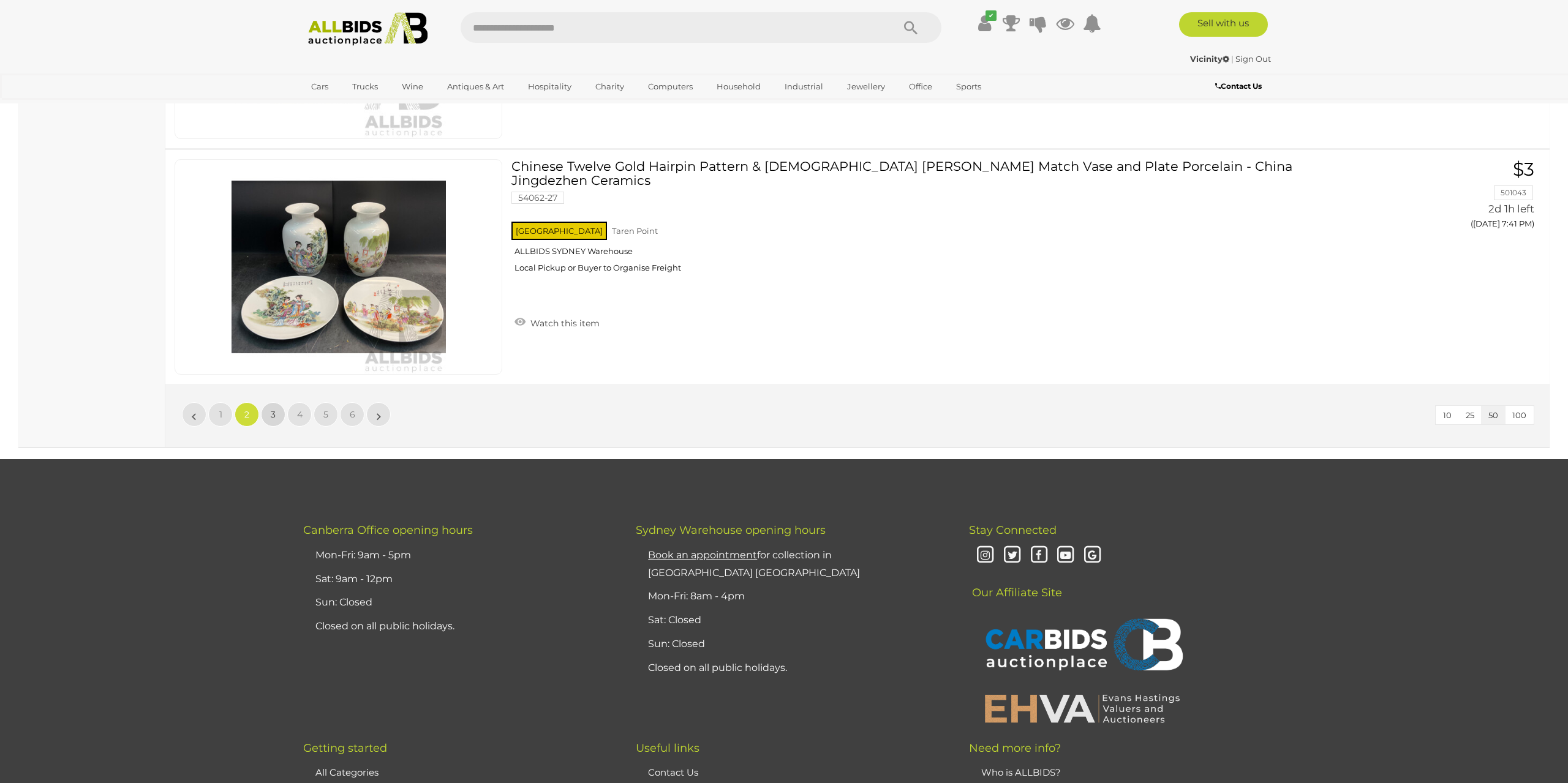
click at [270, 402] on link "3" at bounding box center [273, 414] width 25 height 25
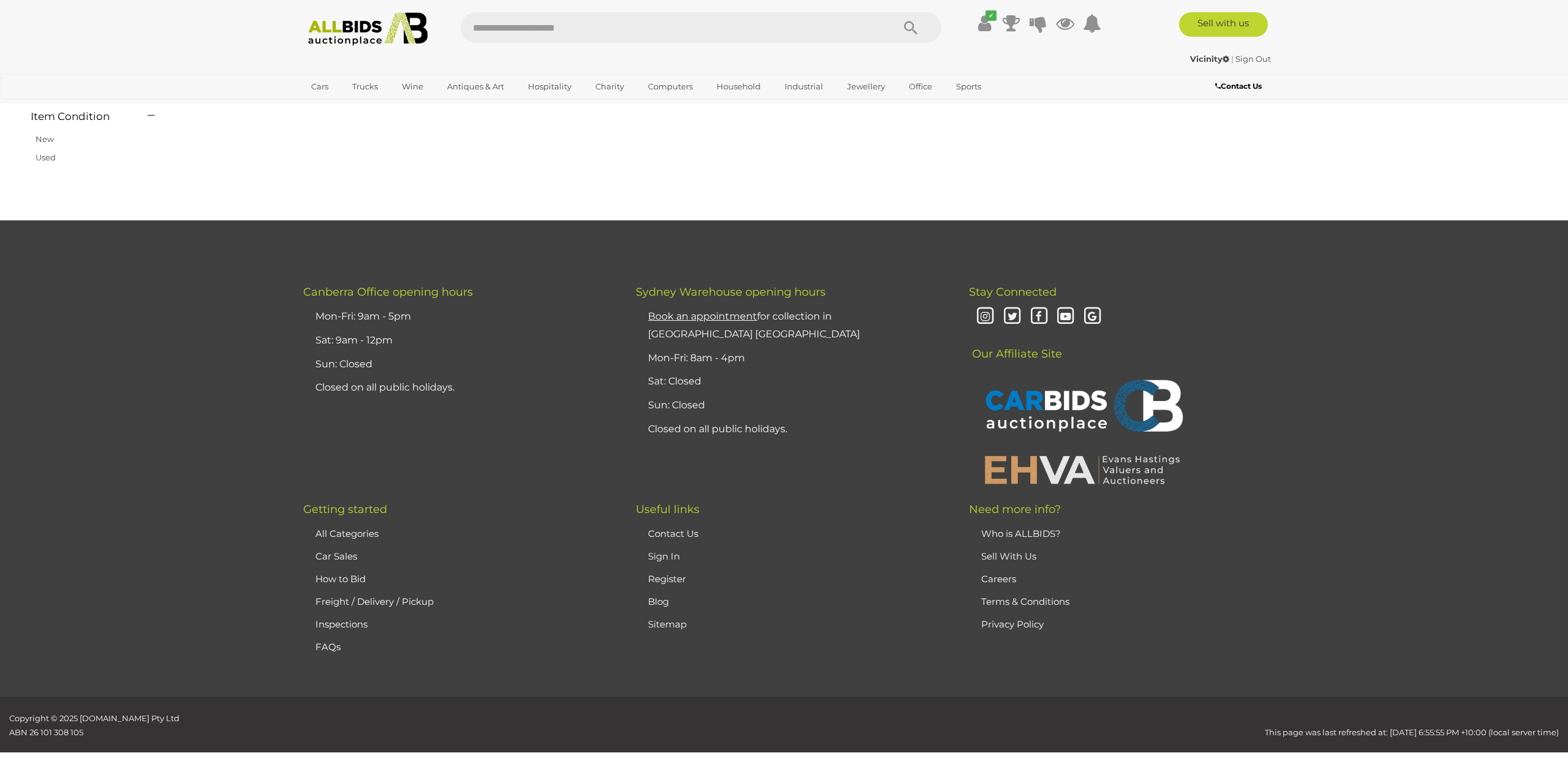
scroll to position [116, 0]
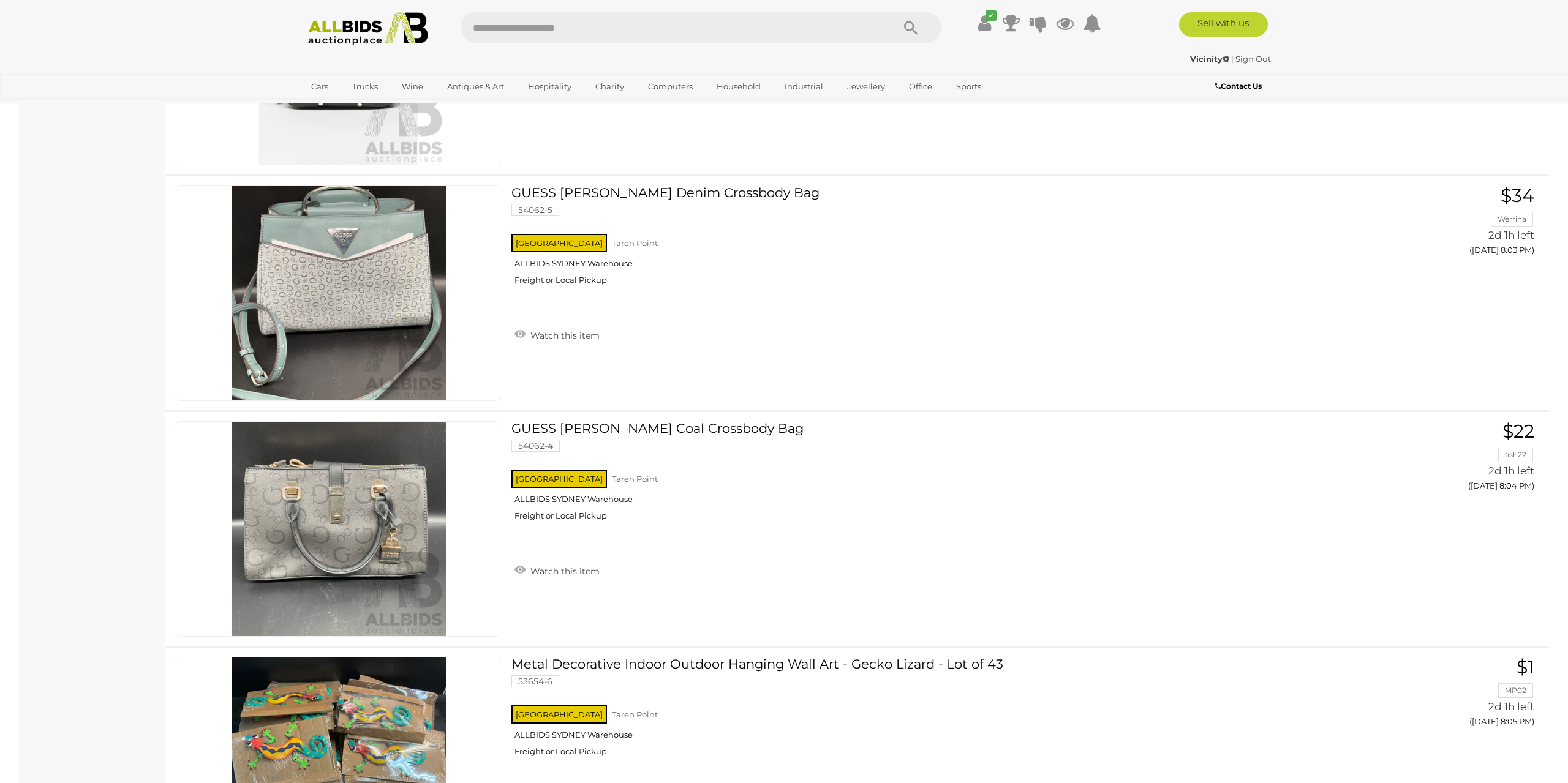
scroll to position [5718, 0]
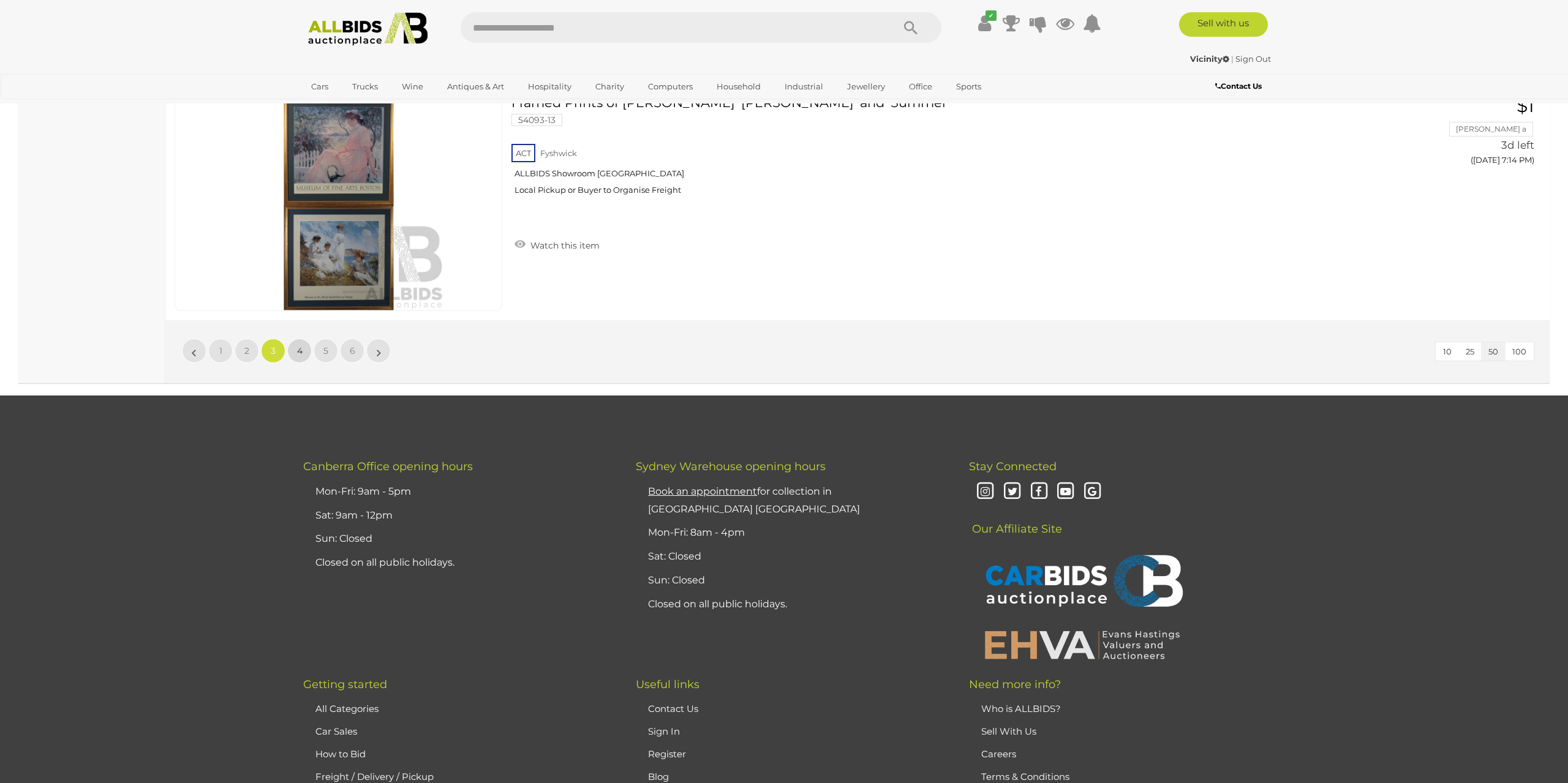
click at [297, 345] on span "4" at bounding box center [299, 351] width 5 height 11
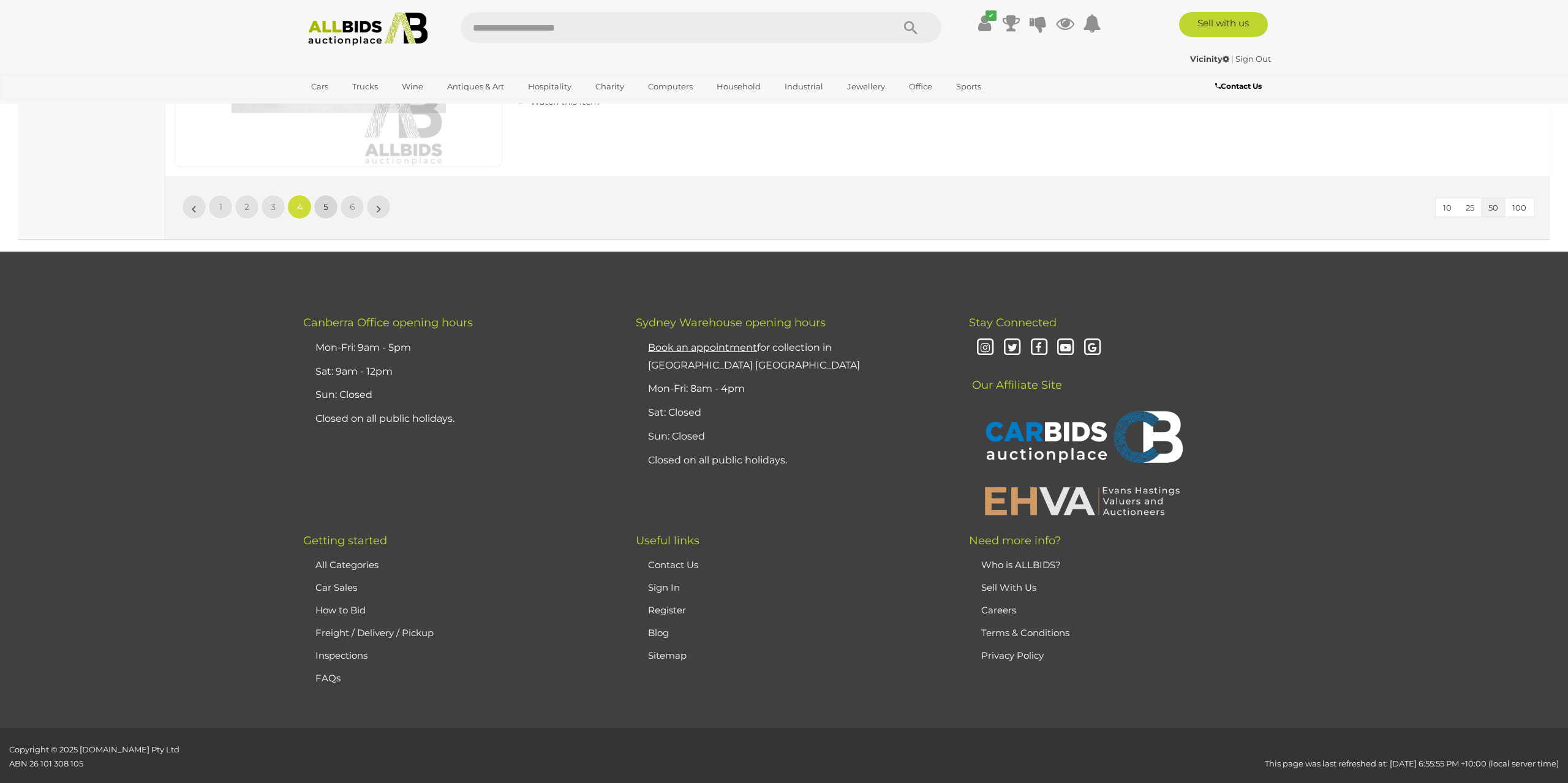
click at [319, 195] on link "5" at bounding box center [325, 207] width 25 height 25
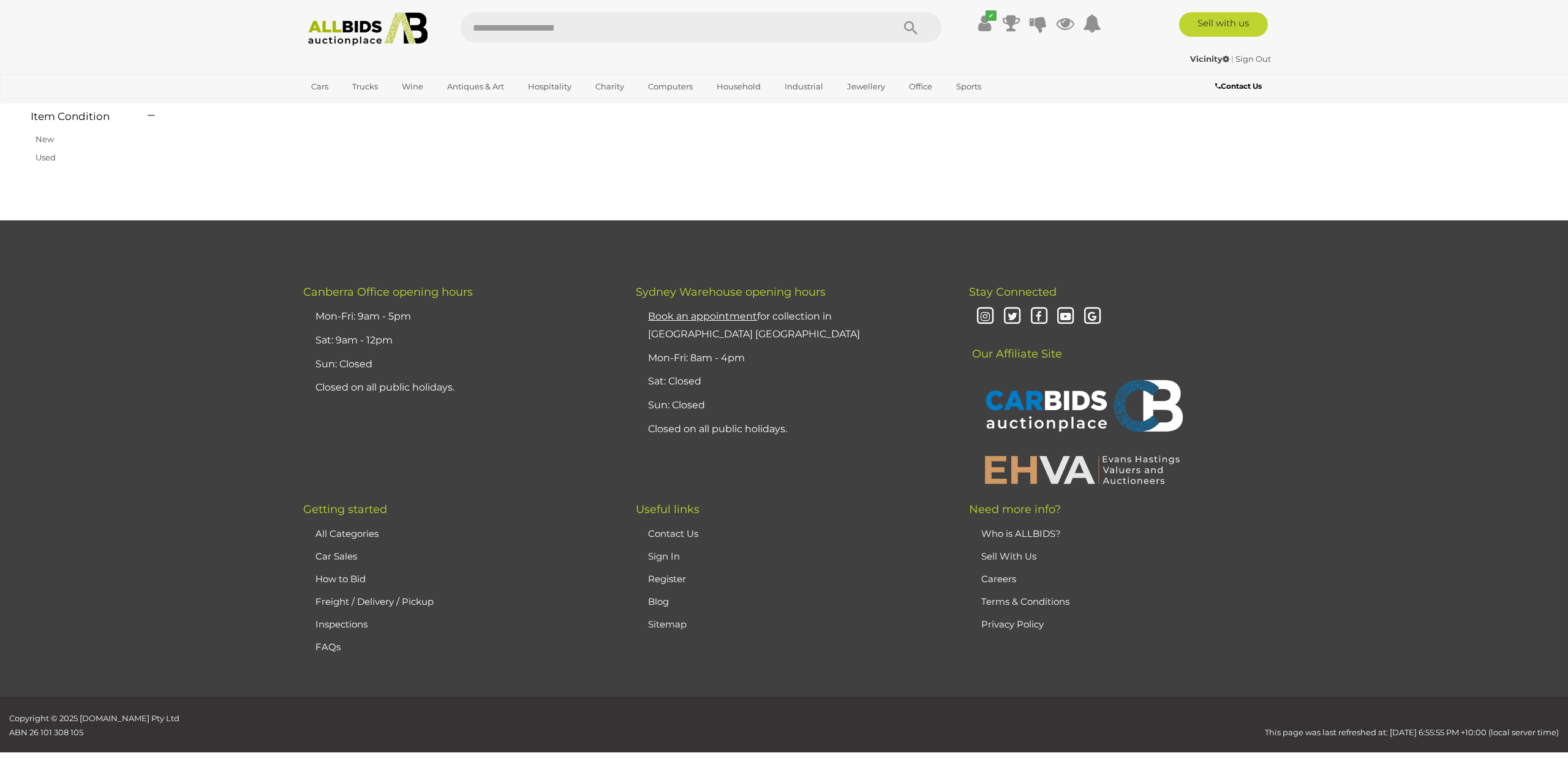
scroll to position [116, 0]
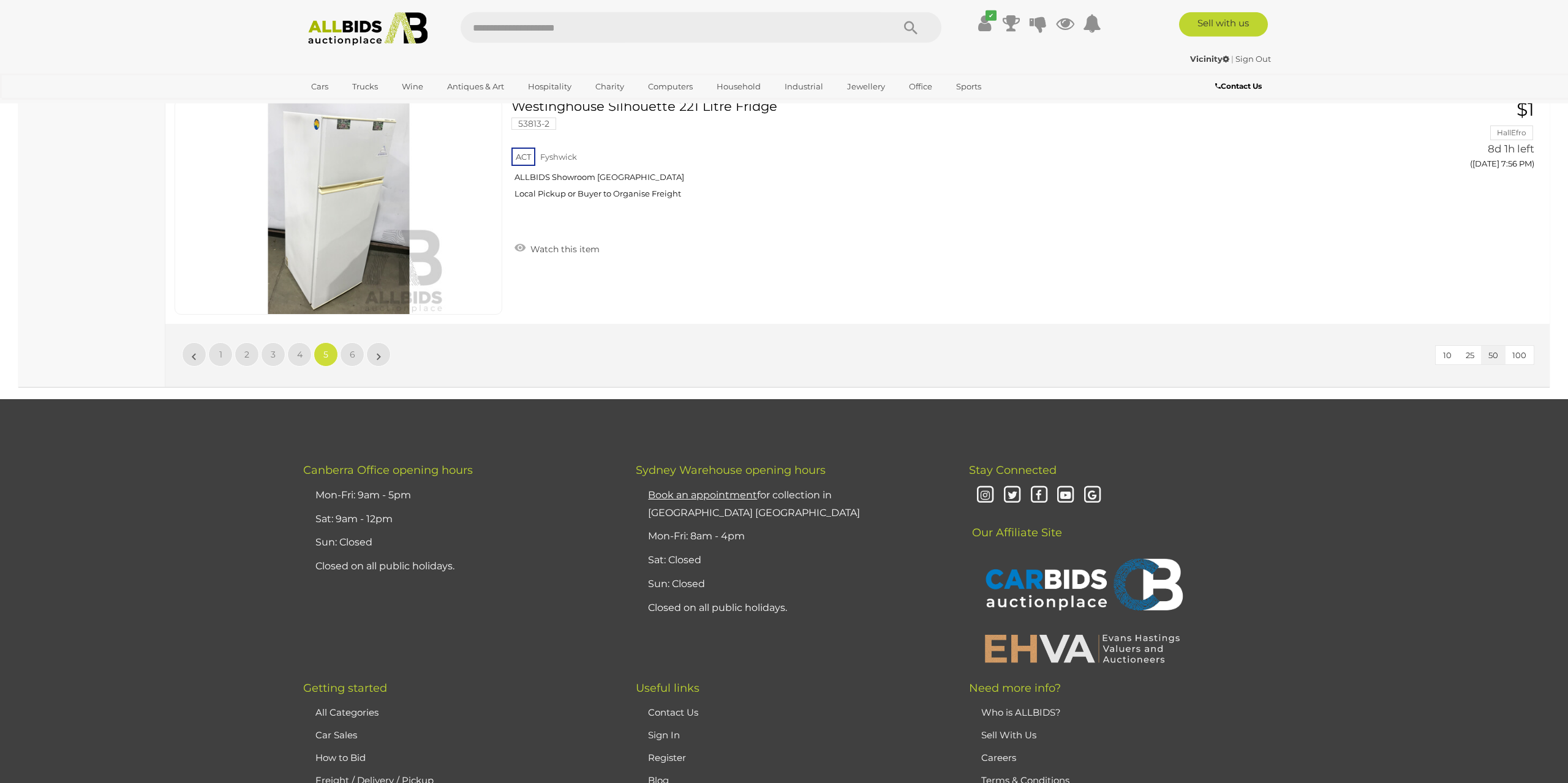
scroll to position [11702, 0]
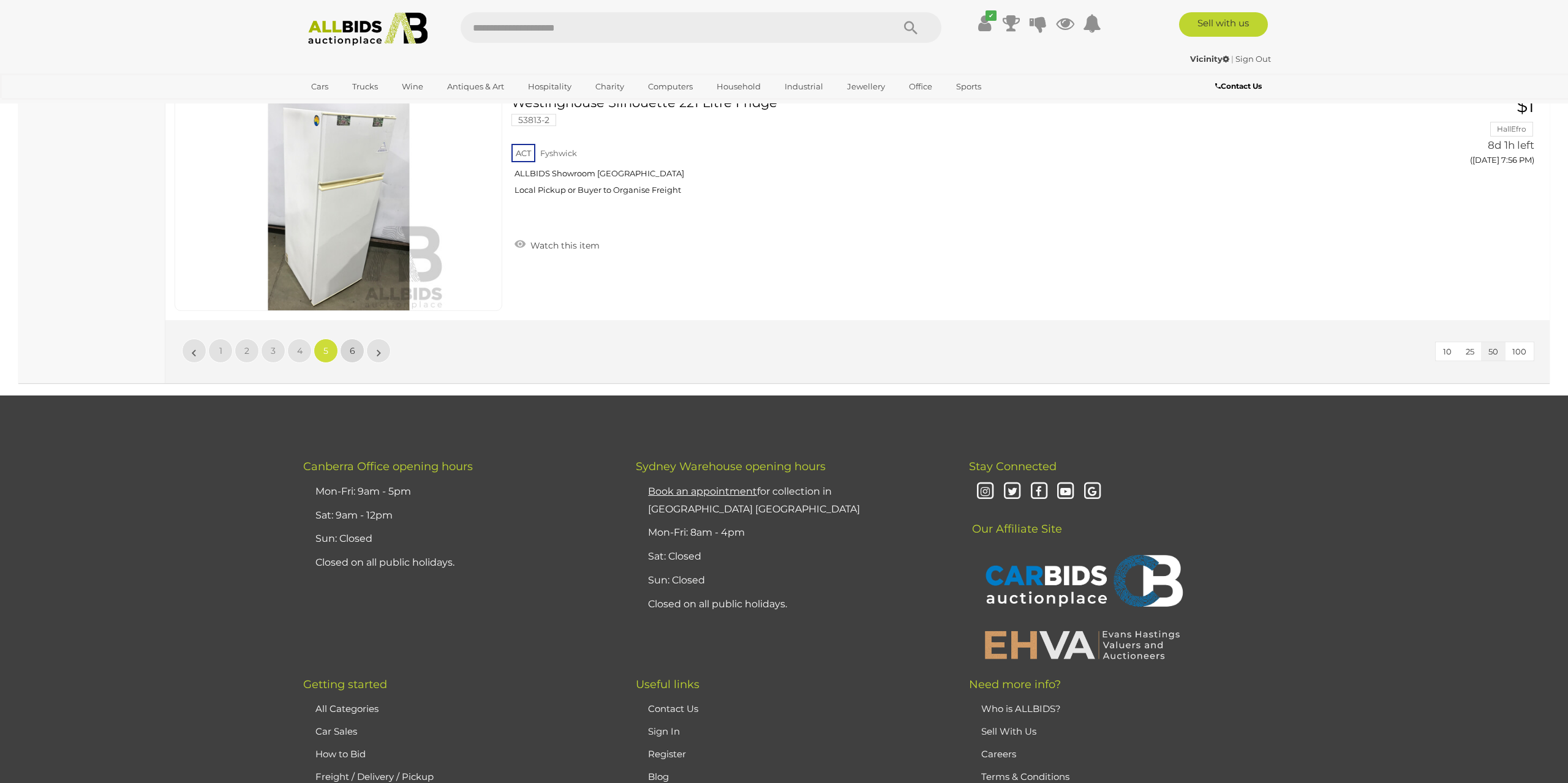
click at [349, 339] on link "6" at bounding box center [352, 351] width 25 height 25
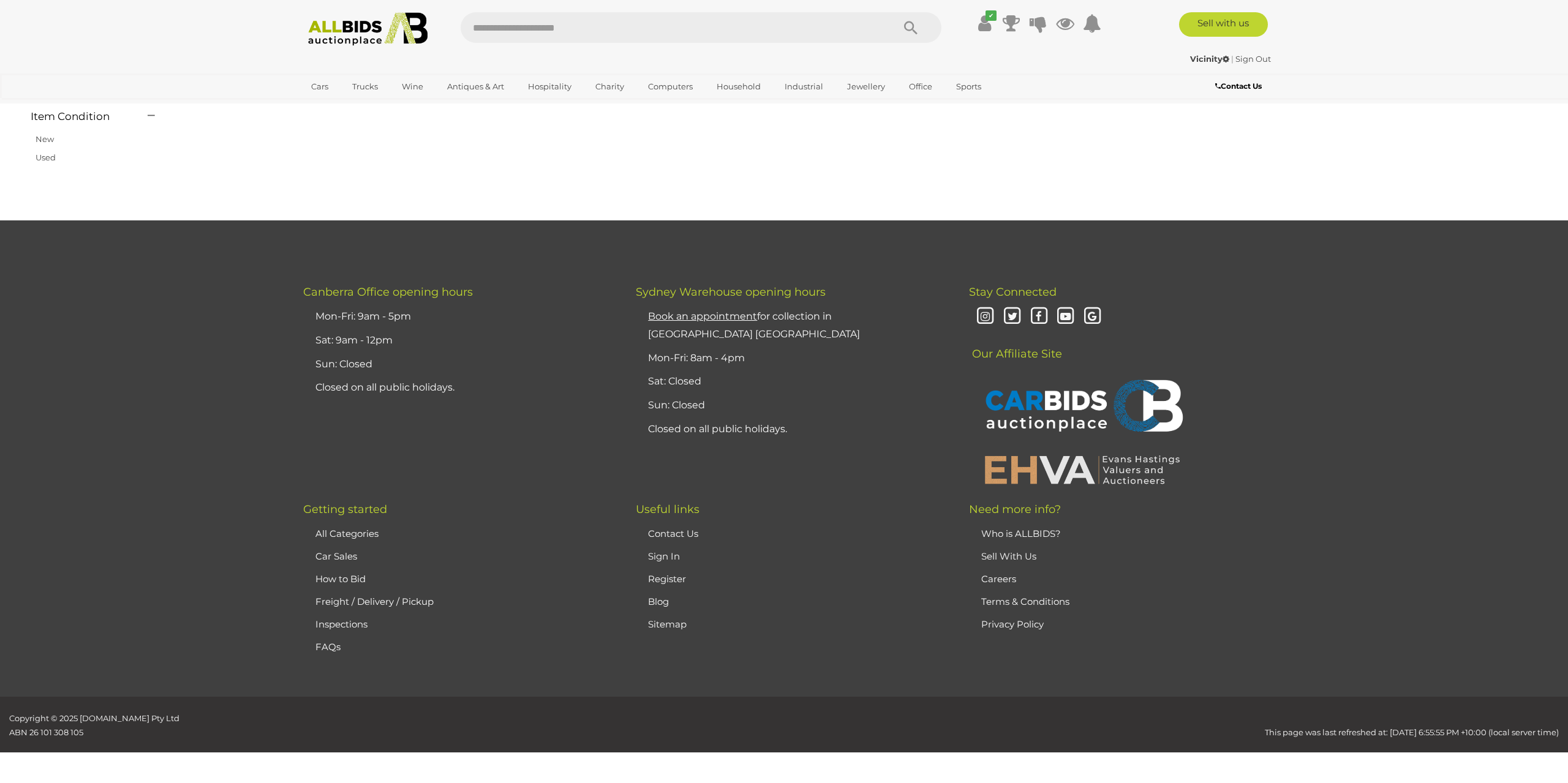
scroll to position [116, 0]
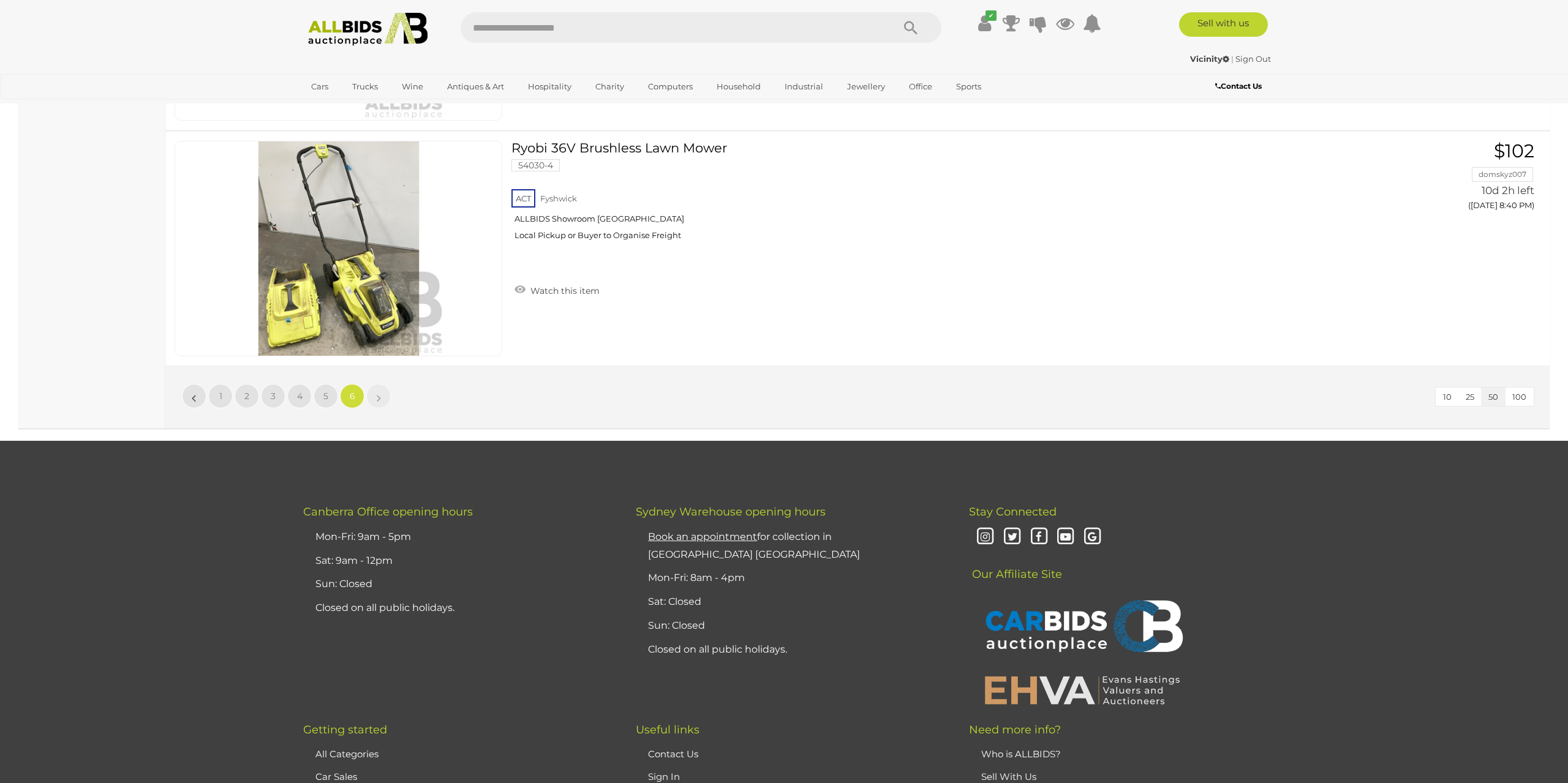
scroll to position [4890, 0]
